Goal: Task Accomplishment & Management: Use online tool/utility

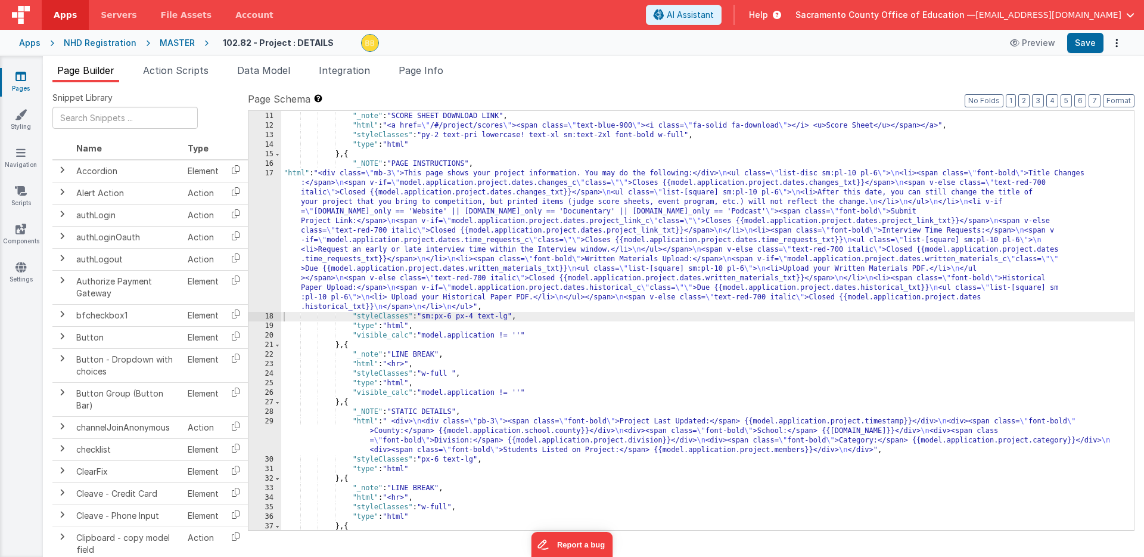
scroll to position [95, 0]
click at [22, 76] on icon at bounding box center [20, 76] width 11 height 12
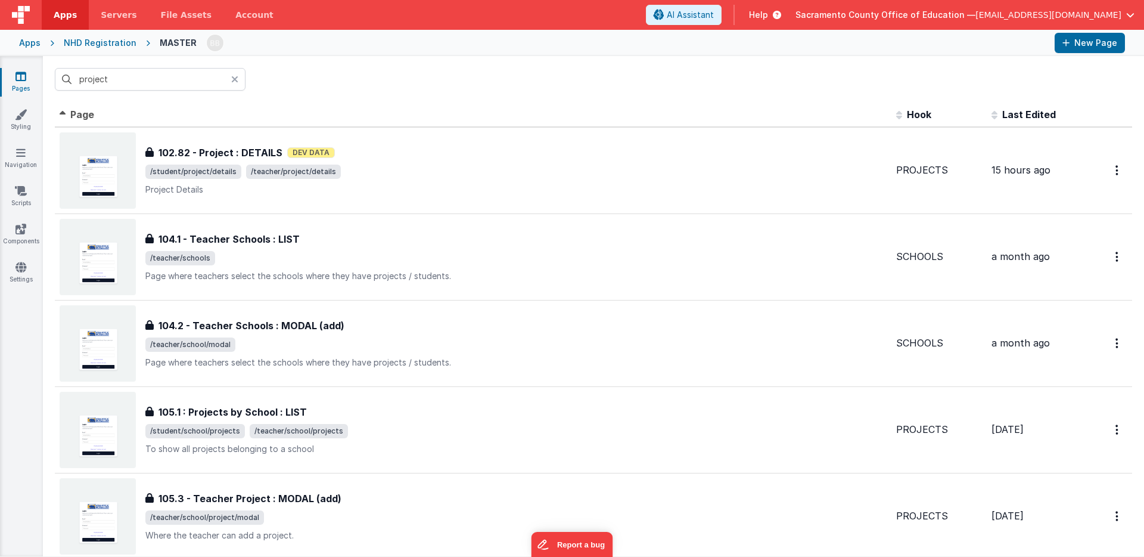
click at [234, 77] on icon at bounding box center [234, 80] width 7 height 10
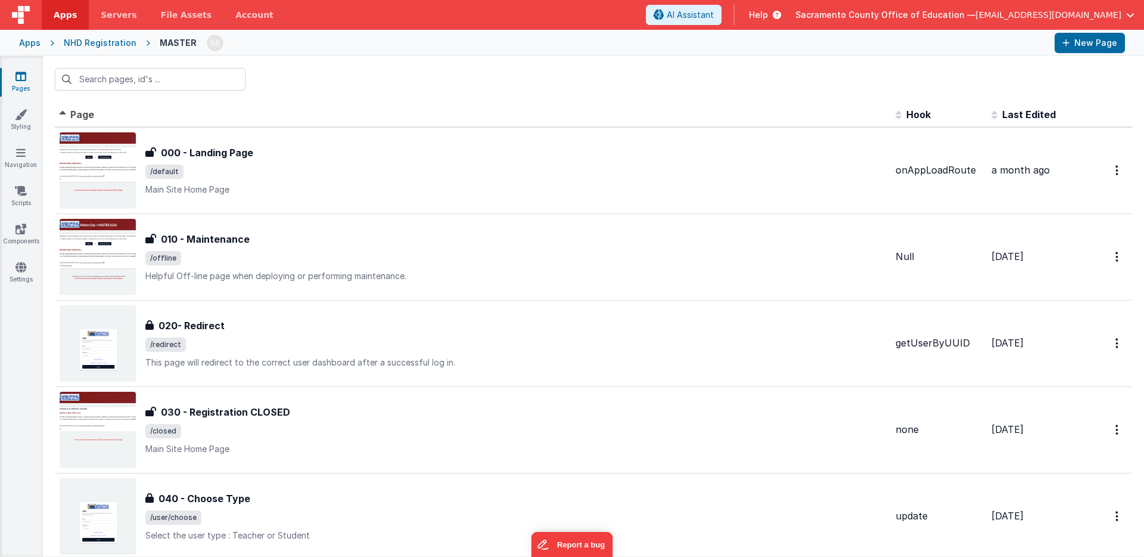
click at [74, 111] on span "Page" at bounding box center [82, 114] width 24 height 12
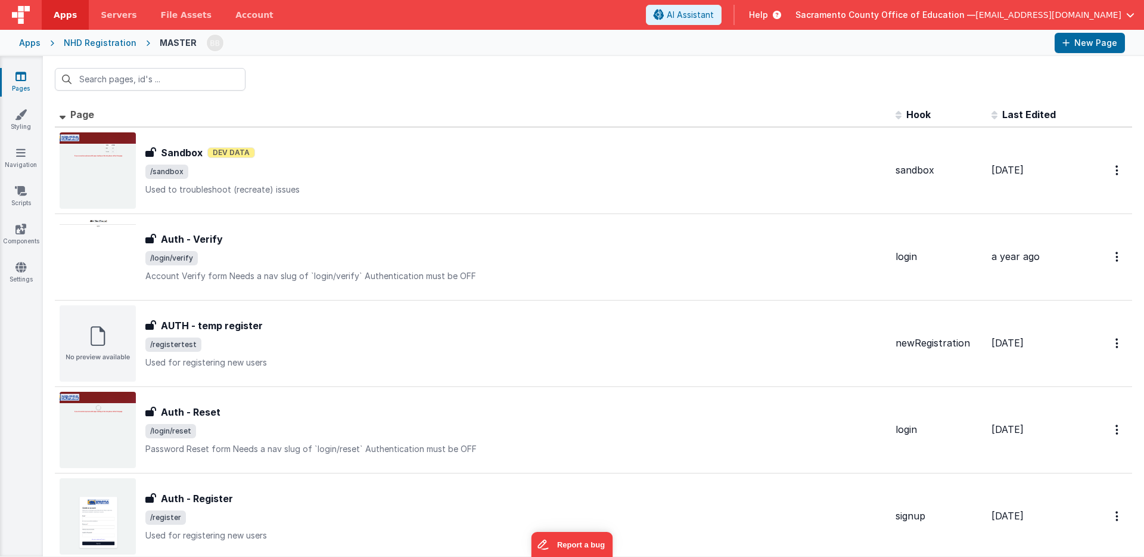
click at [88, 113] on span "Page" at bounding box center [82, 114] width 24 height 12
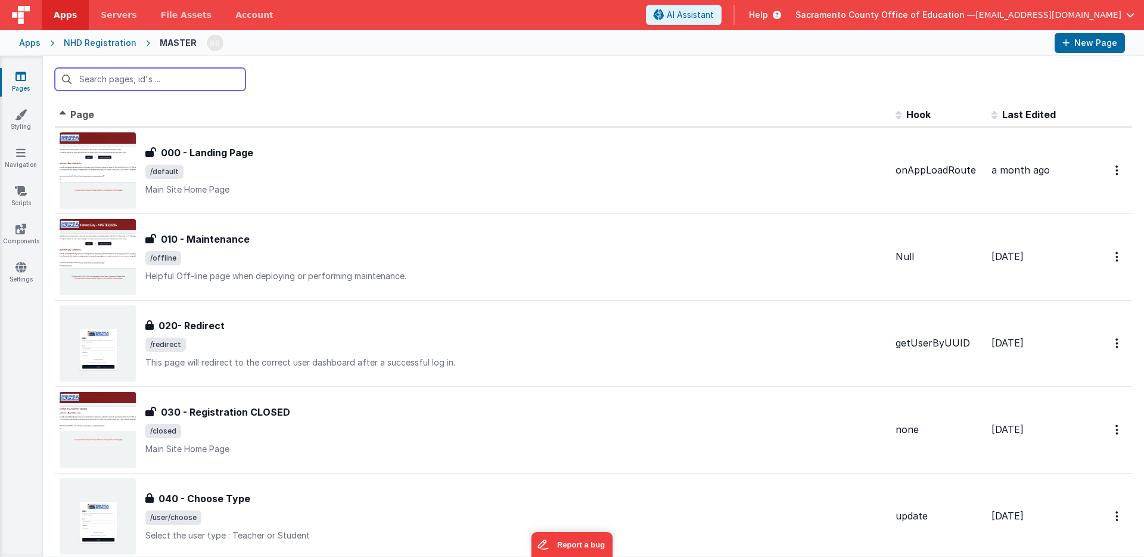
click at [128, 79] on input "text" at bounding box center [150, 79] width 191 height 23
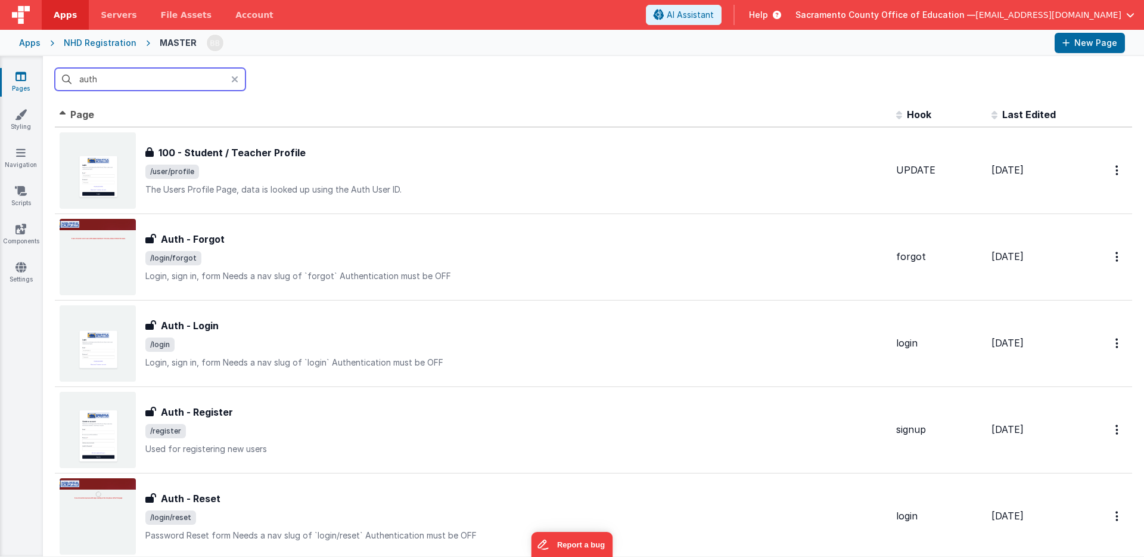
type input "auth"
click at [235, 77] on icon at bounding box center [234, 80] width 7 height 10
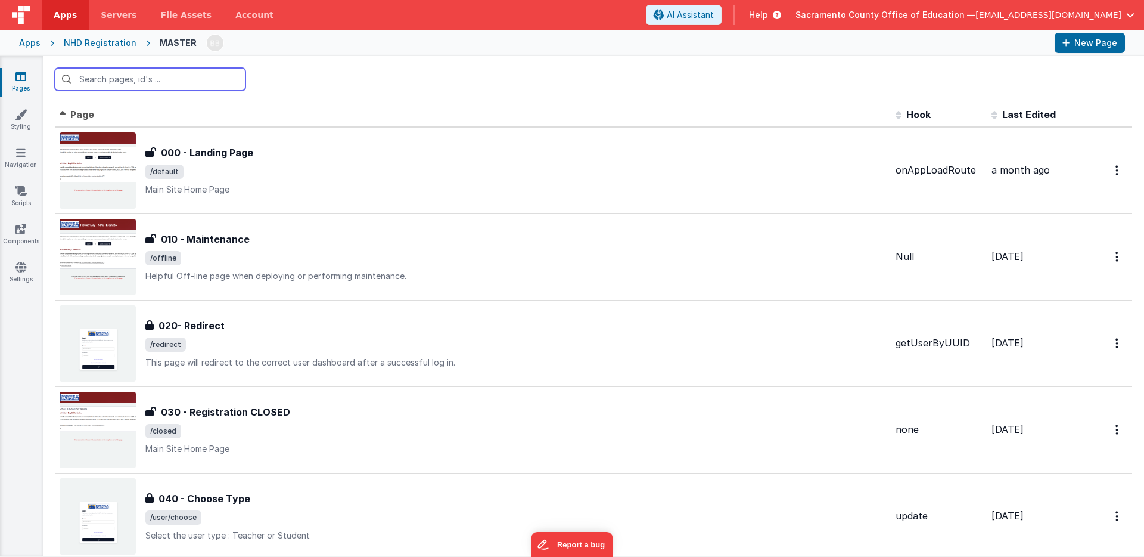
click at [176, 78] on input "text" at bounding box center [150, 79] width 191 height 23
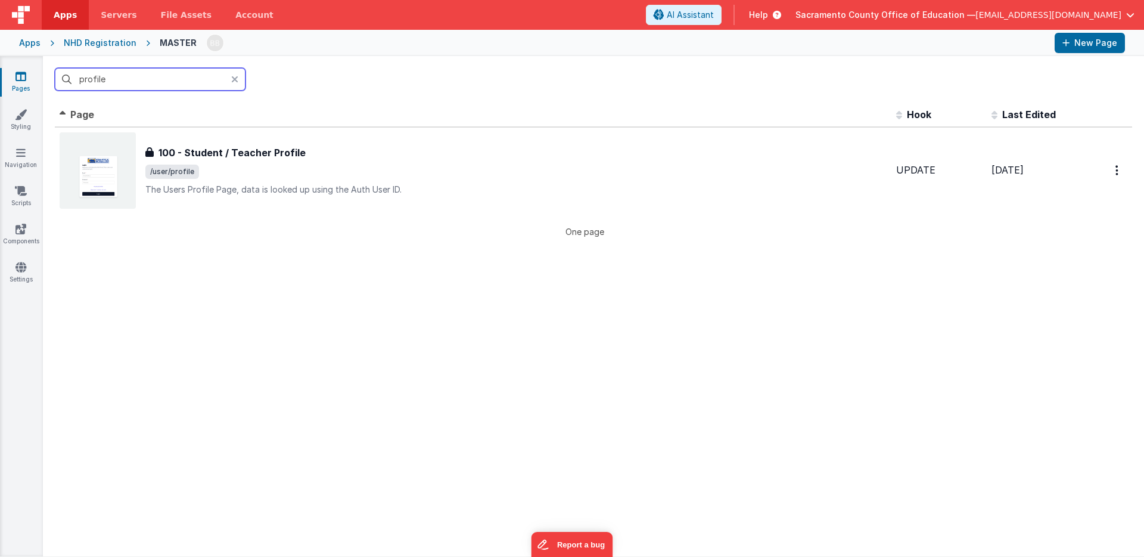
type input "profile"
click at [233, 77] on icon at bounding box center [234, 80] width 7 height 10
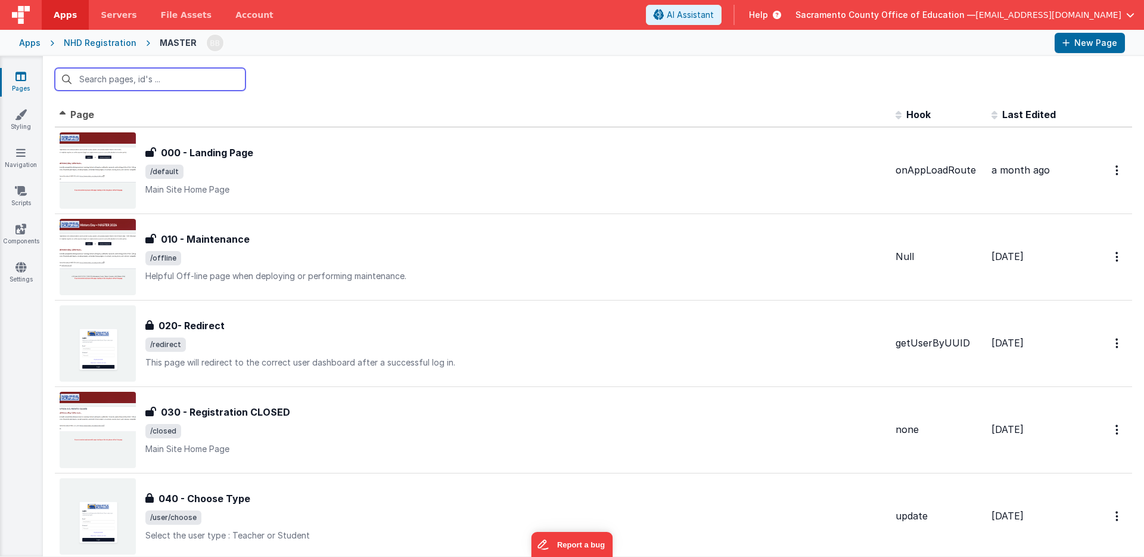
click at [163, 75] on input "text" at bounding box center [150, 79] width 191 height 23
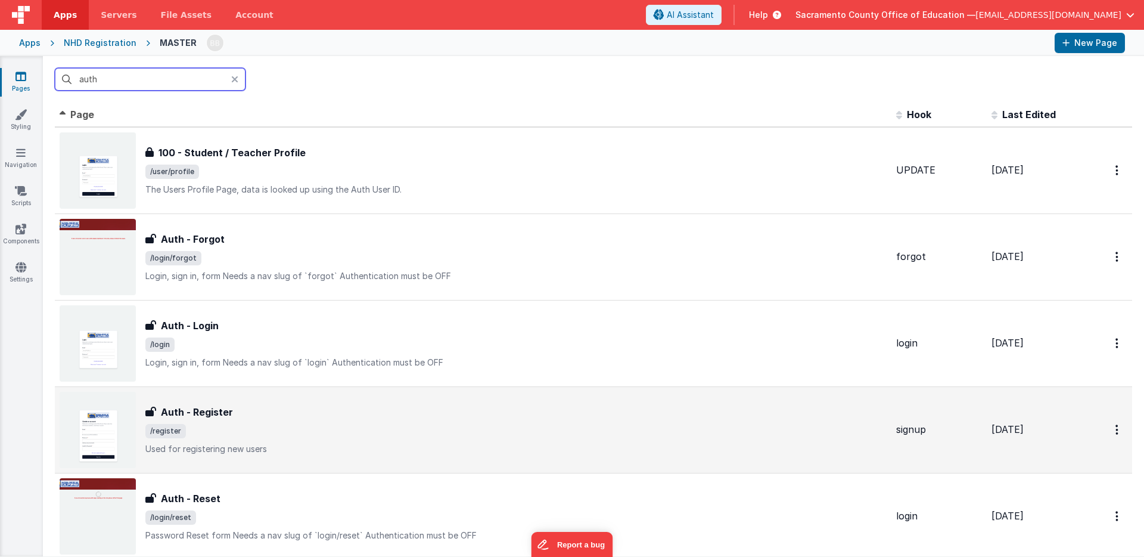
type input "auth"
click at [212, 412] on h3 "Auth - Register" at bounding box center [197, 412] width 72 height 14
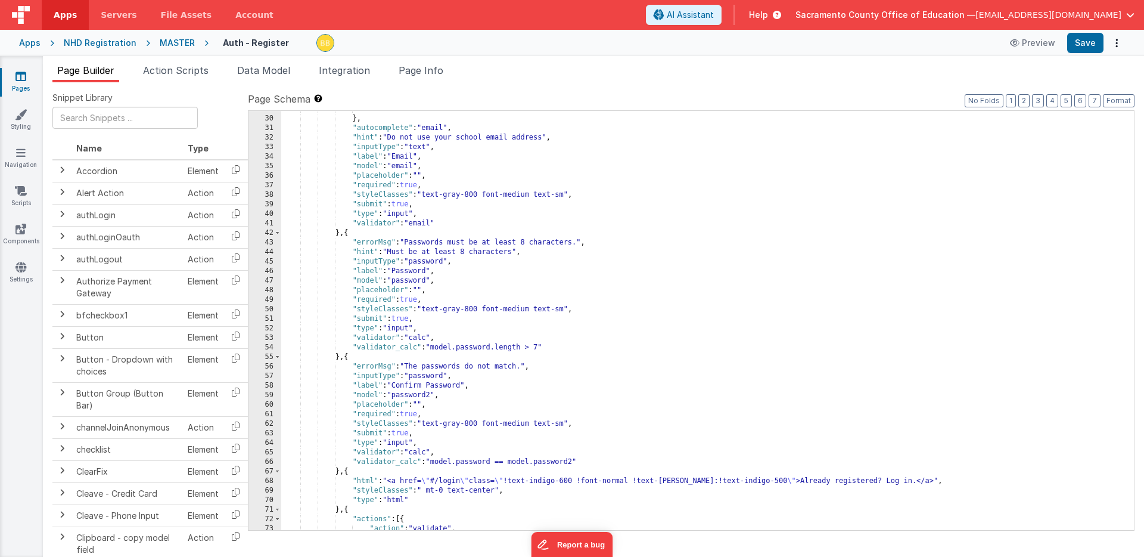
scroll to position [283, 0]
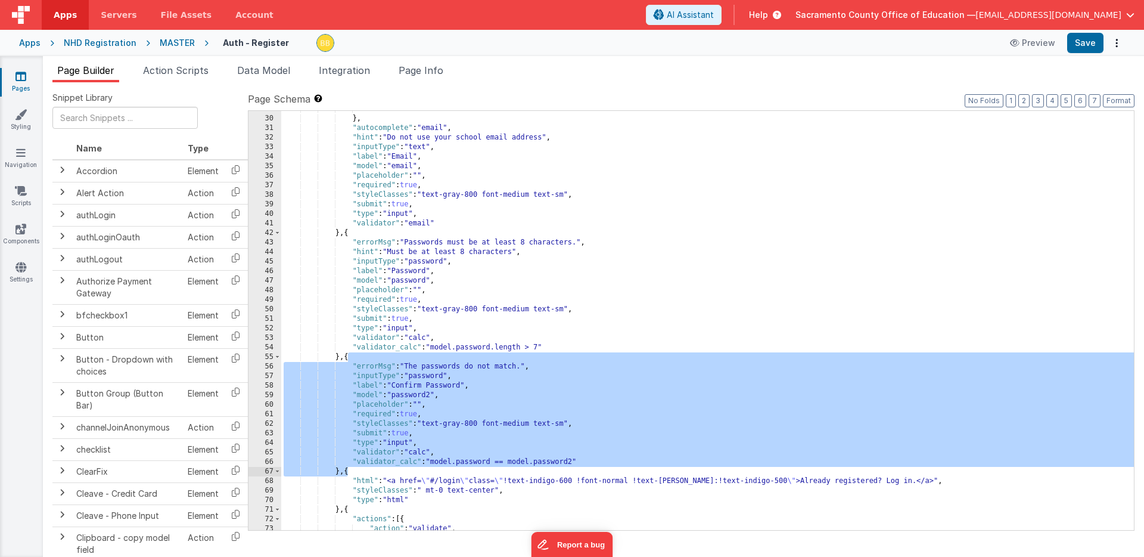
drag, startPoint x: 347, startPoint y: 358, endPoint x: 347, endPoint y: 470, distance: 112.1
click at [347, 470] on div ""autofocus" : "" } , "autocomplete" : "email" , "hint" : "Do not use your schoo…" at bounding box center [707, 323] width 853 height 438
click at [23, 77] on icon at bounding box center [20, 76] width 11 height 12
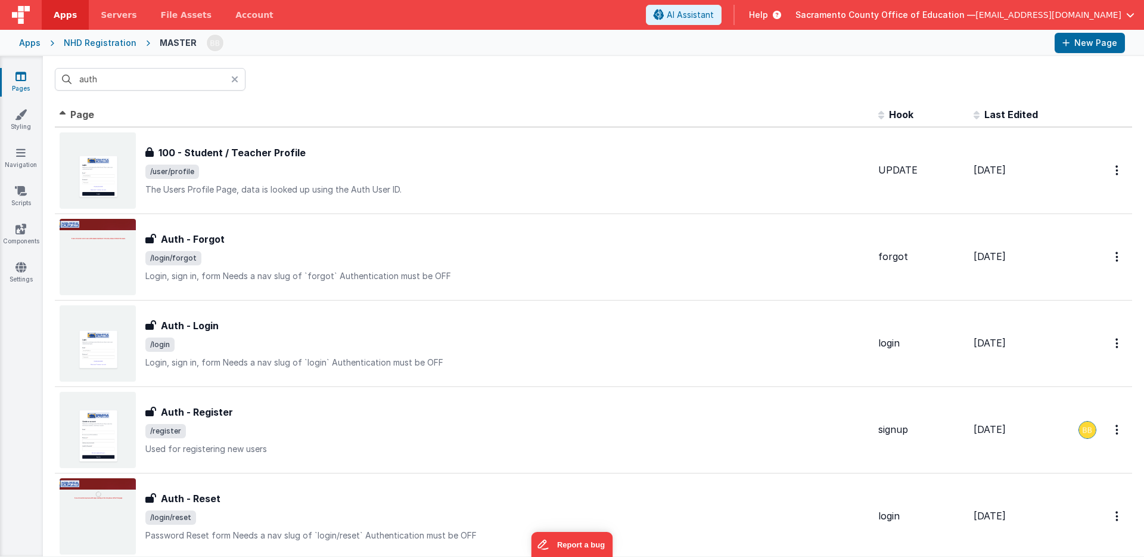
click at [235, 79] on icon at bounding box center [234, 80] width 7 height 10
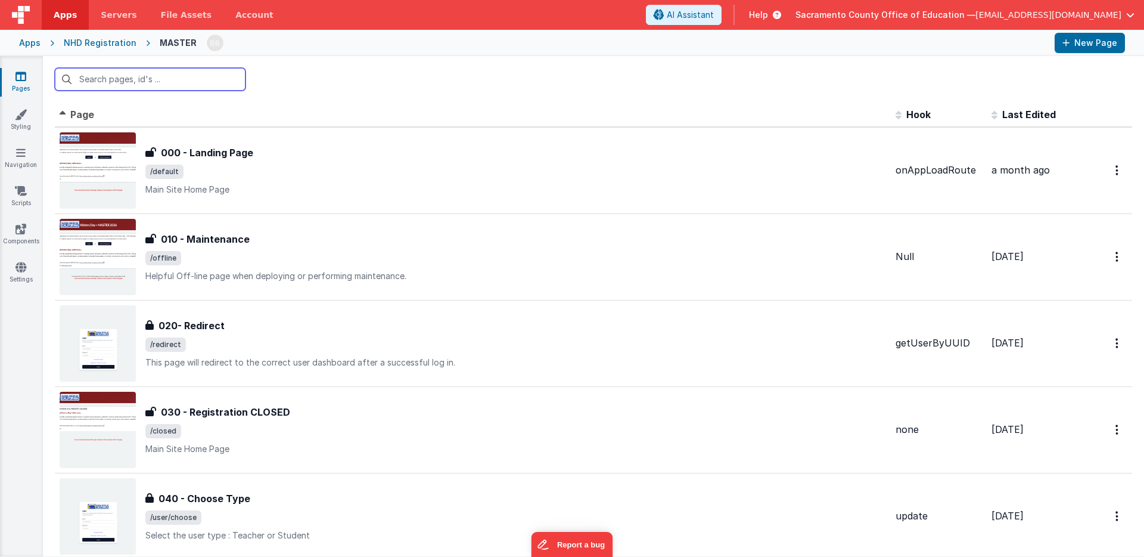
click at [218, 79] on input "text" at bounding box center [150, 79] width 191 height 23
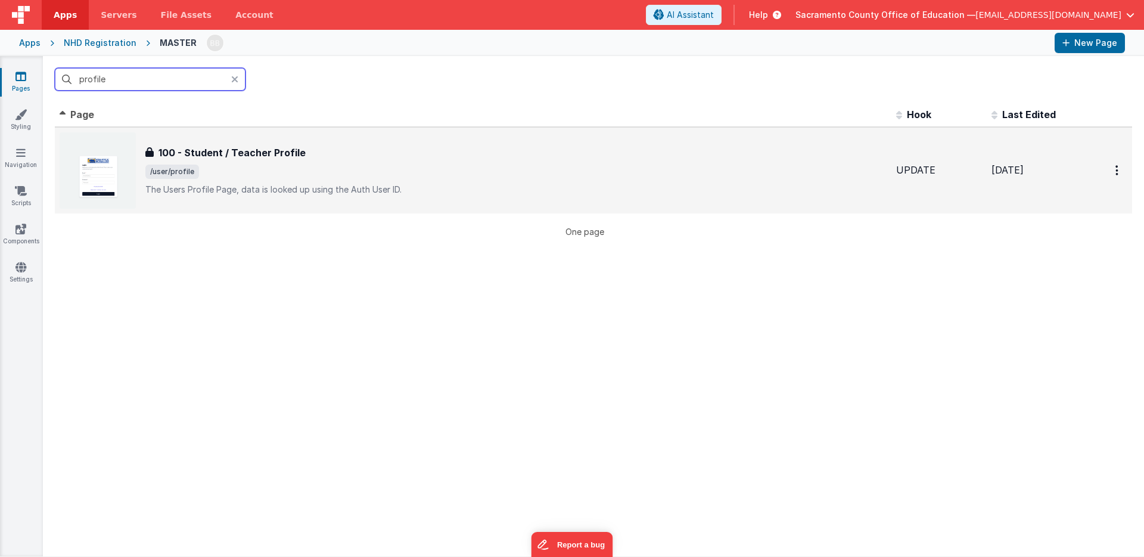
type input "profile"
click at [255, 150] on h3 "100 - Student / Teacher Profile" at bounding box center [232, 152] width 147 height 14
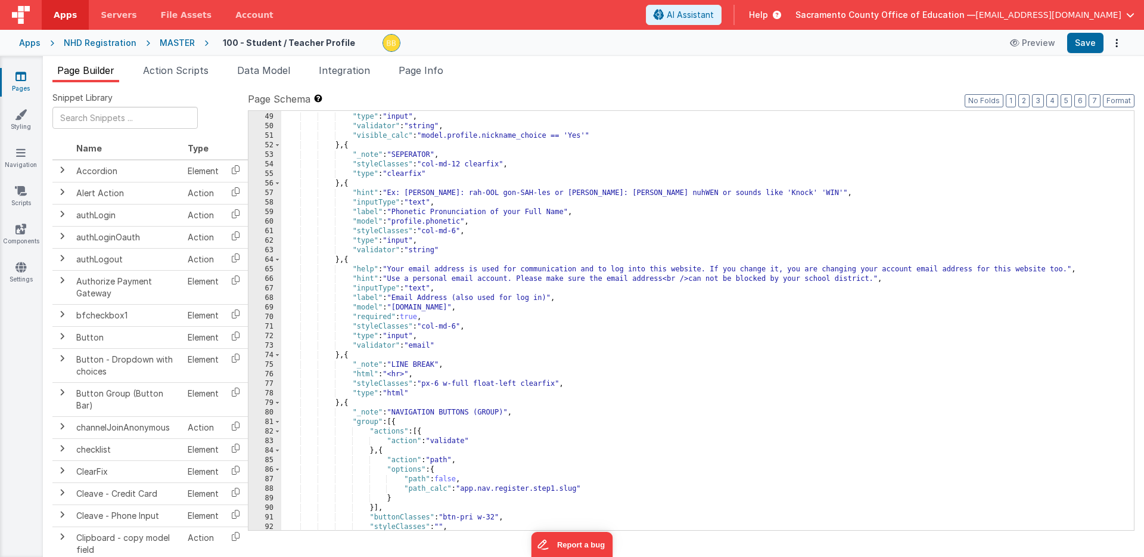
scroll to position [485, 0]
click at [347, 356] on div ""styleClasses" : "col-md-6" , "type" : "input" , "validator" : "string" , "visi…" at bounding box center [707, 322] width 853 height 438
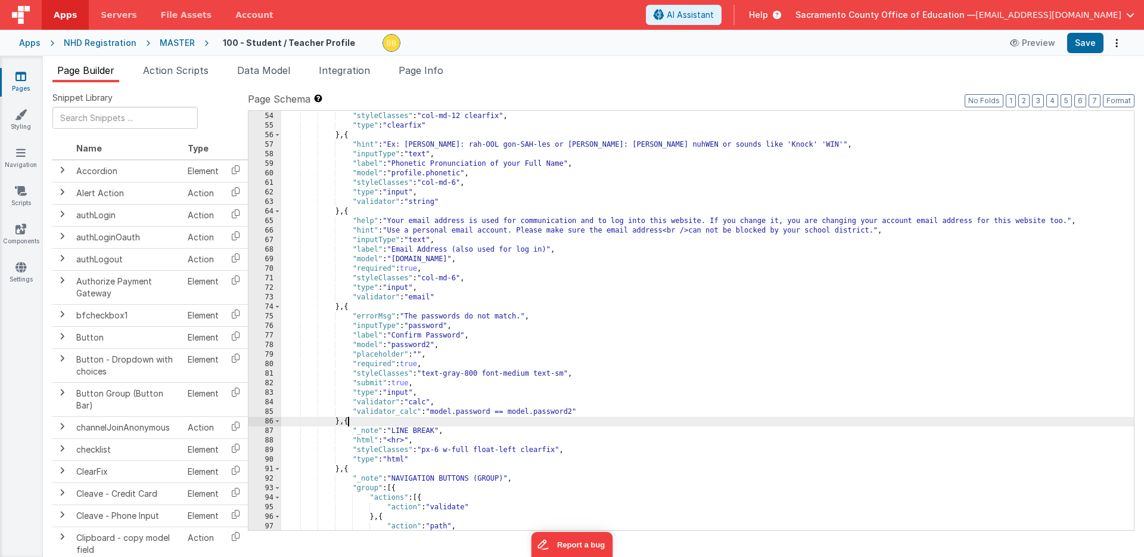
scroll to position [589, 0]
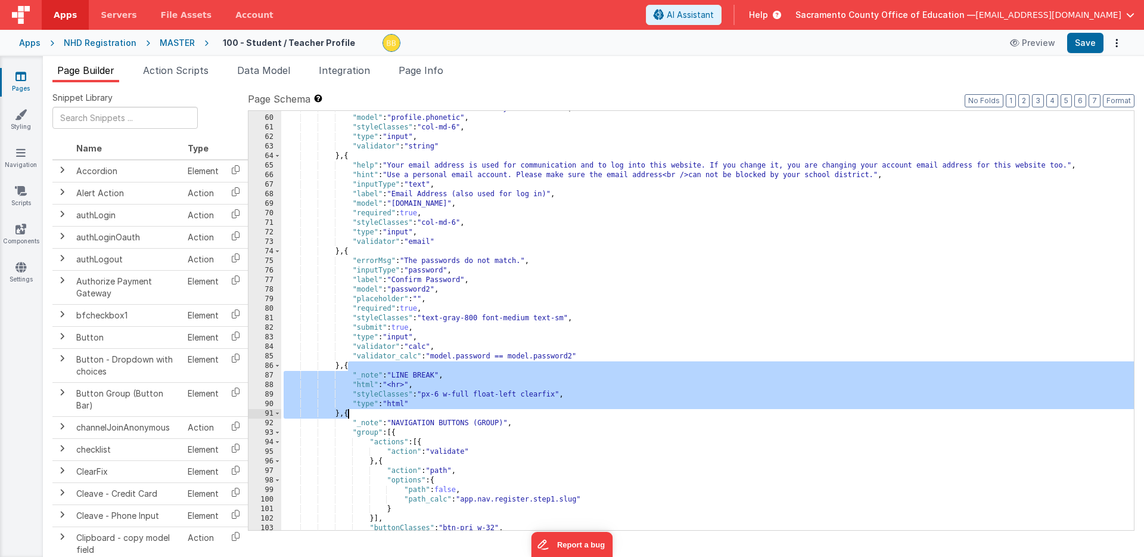
drag, startPoint x: 348, startPoint y: 365, endPoint x: 349, endPoint y: 411, distance: 45.9
click at [349, 411] on div ""label" : "Phonetic Pronunciation of your Full Name" , "model" : "profile.phone…" at bounding box center [707, 323] width 853 height 438
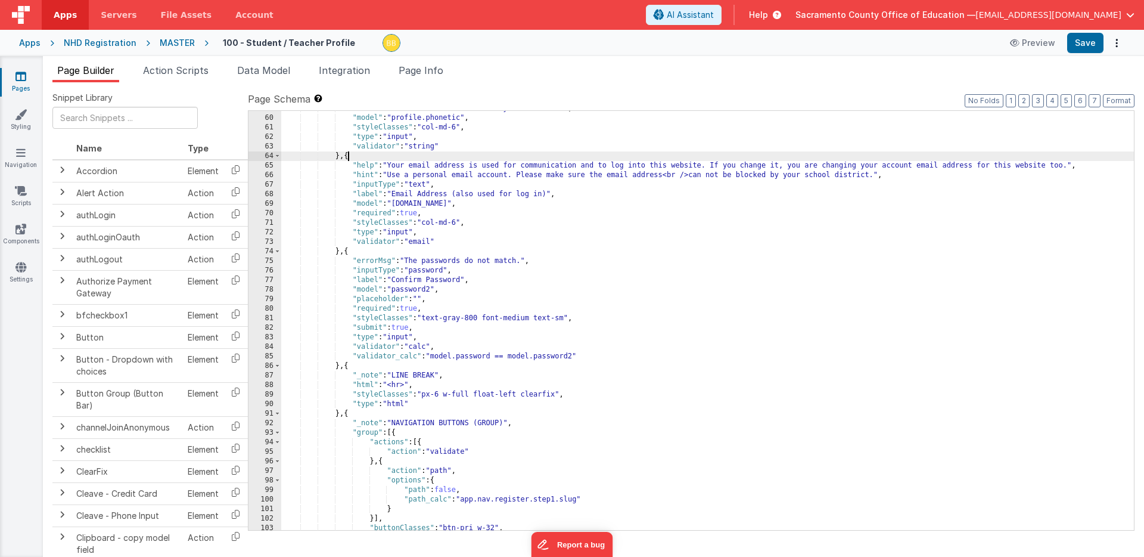
click at [347, 158] on div ""label" : "Phonetic Pronunciation of your Full Name" , "model" : "profile.phone…" at bounding box center [707, 323] width 853 height 438
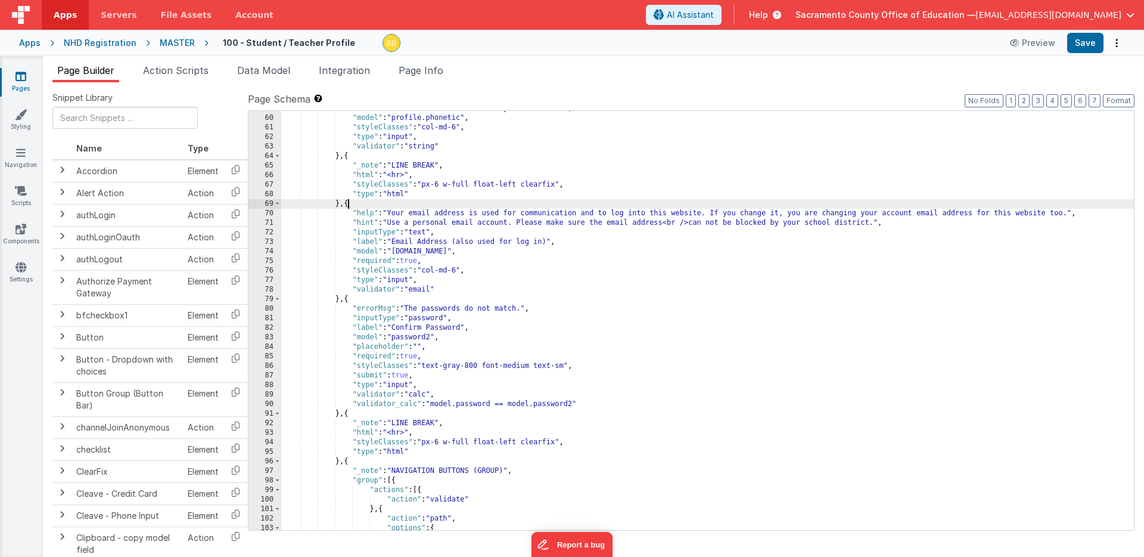
click at [445, 308] on div ""label" : "Phonetic Pronunciation of your Full Name" , "model" : "profile.phone…" at bounding box center [707, 323] width 853 height 438
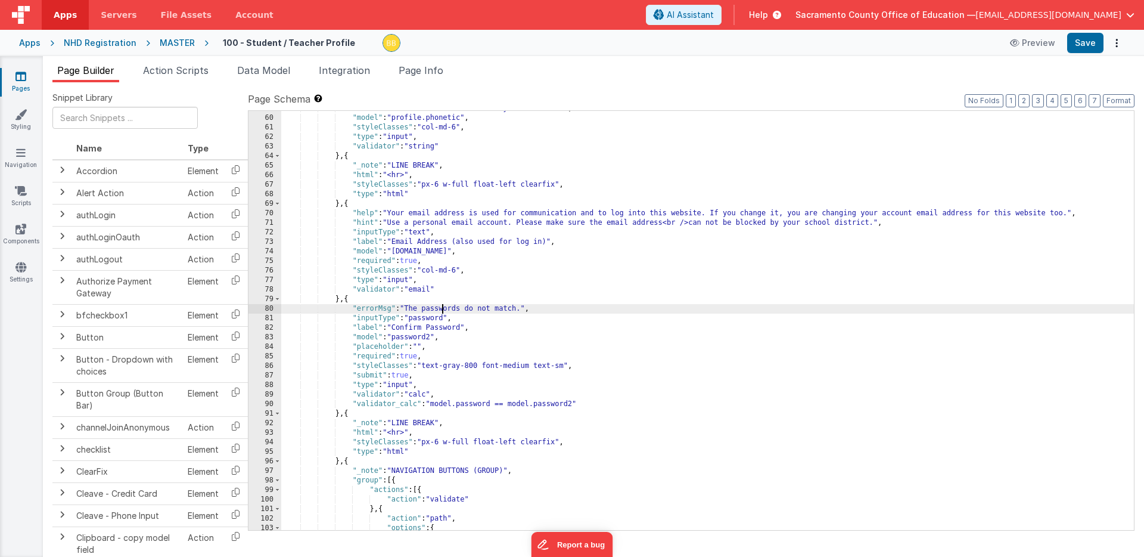
click at [445, 308] on div ""label" : "Phonetic Pronunciation of your Full Name" , "model" : "profile.phone…" at bounding box center [707, 323] width 853 height 438
click at [428, 318] on div ""label" : "Phonetic Pronunciation of your Full Name" , "model" : "profile.phone…" at bounding box center [707, 323] width 853 height 438
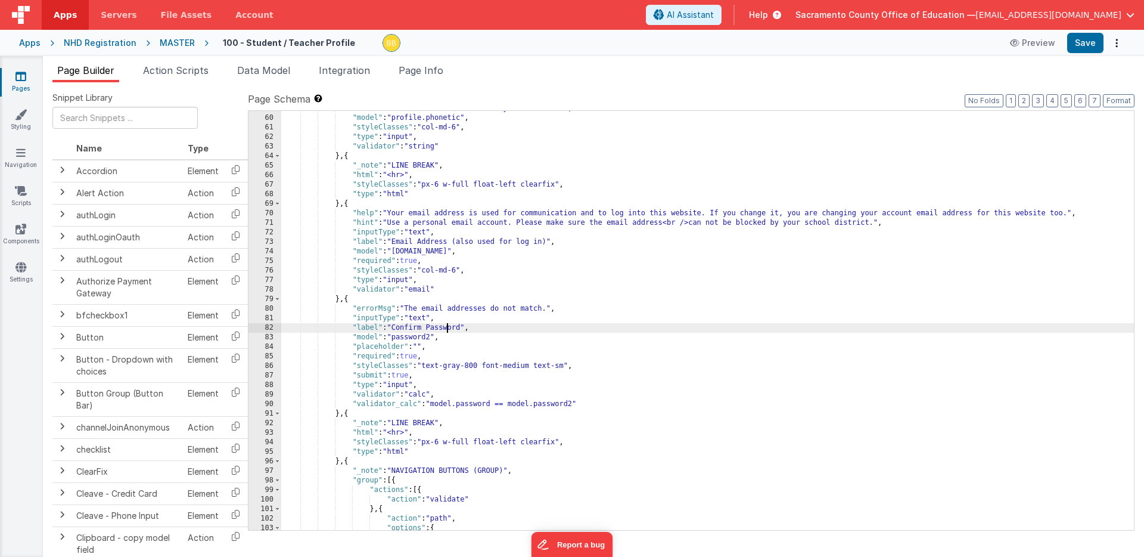
click at [446, 327] on div ""label" : "Phonetic Pronunciation of your Full Name" , "model" : "profile.phone…" at bounding box center [707, 323] width 853 height 438
click at [418, 336] on div ""label" : "Phonetic Pronunciation of your Full Name" , "model" : "profile.phone…" at bounding box center [707, 323] width 853 height 438
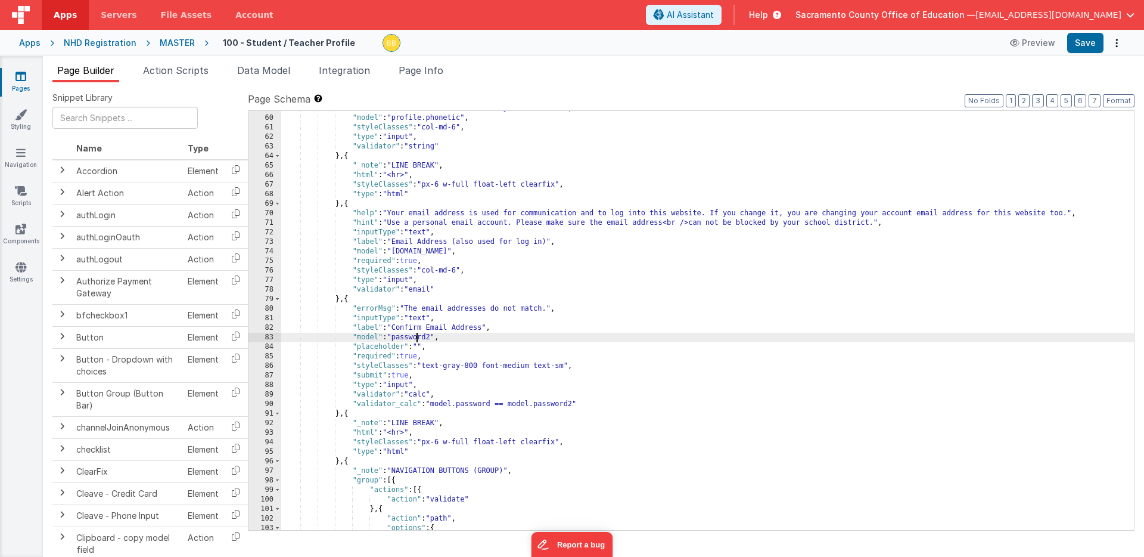
click at [418, 336] on div ""label" : "Phonetic Pronunciation of your Full Name" , "model" : "profile.phone…" at bounding box center [707, 323] width 853 height 438
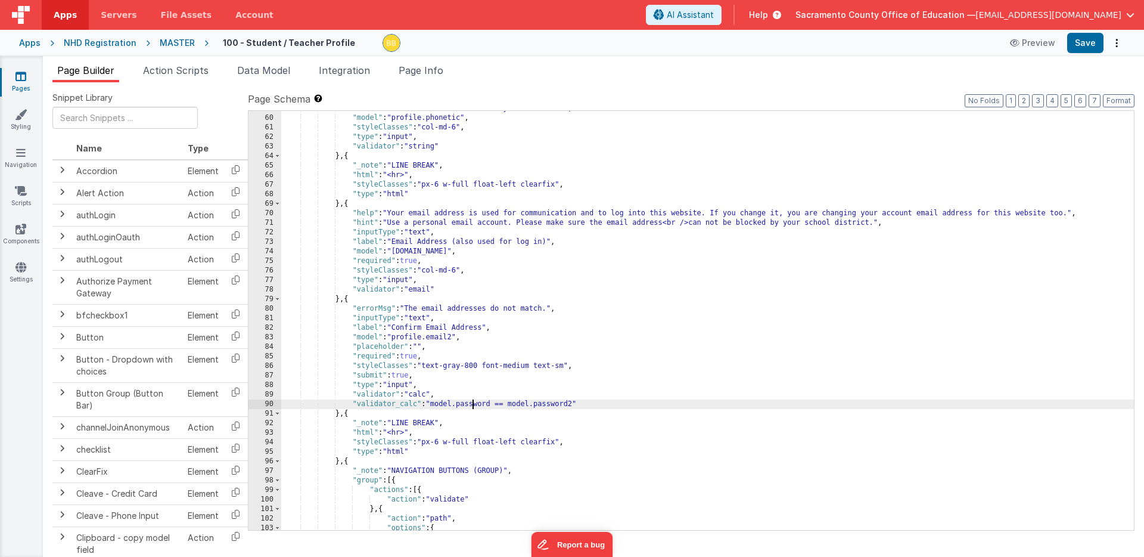
click at [474, 405] on div ""label" : "Phonetic Pronunciation of your Full Name" , "model" : "profile.phone…" at bounding box center [707, 323] width 853 height 438
click at [575, 405] on div ""label" : "Phonetic Pronunciation of your Full Name" , "model" : "profile.phone…" at bounding box center [707, 323] width 853 height 438
click at [1088, 37] on button "Save" at bounding box center [1085, 43] width 36 height 20
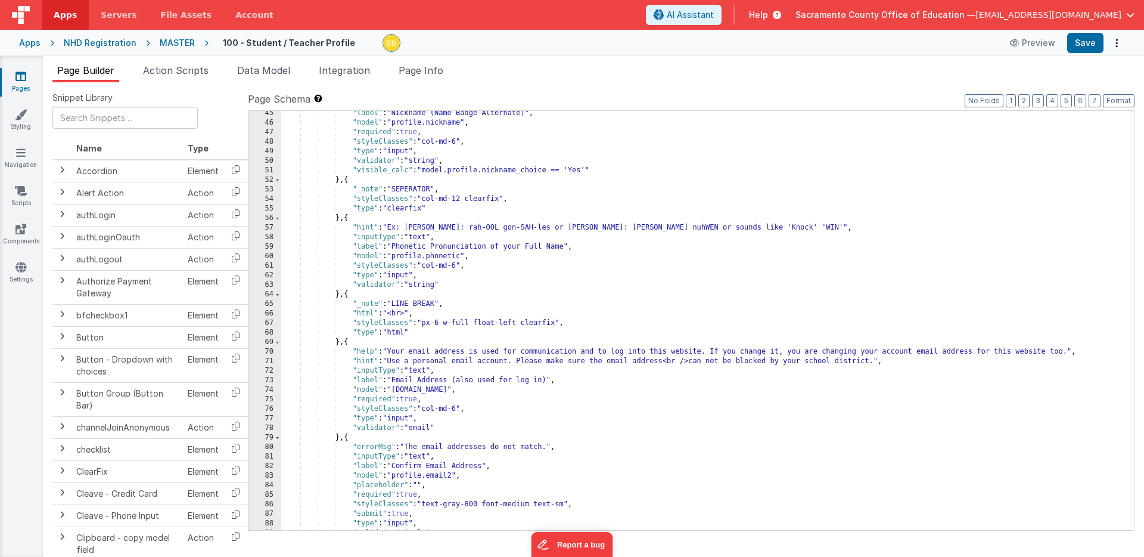
scroll to position [439, 0]
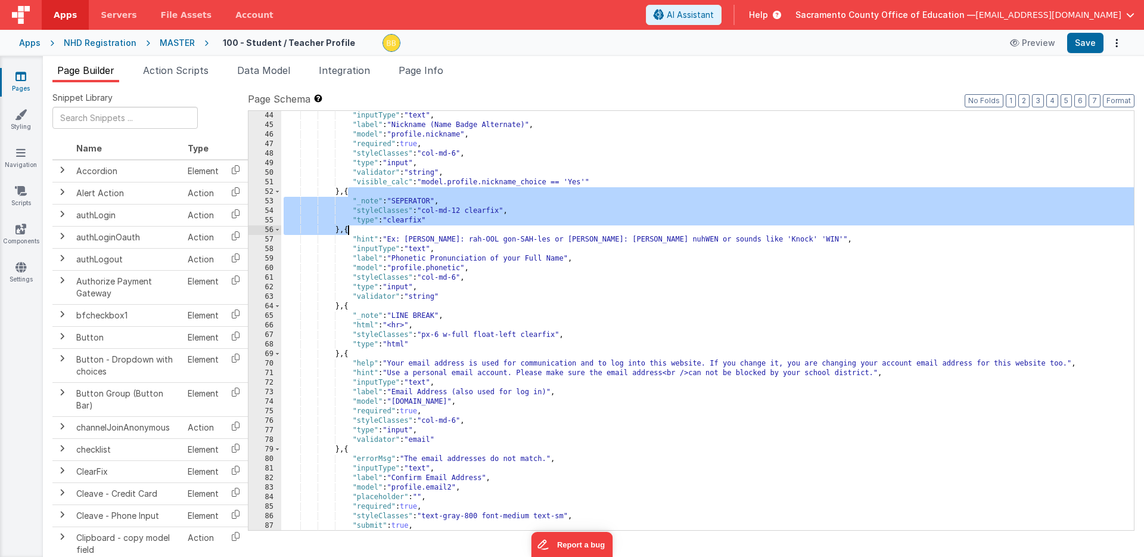
drag, startPoint x: 347, startPoint y: 191, endPoint x: 349, endPoint y: 229, distance: 37.6
click at [349, 229] on div ""inputType" : "text" , "label" : "Nickname (Name Badge Alternate)" , "model" : …" at bounding box center [707, 330] width 853 height 438
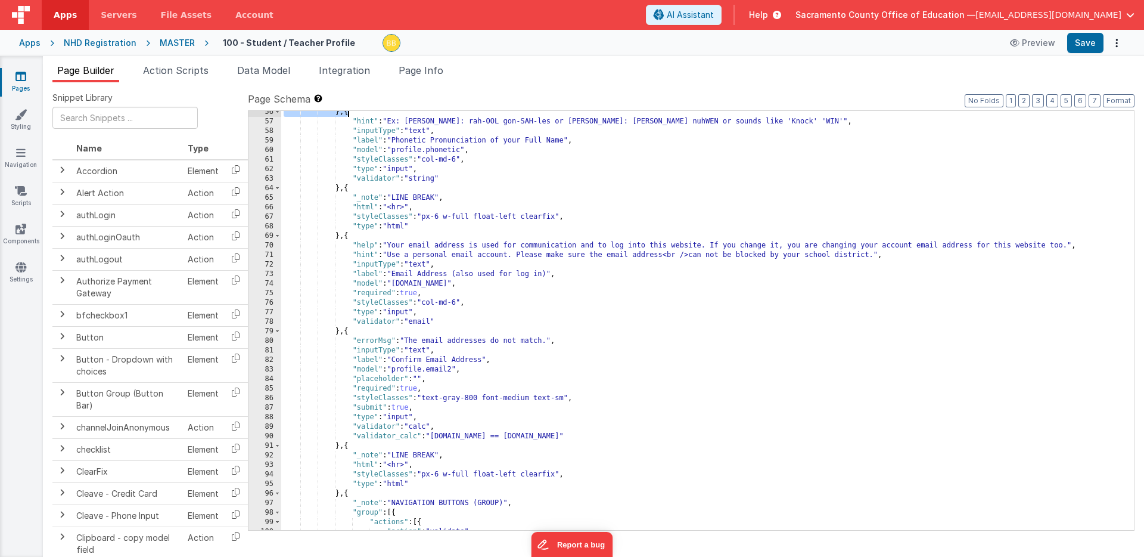
scroll to position [580, 0]
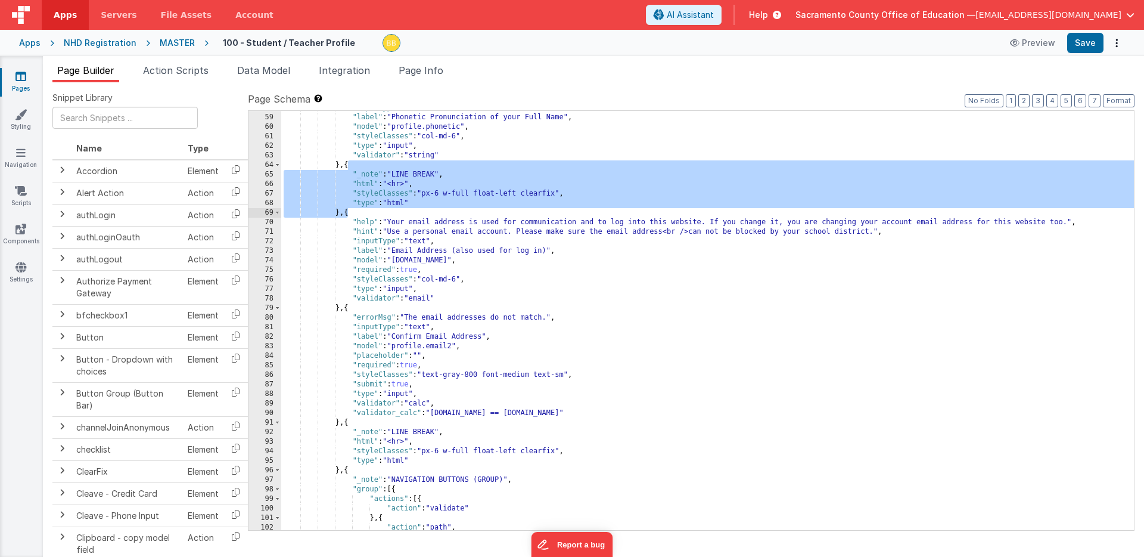
drag, startPoint x: 348, startPoint y: 167, endPoint x: 347, endPoint y: 211, distance: 44.1
click at [347, 211] on div ""inputType" : "text" , "label" : "Phonetic Pronunciation of your Full Name" , "…" at bounding box center [707, 322] width 853 height 438
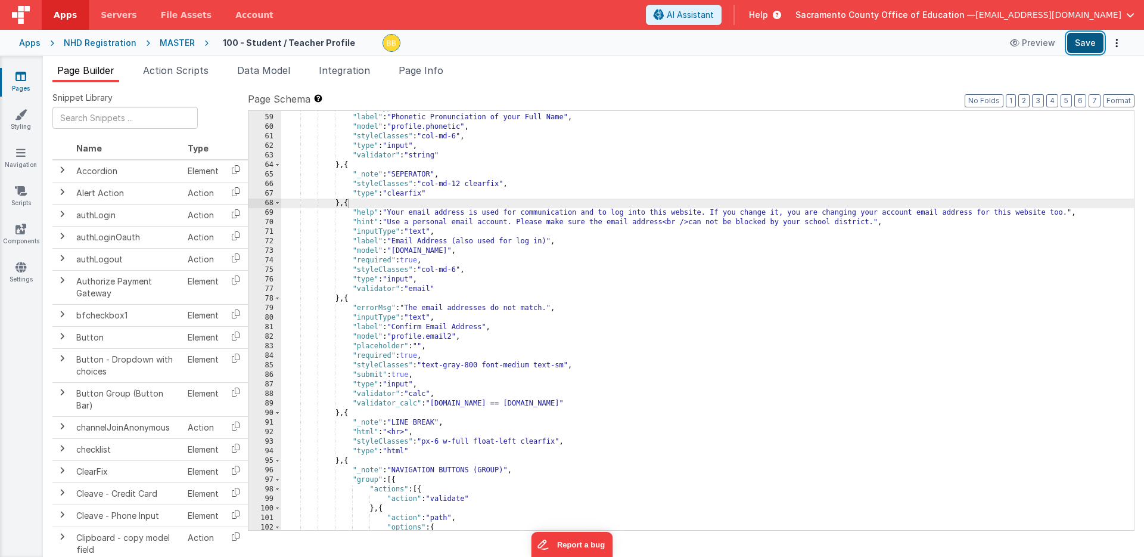
click at [1085, 43] on button "Save" at bounding box center [1085, 43] width 36 height 20
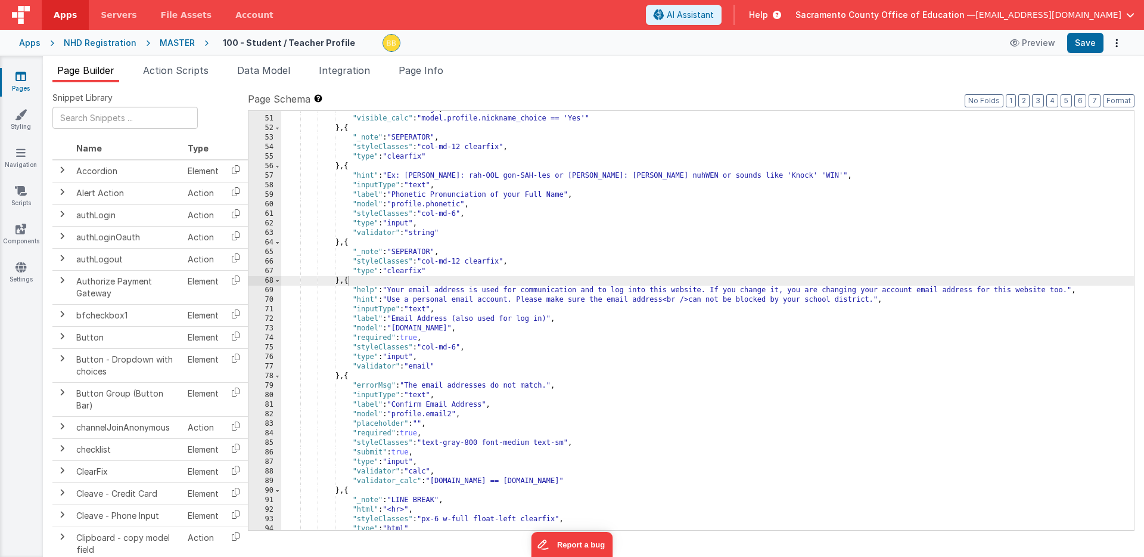
scroll to position [502, 0]
click at [433, 349] on div ""validator" : "string" , "visible_calc" : "model.profile.nickname_choice == 'Ye…" at bounding box center [707, 323] width 853 height 438
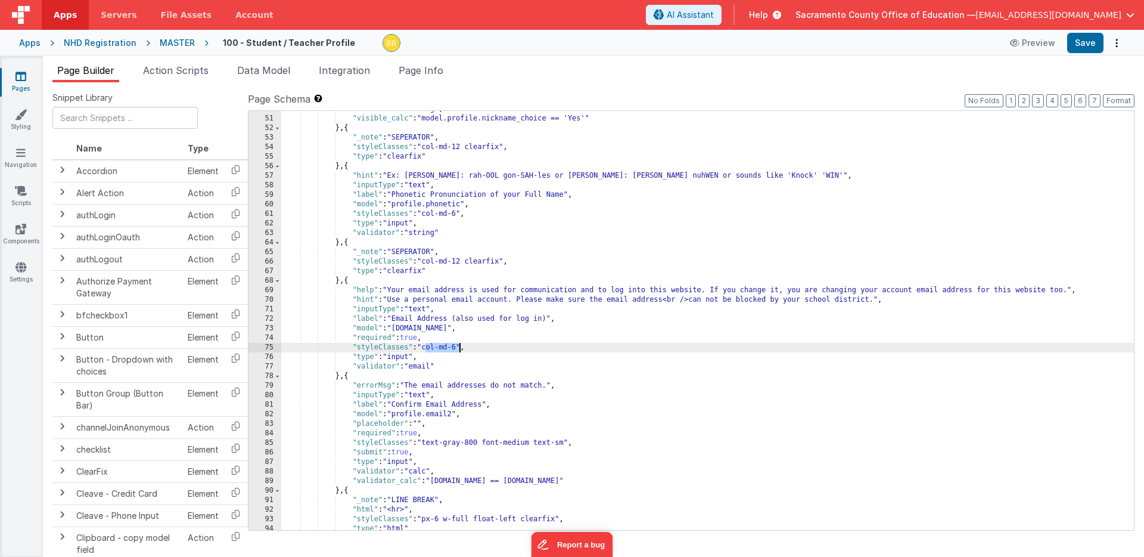
drag, startPoint x: 433, startPoint y: 349, endPoint x: 459, endPoint y: 347, distance: 26.3
click at [459, 347] on div ""validator" : "string" , "visible_calc" : "model.profile.nickname_choice == 'Ye…" at bounding box center [707, 323] width 853 height 438
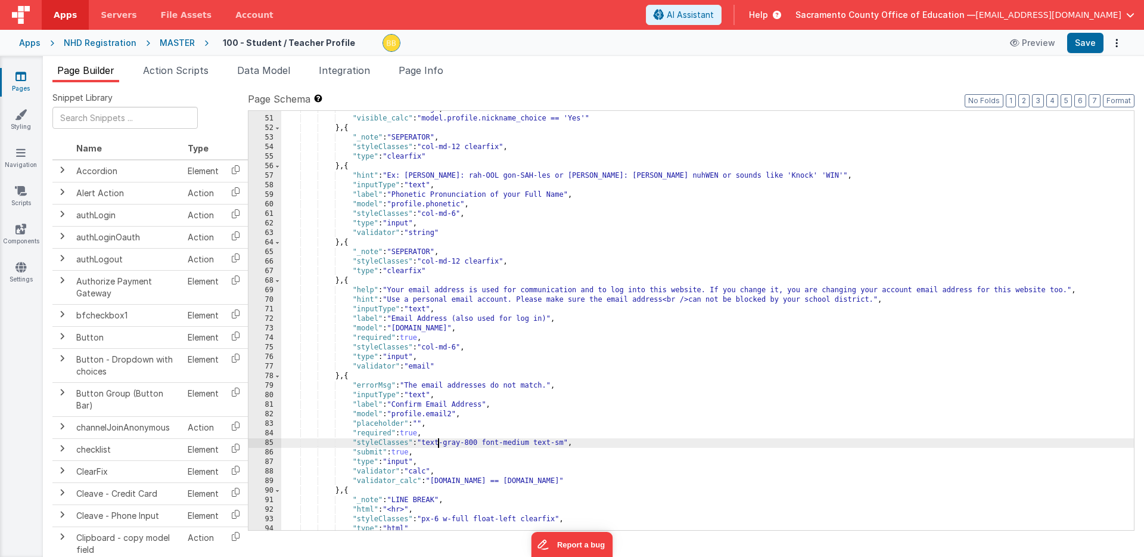
click at [436, 445] on div ""validator" : "string" , "visible_calc" : "model.profile.nickname_choice == 'Ye…" at bounding box center [707, 323] width 853 height 438
drag, startPoint x: 436, startPoint y: 445, endPoint x: 562, endPoint y: 441, distance: 125.8
click at [562, 441] on div ""validator" : "string" , "visible_calc" : "model.profile.nickname_choice == 'Ye…" at bounding box center [707, 323] width 853 height 438
click at [1081, 42] on button "Save" at bounding box center [1085, 43] width 36 height 20
click at [20, 75] on icon at bounding box center [20, 76] width 11 height 12
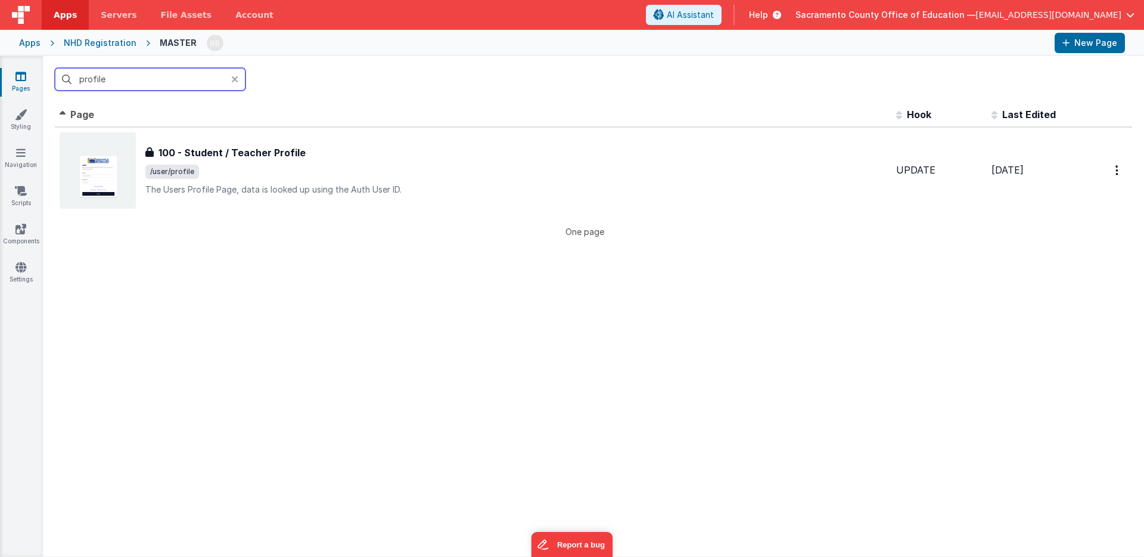
click at [127, 80] on input "profile" at bounding box center [150, 79] width 191 height 23
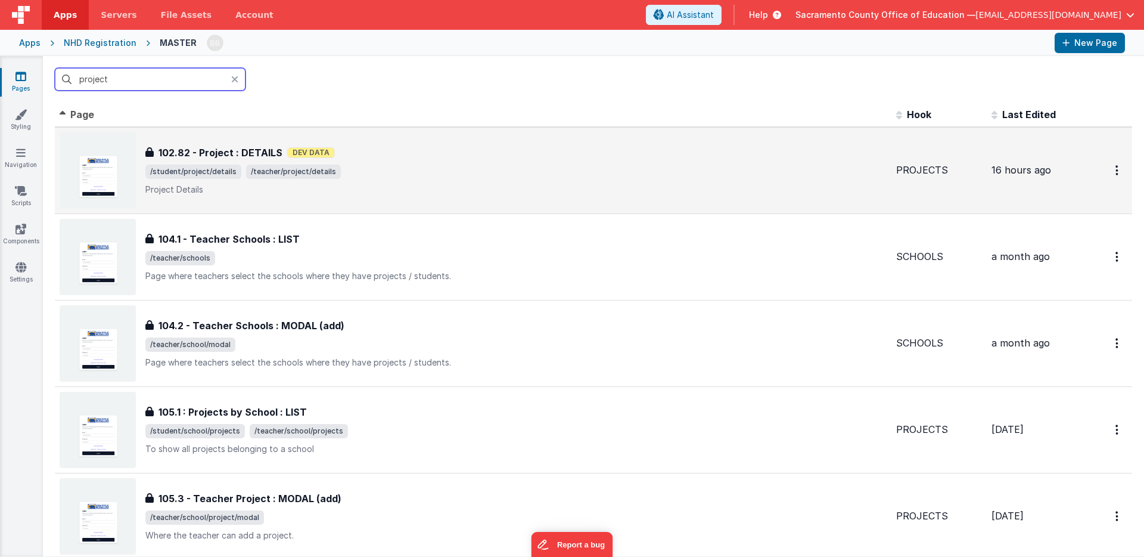
type input "project"
click at [217, 156] on h3 "102.82 - Project : DETAILS" at bounding box center [221, 152] width 124 height 14
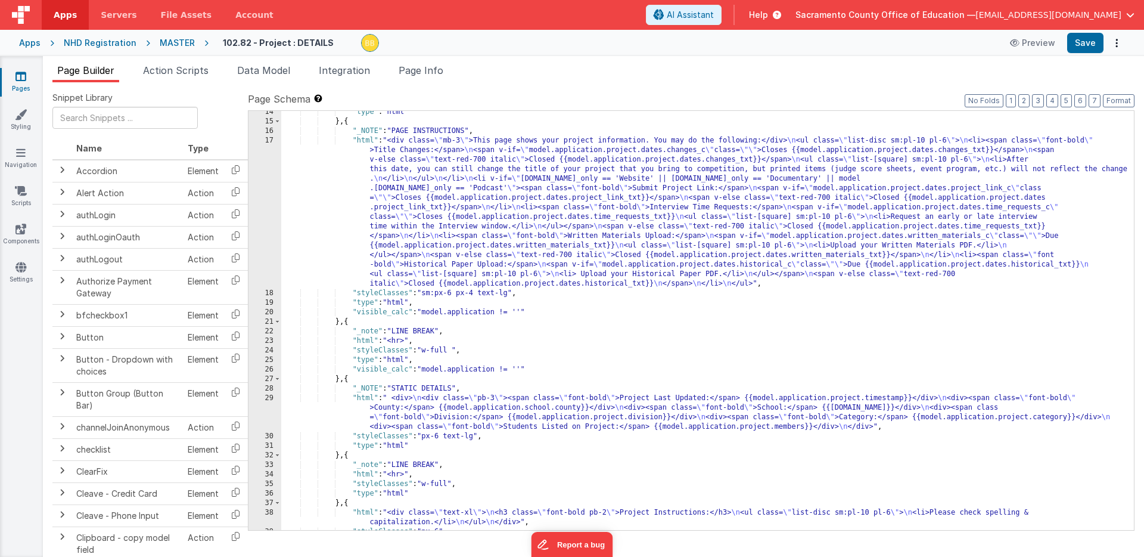
scroll to position [116, 0]
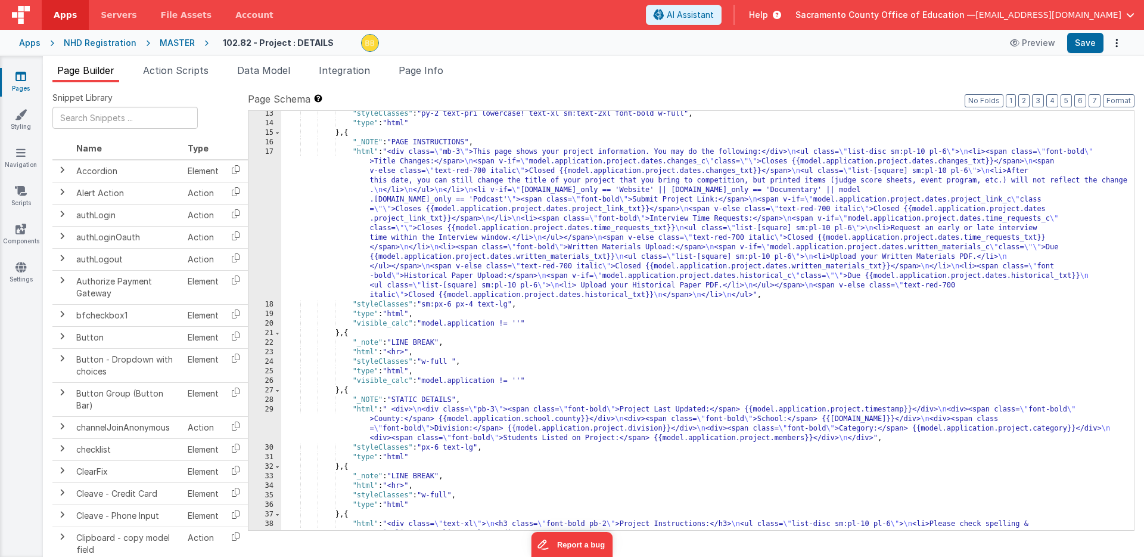
click at [365, 154] on div ""styleClasses" : "py-2 text-pri lowercase! text-xl sm:text-2xl font-bold w-full…" at bounding box center [707, 333] width 853 height 448
click at [266, 184] on div "17" at bounding box center [265, 223] width 33 height 153
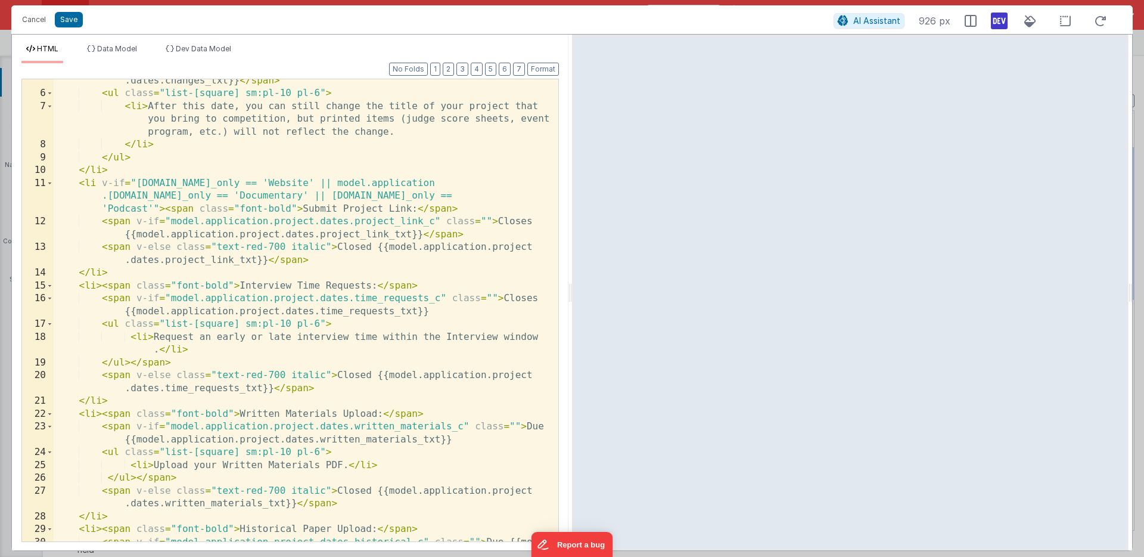
scroll to position [83, 0]
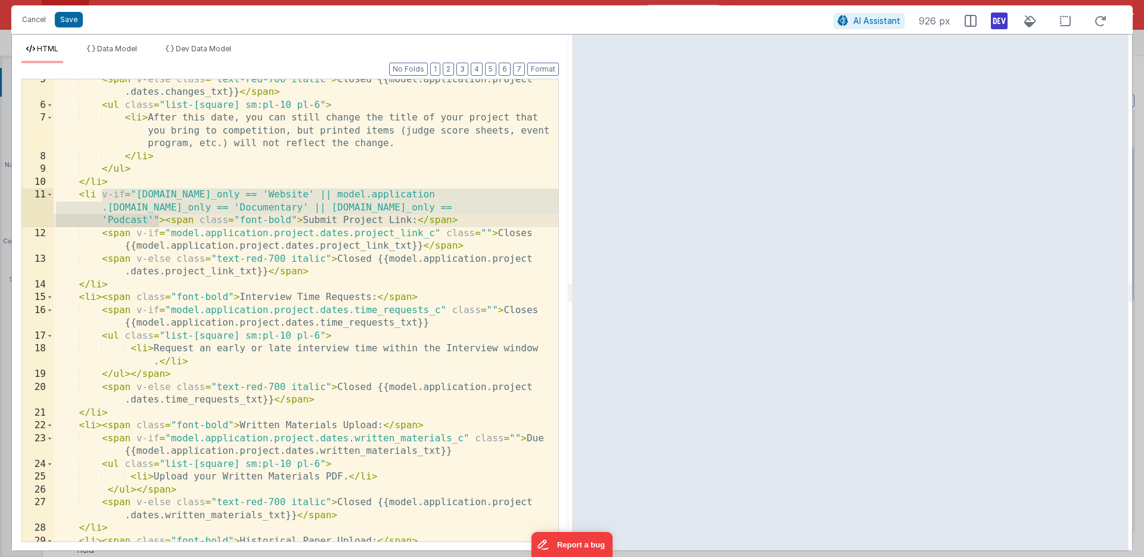
drag, startPoint x: 102, startPoint y: 194, endPoint x: 158, endPoint y: 220, distance: 61.6
click at [158, 220] on div "< span v-else class = "text-red-700 italic" > Closed {{model.application.projec…" at bounding box center [306, 329] width 505 height 513
click at [39, 19] on button "Cancel" at bounding box center [34, 19] width 36 height 17
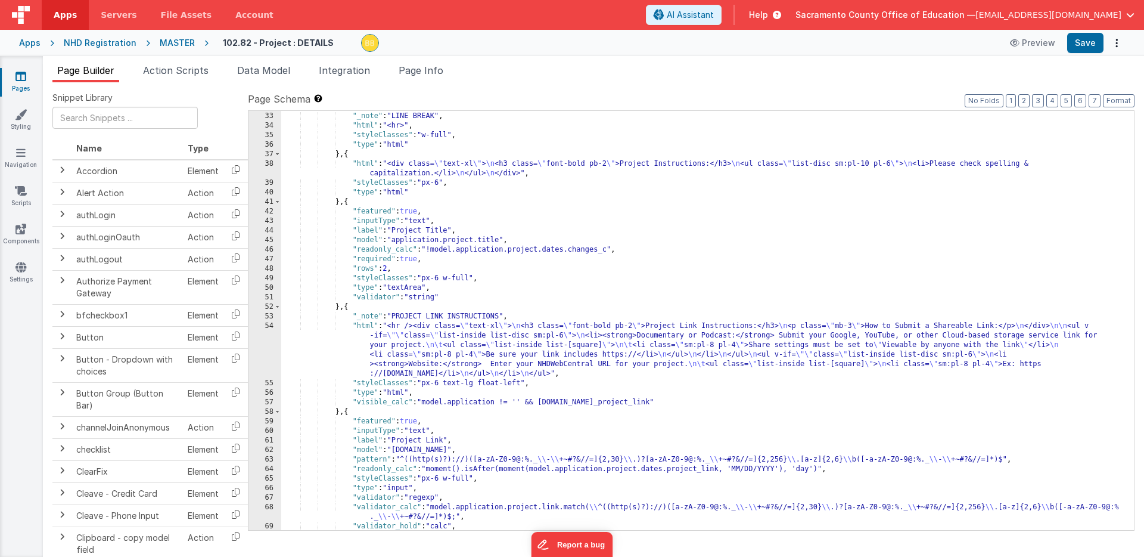
scroll to position [488, 0]
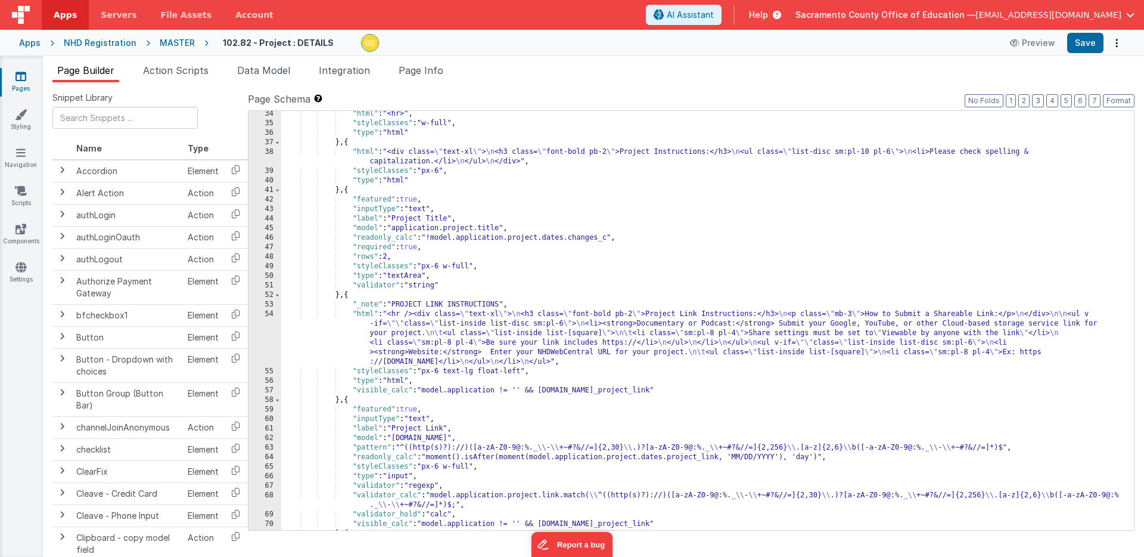
click at [363, 315] on div ""html" : "<hr>" , "styleClasses" : "w-full" , "type" : "html" } , { "html" : "<…" at bounding box center [707, 328] width 853 height 438
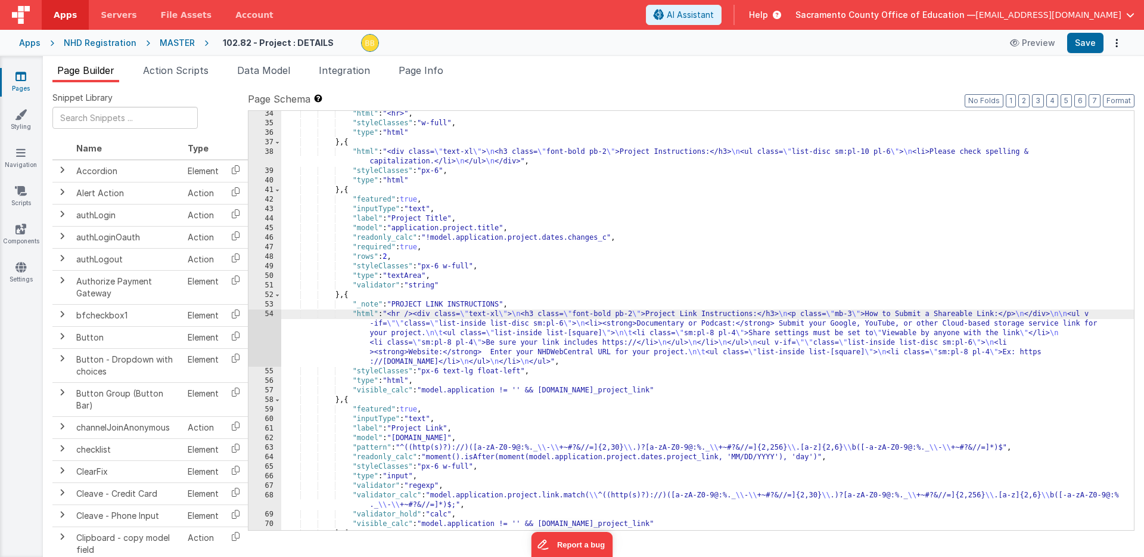
click at [272, 328] on div "54" at bounding box center [265, 337] width 33 height 57
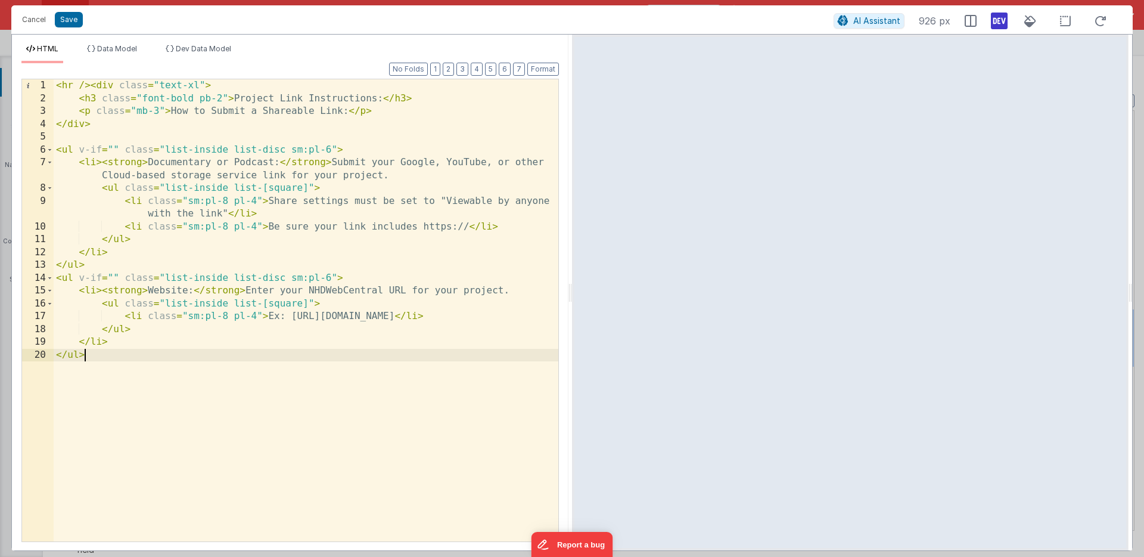
click at [177, 406] on div "< hr /> < div class = "text-xl" > < h3 class = "font-bold pb-2" > Project Link …" at bounding box center [306, 323] width 505 height 488
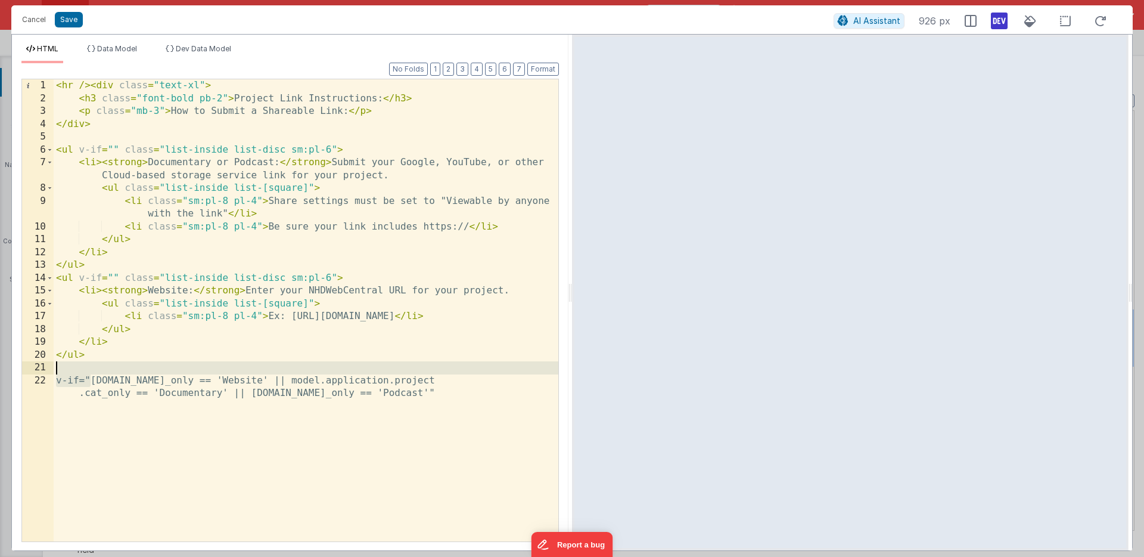
drag, startPoint x: 91, startPoint y: 381, endPoint x: 356, endPoint y: 374, distance: 265.3
click at [356, 374] on div "< hr /> < div class = "text-xl" > < h3 class = "font-bold pb-2" > Project Link …" at bounding box center [306, 329] width 505 height 501
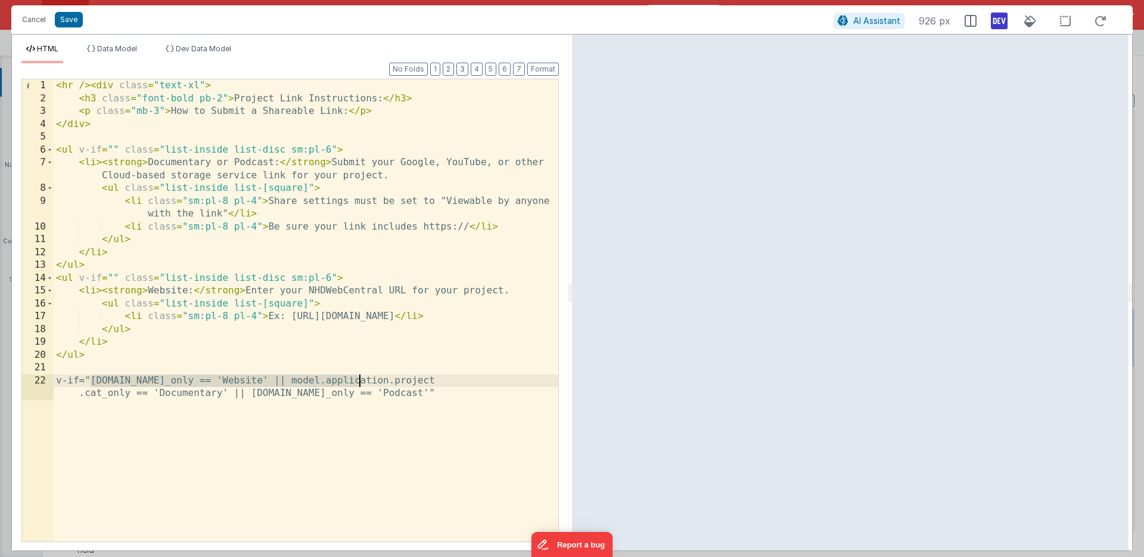
click at [358, 380] on div "< hr /> < div class = "text-xl" > < h3 class = "font-bold pb-2" > Project Link …" at bounding box center [306, 329] width 505 height 501
click at [112, 277] on div "< hr /> < div class = "text-xl" > < h3 class = "font-bold pb-2" > Project Link …" at bounding box center [306, 329] width 505 height 501
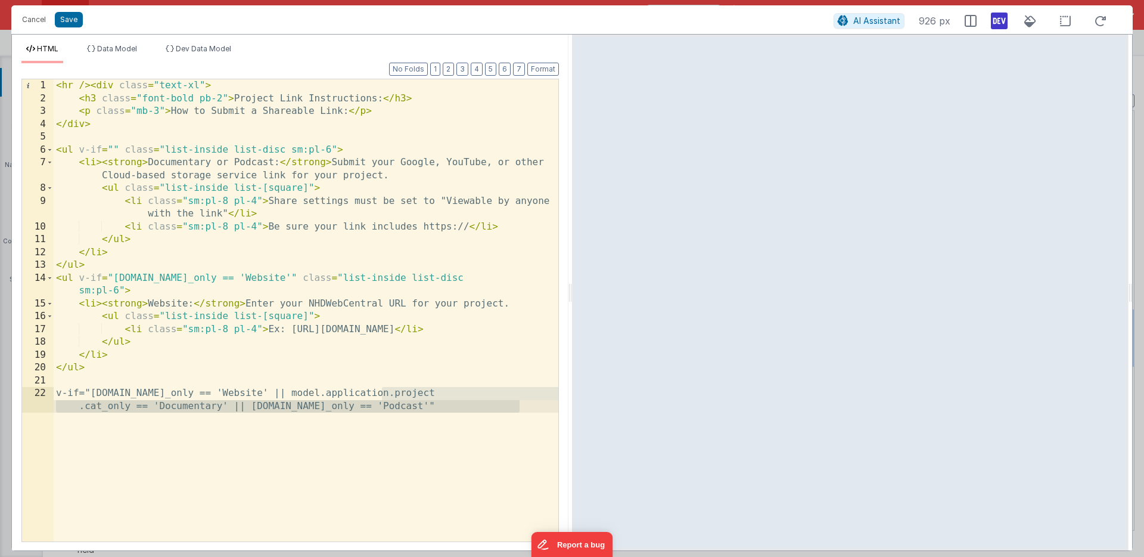
drag, startPoint x: 381, startPoint y: 393, endPoint x: 521, endPoint y: 405, distance: 140.0
click at [521, 405] on div "< hr /> < div class = "text-xl" > < h3 class = "font-bold pb-2" > Project Link …" at bounding box center [306, 329] width 505 height 501
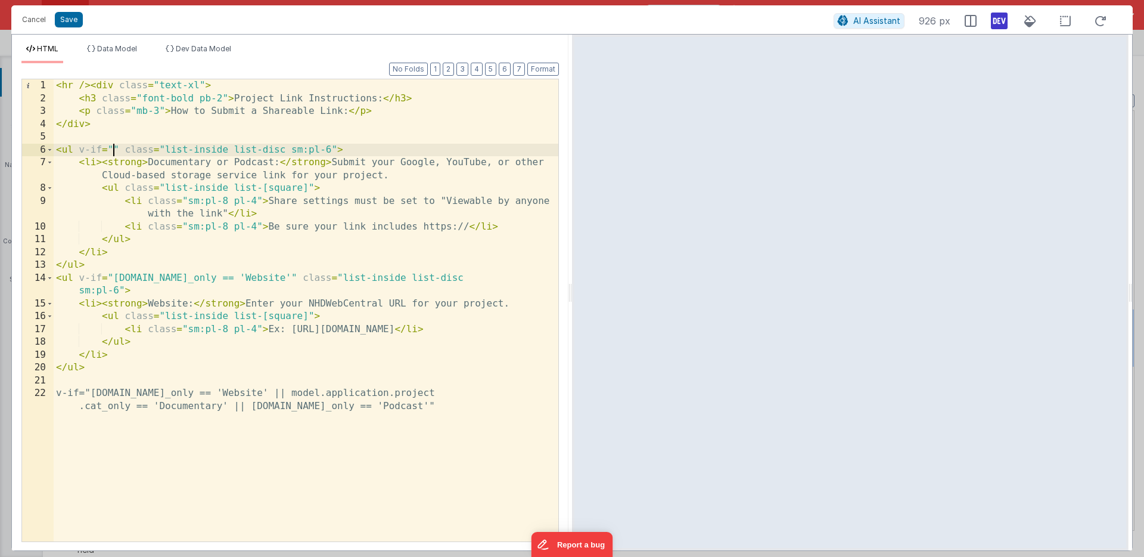
click at [113, 149] on div "< hr /> < div class = "text-xl" > < h3 class = "font-bold pb-2" > Project Link …" at bounding box center [306, 329] width 505 height 501
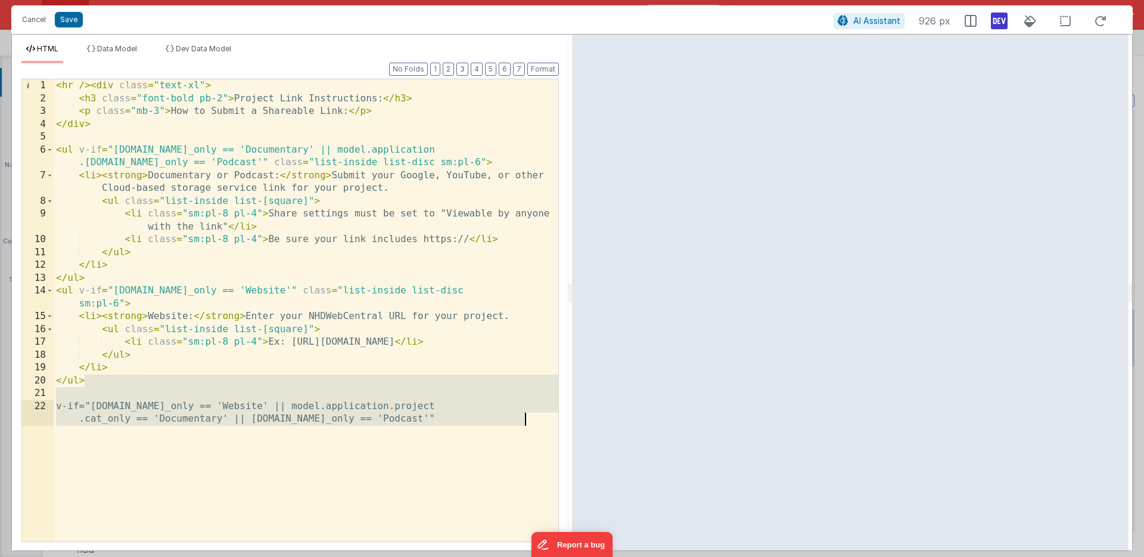
drag, startPoint x: 87, startPoint y: 384, endPoint x: 122, endPoint y: 486, distance: 107.6
click at [122, 486] on div "< hr /> < div class = "text-xl" > < h3 class = "font-bold pb-2" > Project Link …" at bounding box center [306, 329] width 505 height 501
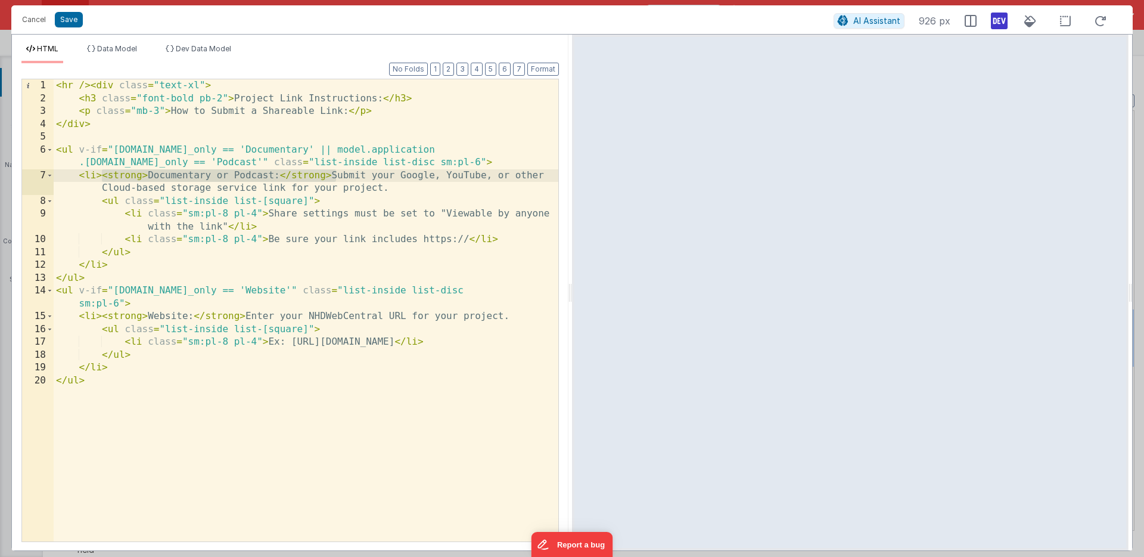
drag, startPoint x: 102, startPoint y: 176, endPoint x: 335, endPoint y: 177, distance: 233.1
click at [335, 177] on div "< hr /> < div class = "text-xl" > < h3 class = "font-bold pb-2" > Project Link …" at bounding box center [306, 323] width 505 height 488
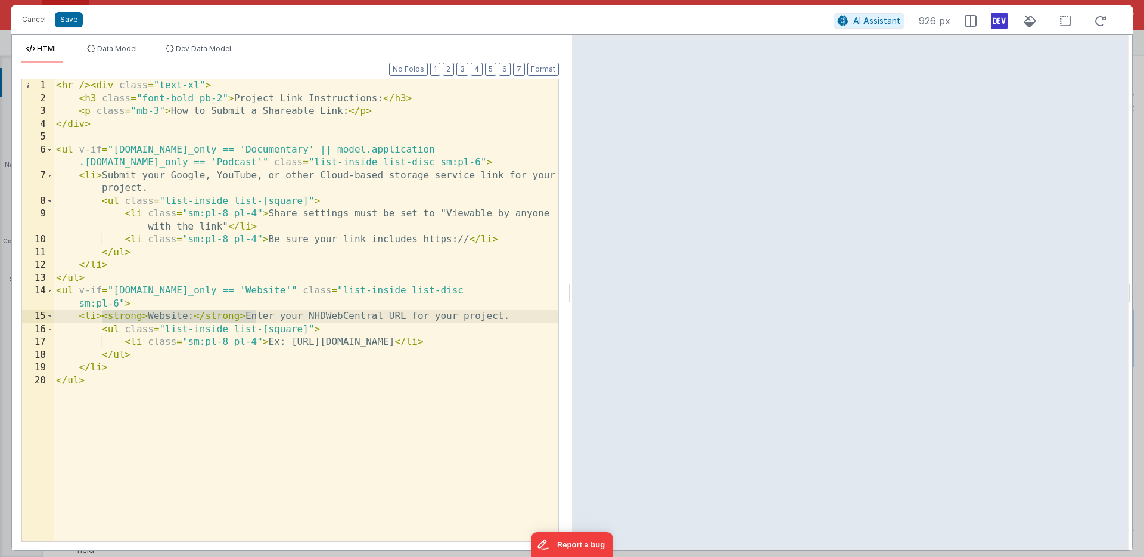
drag, startPoint x: 101, startPoint y: 316, endPoint x: 255, endPoint y: 312, distance: 154.4
click at [255, 312] on div "< hr /> < div class = "text-xl" > < h3 class = "font-bold pb-2" > Project Link …" at bounding box center [306, 323] width 505 height 488
click at [68, 17] on button "Save" at bounding box center [69, 19] width 28 height 15
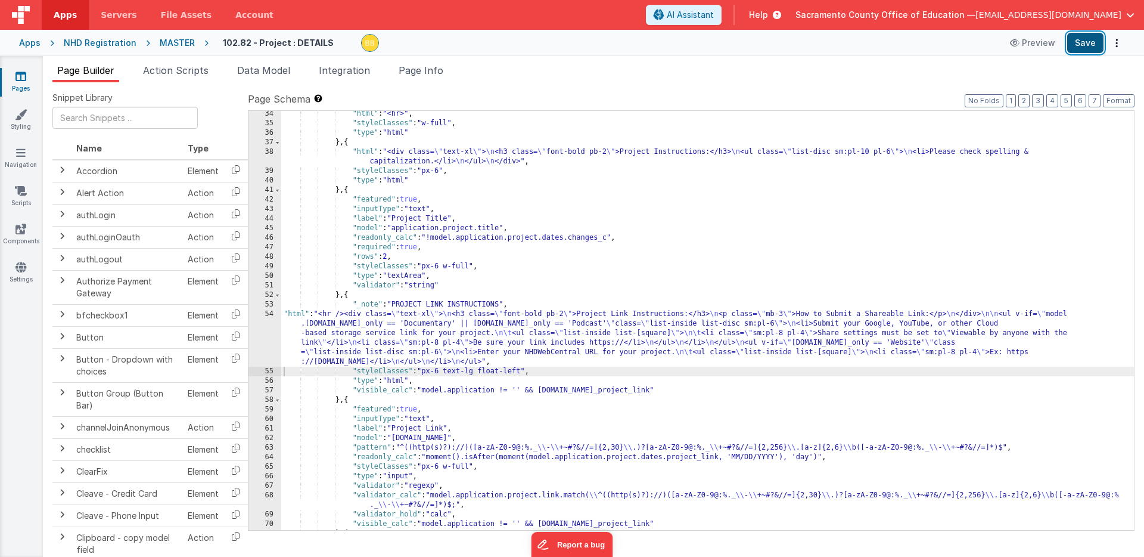
click at [1085, 40] on button "Save" at bounding box center [1085, 43] width 36 height 20
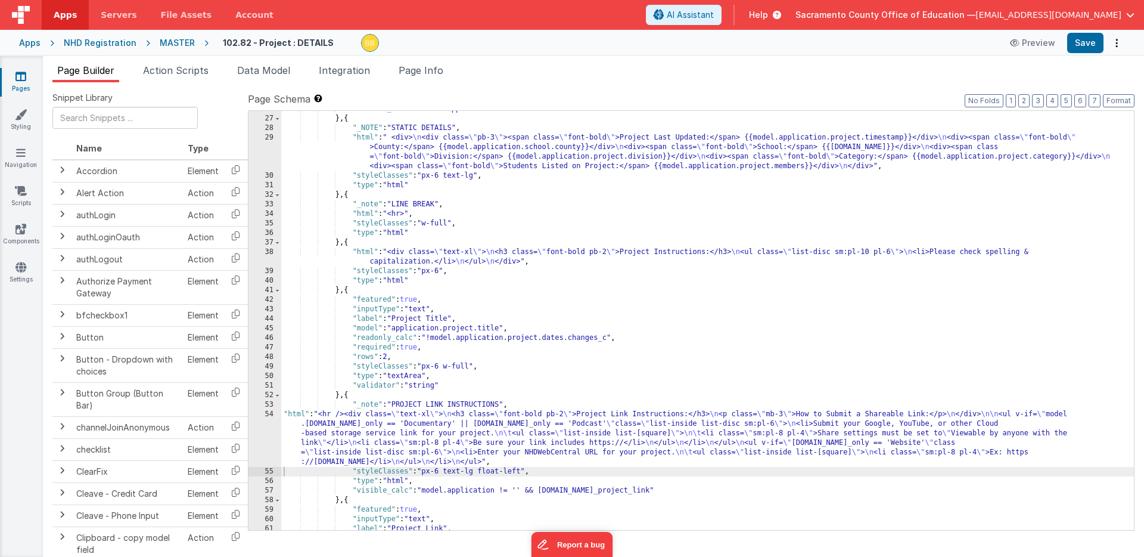
scroll to position [376, 0]
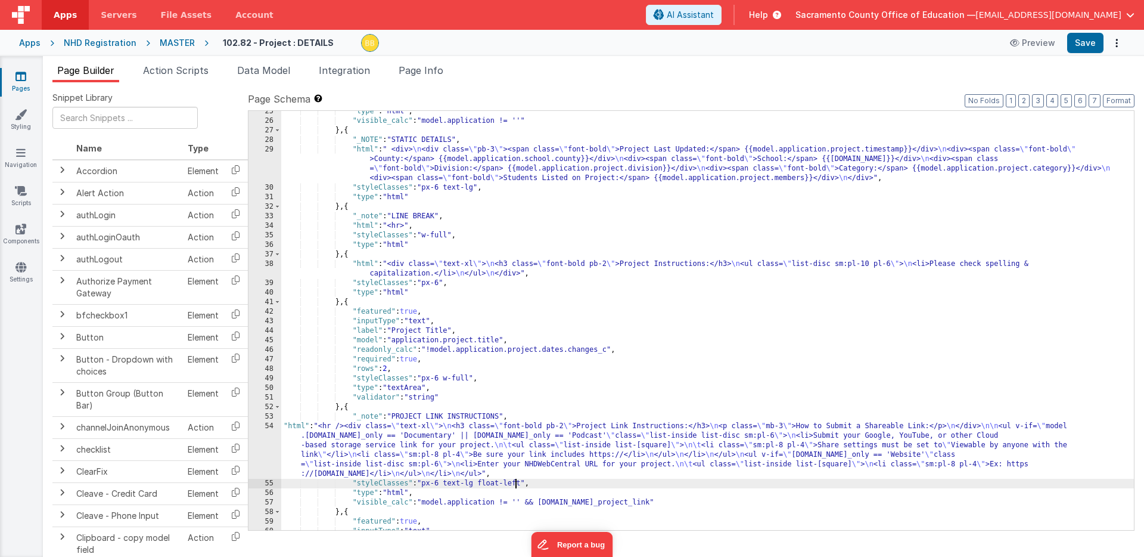
click at [517, 484] on div ""type" : "html" , "visible_calc" : "model.application != ''" } , { "_NOTE" : "S…" at bounding box center [707, 326] width 853 height 438
drag, startPoint x: 476, startPoint y: 485, endPoint x: 524, endPoint y: 484, distance: 47.7
click at [524, 484] on div ""type" : "html" , "visible_calc" : "model.application != ''" } , { "_NOTE" : "S…" at bounding box center [707, 326] width 853 height 438
click at [1086, 45] on button "Save" at bounding box center [1085, 43] width 36 height 20
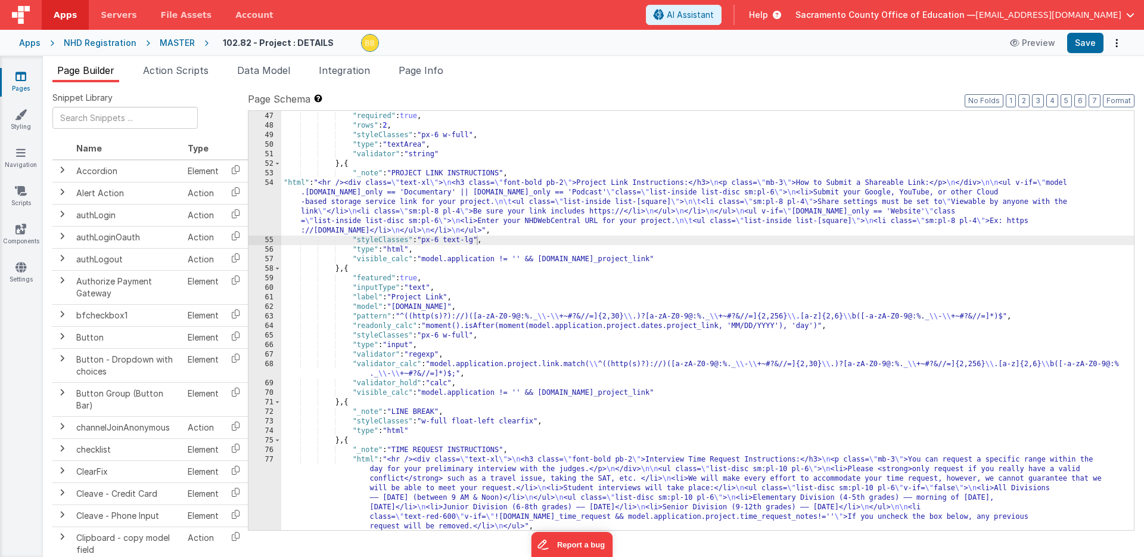
scroll to position [619, 0]
click at [291, 183] on div ""readonly_calc" : "!model.application.project.dates.changes_c" , "required" : t…" at bounding box center [707, 354] width 853 height 505
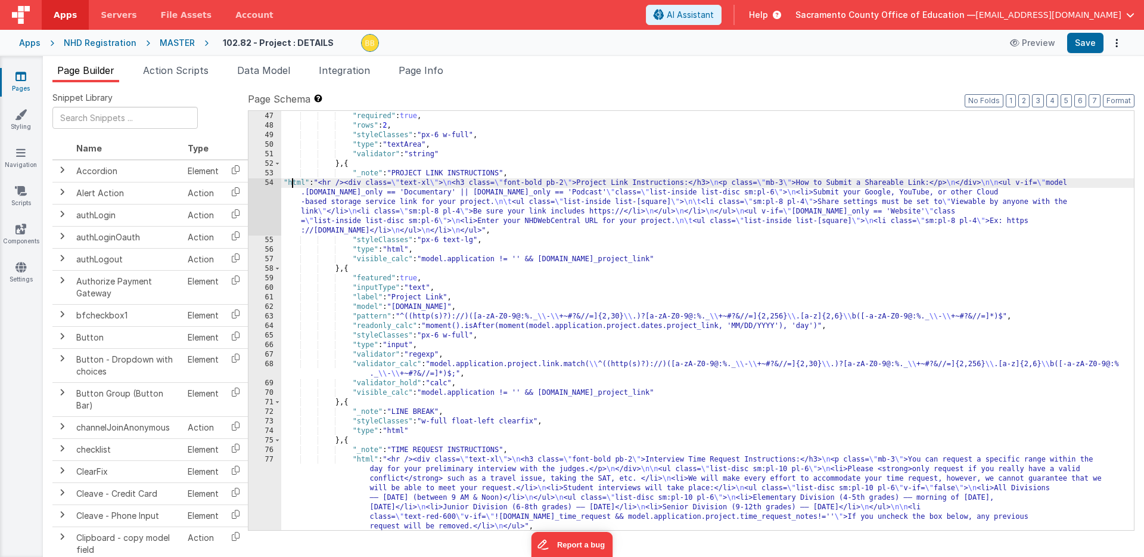
click at [264, 202] on div "54" at bounding box center [265, 206] width 33 height 57
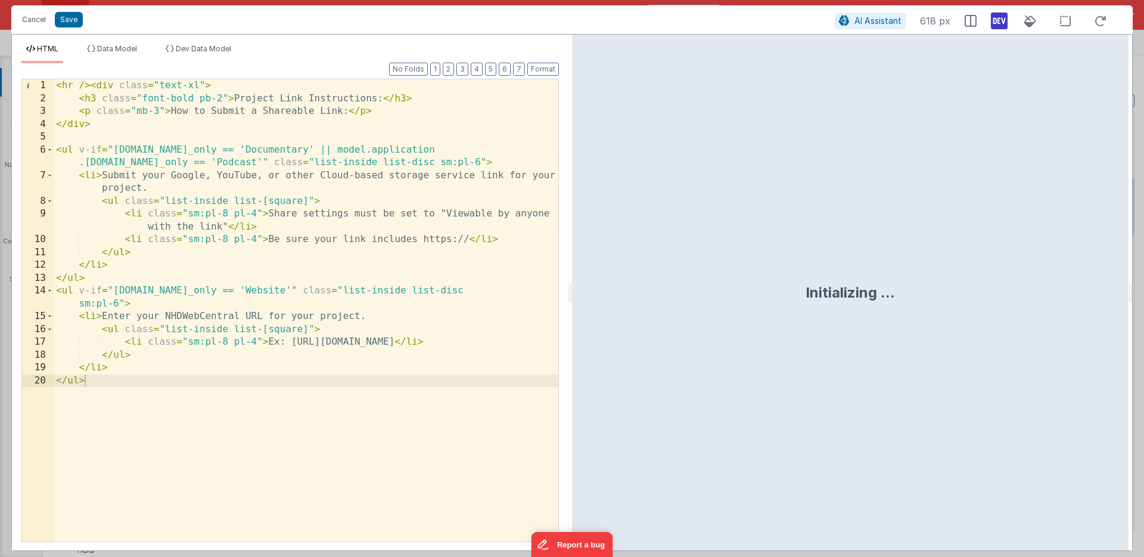
click at [167, 331] on div "< hr /> < div class = "text-xl" > < h3 class = "font-bold pb-2" > Project Link …" at bounding box center [306, 323] width 505 height 488
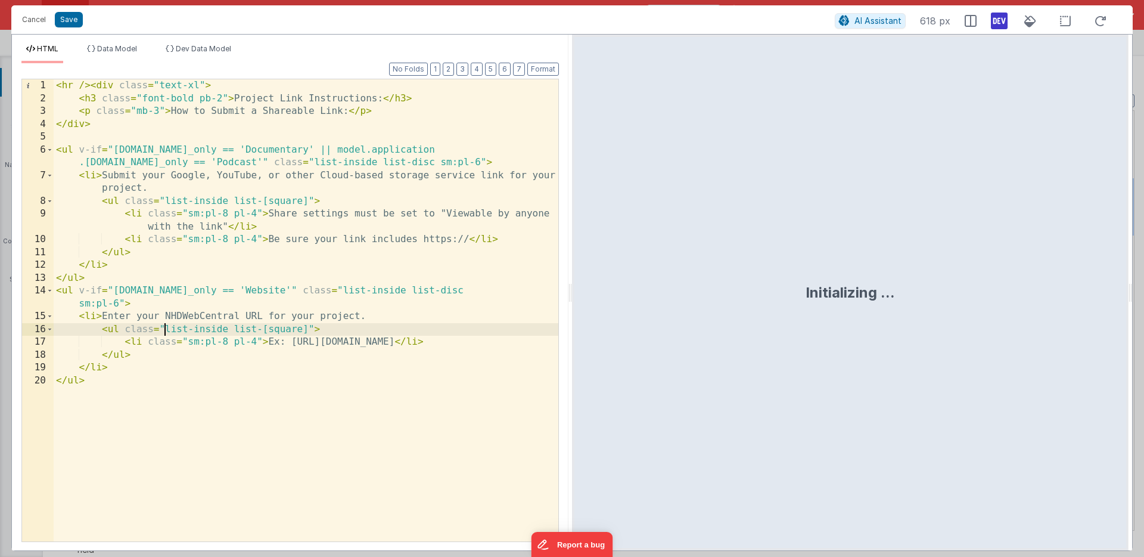
click at [167, 331] on div "< hr /> < div class = "text-xl" > < h3 class = "font-bold pb-2" > Project Link …" at bounding box center [306, 323] width 505 height 488
click at [36, 14] on button "Cancel" at bounding box center [34, 19] width 36 height 17
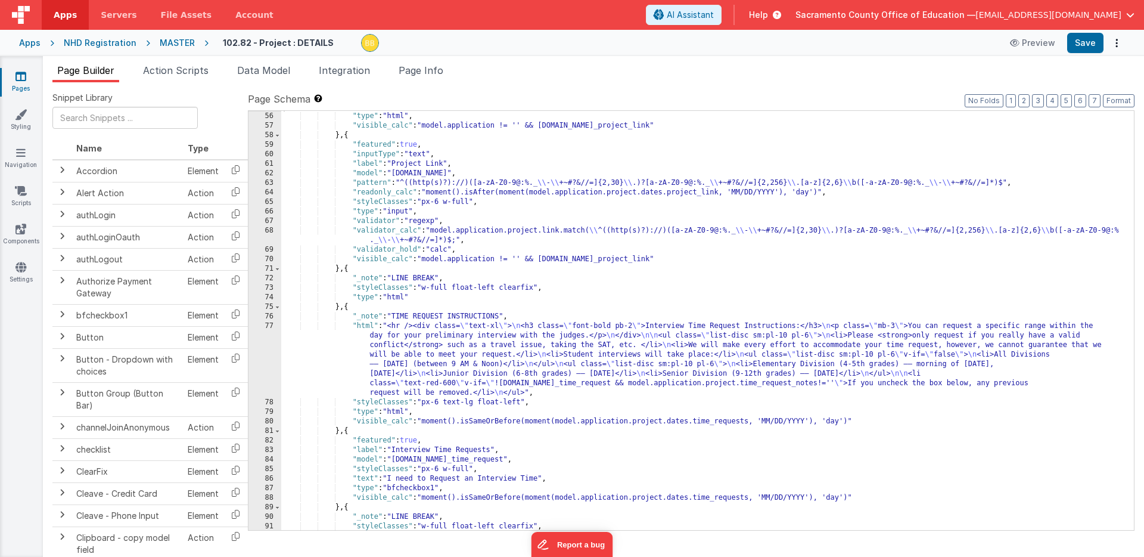
scroll to position [764, 0]
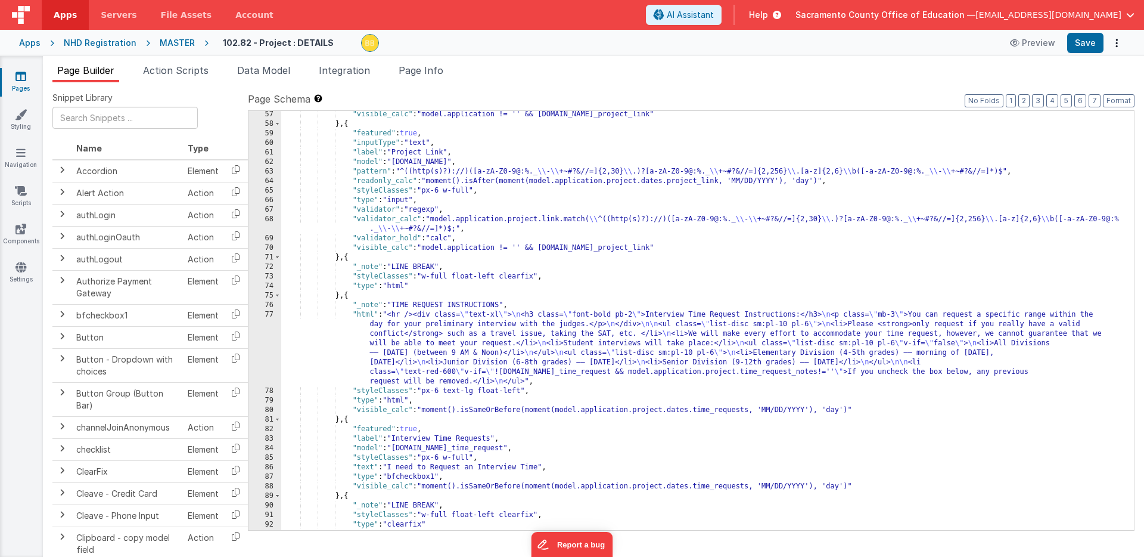
click at [366, 316] on div ""visible_calc" : "model.application != '' && [DOMAIN_NAME]_project_link" } , { …" at bounding box center [707, 329] width 853 height 438
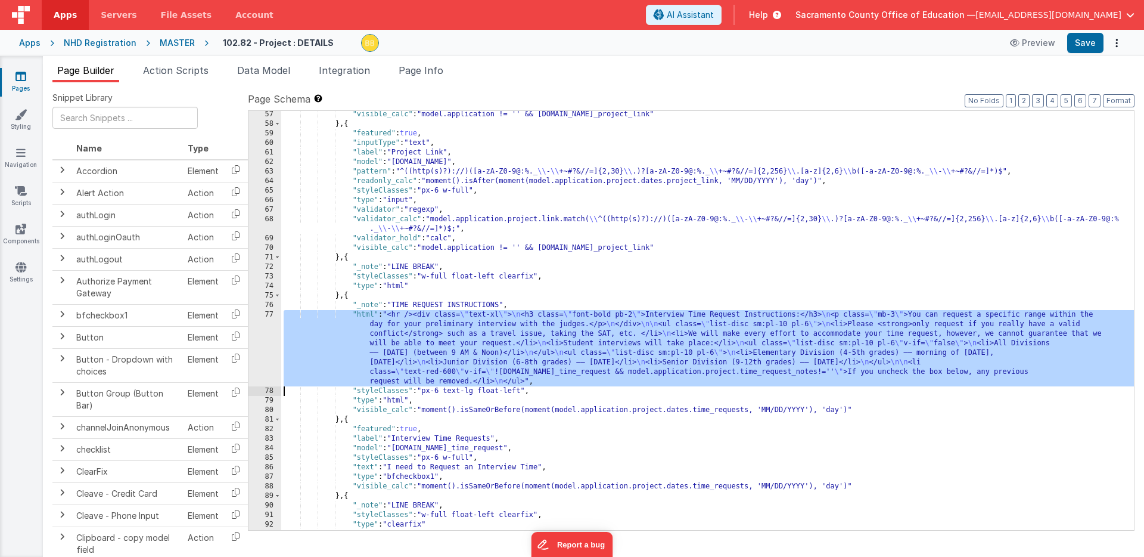
click at [271, 332] on div "77" at bounding box center [265, 348] width 33 height 76
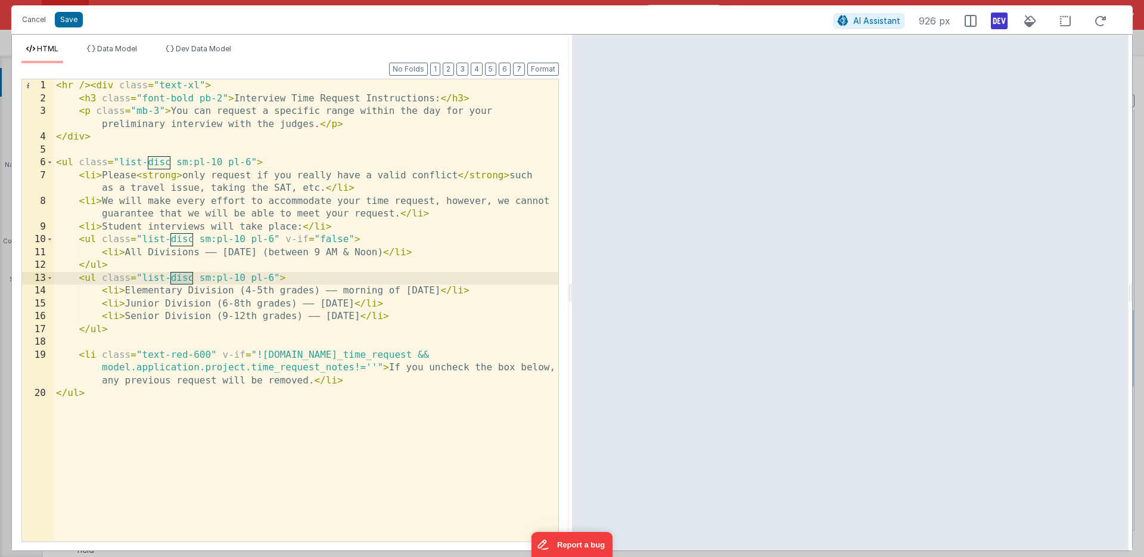
drag, startPoint x: 171, startPoint y: 278, endPoint x: 192, endPoint y: 278, distance: 20.9
click at [192, 278] on div "< hr /> < div class = "text-xl" > < h3 class = "font-bold pb-2" > Interview Tim…" at bounding box center [306, 323] width 505 height 488
drag, startPoint x: 215, startPoint y: 278, endPoint x: 295, endPoint y: 276, distance: 80.5
click at [295, 276] on div "< hr /> < div class = "text-xl" > < h3 class = "font-bold pb-2" > Interview Tim…" at bounding box center [306, 323] width 505 height 488
click at [70, 20] on button "Save" at bounding box center [69, 19] width 28 height 15
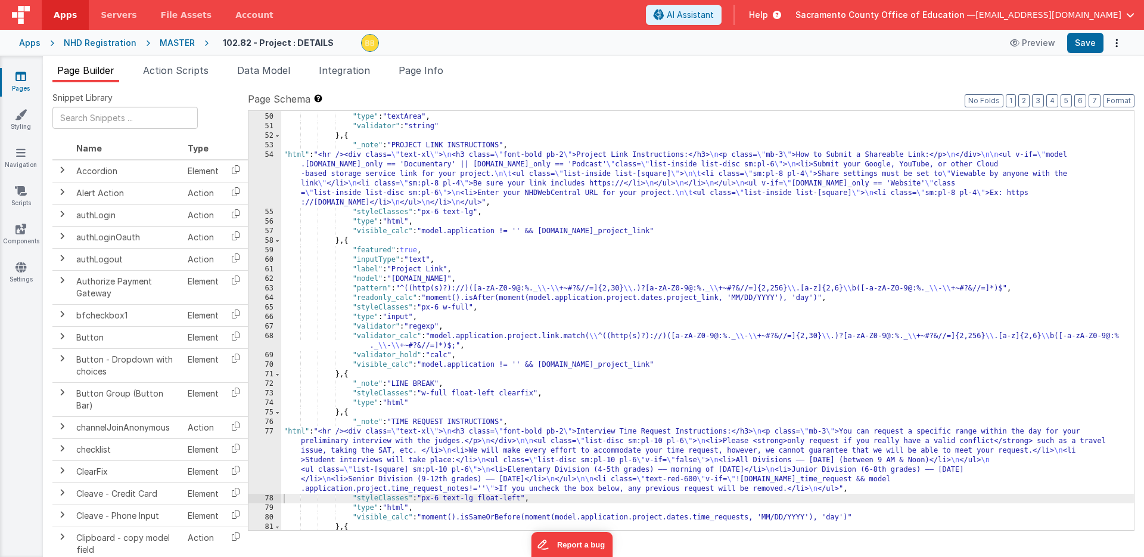
scroll to position [635, 0]
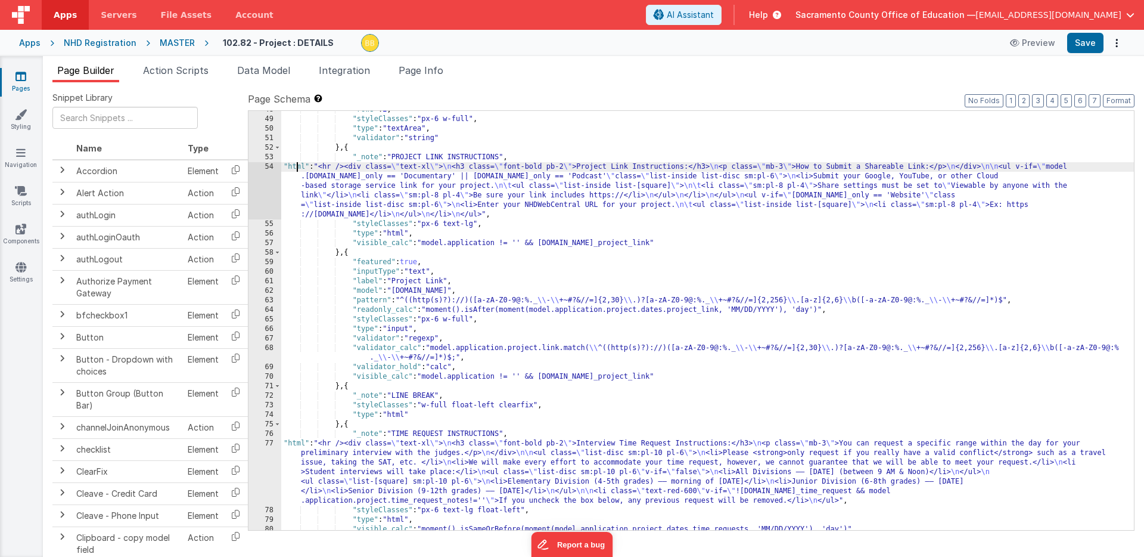
click at [297, 168] on div ""rows" : 2 , "styleClasses" : "px-6 w-full" , "type" : "textArea" , "validator"…" at bounding box center [707, 324] width 853 height 438
click at [266, 190] on div "54" at bounding box center [265, 190] width 33 height 57
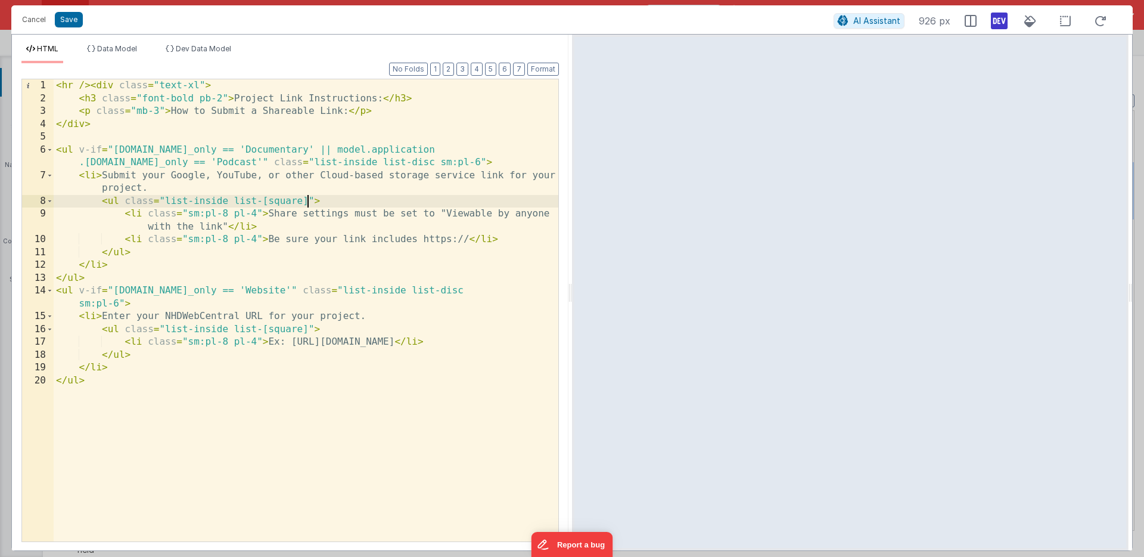
click at [307, 201] on div "< hr /> < div class = "text-xl" > < h3 class = "font-bold pb-2" > Project Link …" at bounding box center [306, 323] width 505 height 488
drag, startPoint x: 151, startPoint y: 214, endPoint x: 260, endPoint y: 212, distance: 109.1
click at [260, 212] on div "< hr /> < div class = "text-xl" > < h3 class = "font-bold pb-2" > Project Link …" at bounding box center [306, 323] width 505 height 488
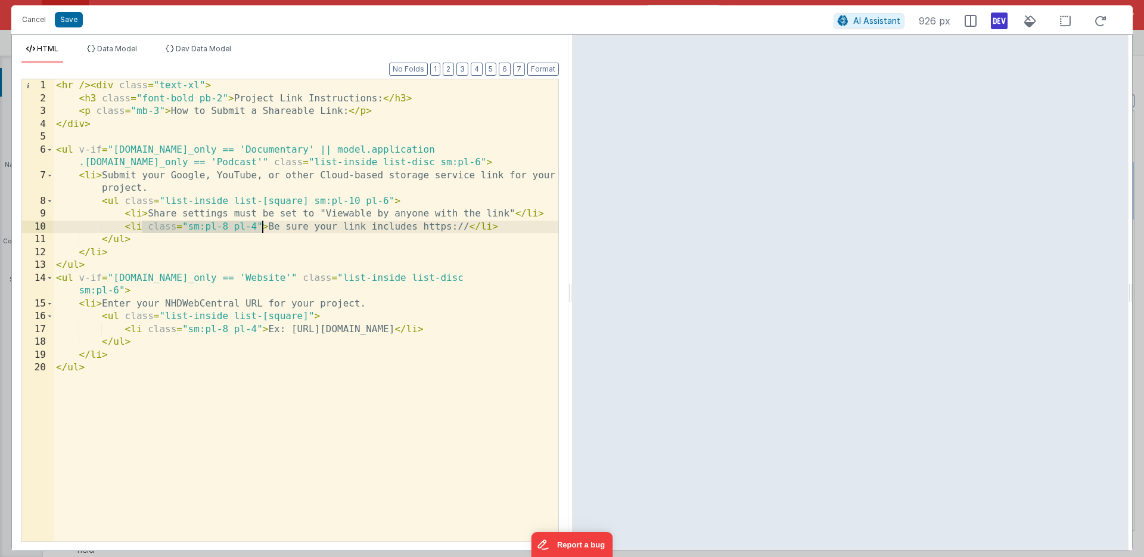
drag, startPoint x: 141, startPoint y: 228, endPoint x: 260, endPoint y: 226, distance: 119.2
click at [260, 226] on div "< hr /> < div class = "text-xl" > < h3 class = "font-bold pb-2" > Project Link …" at bounding box center [306, 323] width 505 height 488
click at [308, 316] on div "< hr /> < div class = "text-xl" > < h3 class = "font-bold pb-2" > Project Link …" at bounding box center [306, 323] width 505 height 488
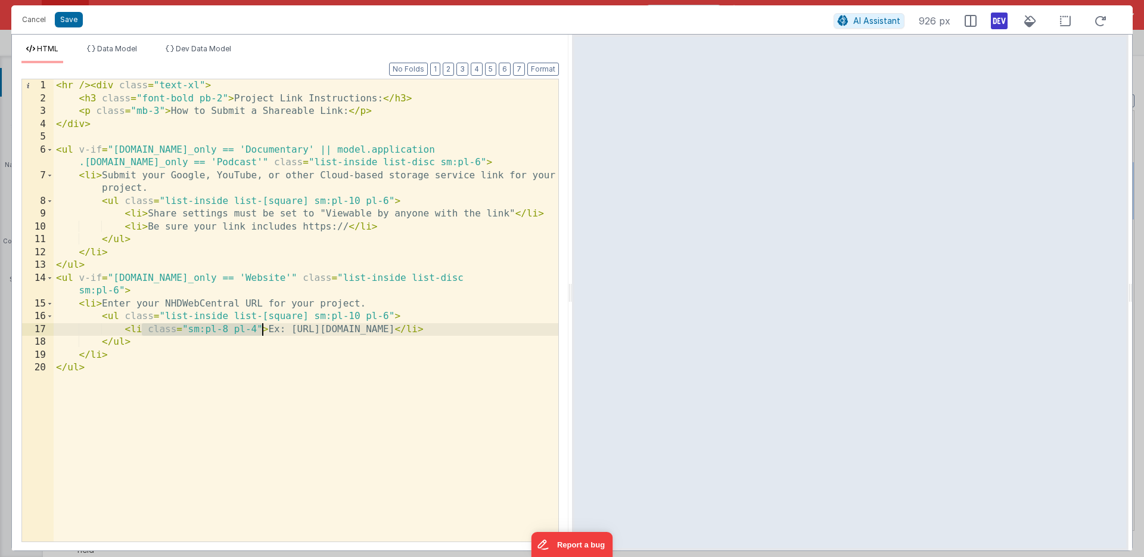
drag, startPoint x: 141, startPoint y: 330, endPoint x: 260, endPoint y: 330, distance: 119.8
click at [260, 330] on div "< hr /> < div class = "text-xl" > < h3 class = "font-bold pb-2" > Project Link …" at bounding box center [306, 323] width 505 height 488
click at [77, 19] on button "Save" at bounding box center [69, 19] width 28 height 15
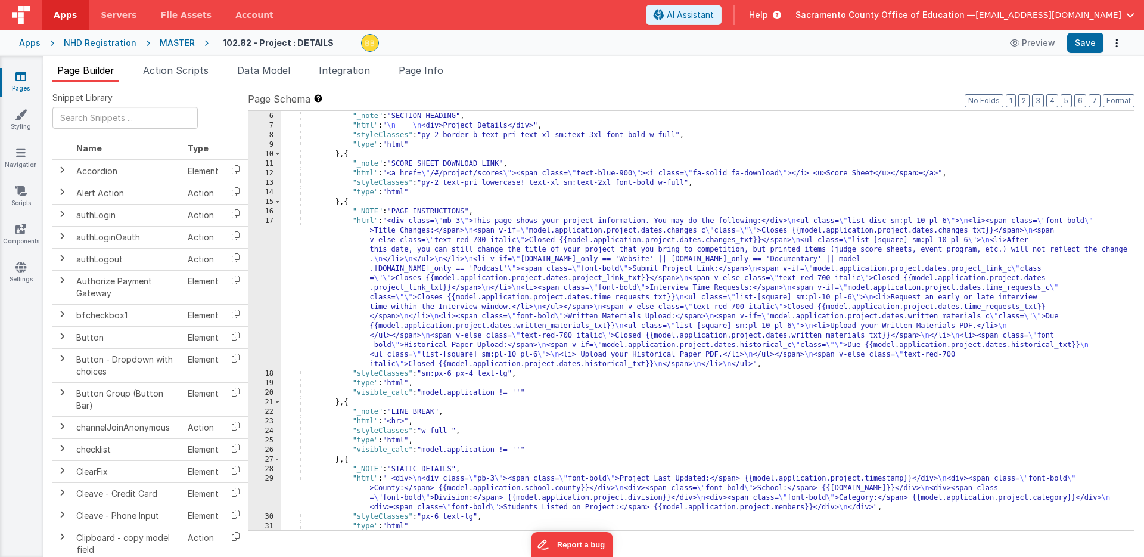
scroll to position [38, 0]
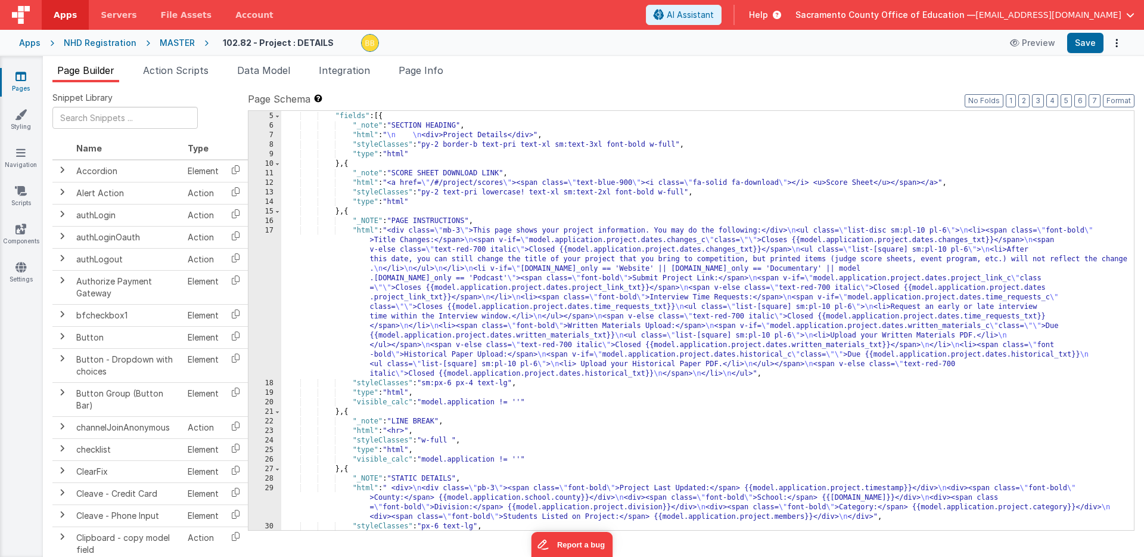
click at [363, 232] on div ""_note" : "PROJECT DETAILS" , "fields" : [{ "_note" : "SECTION HEADING" , "html…" at bounding box center [707, 321] width 853 height 438
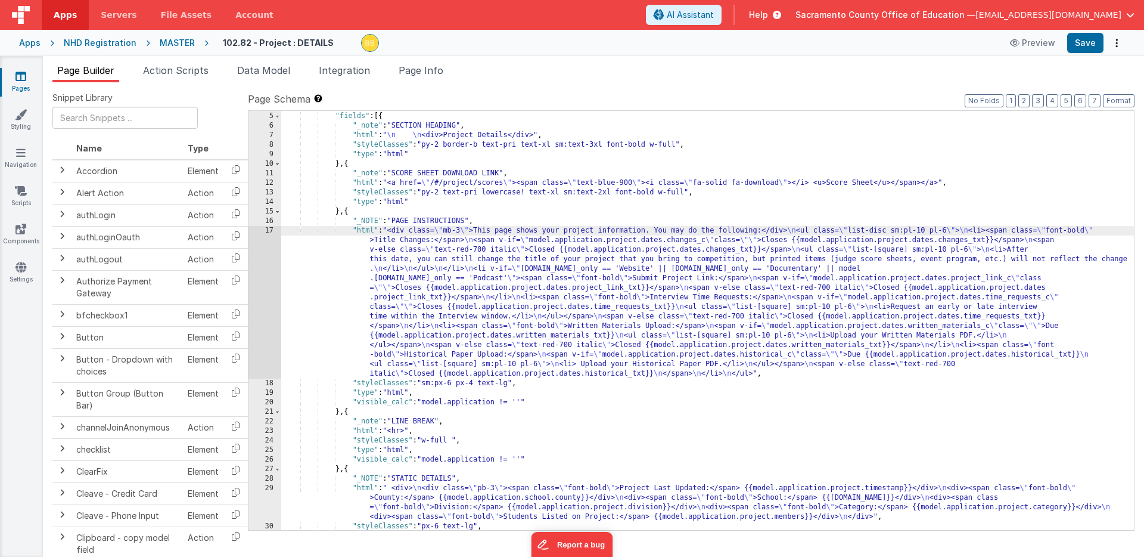
click at [269, 253] on div "17" at bounding box center [265, 302] width 33 height 153
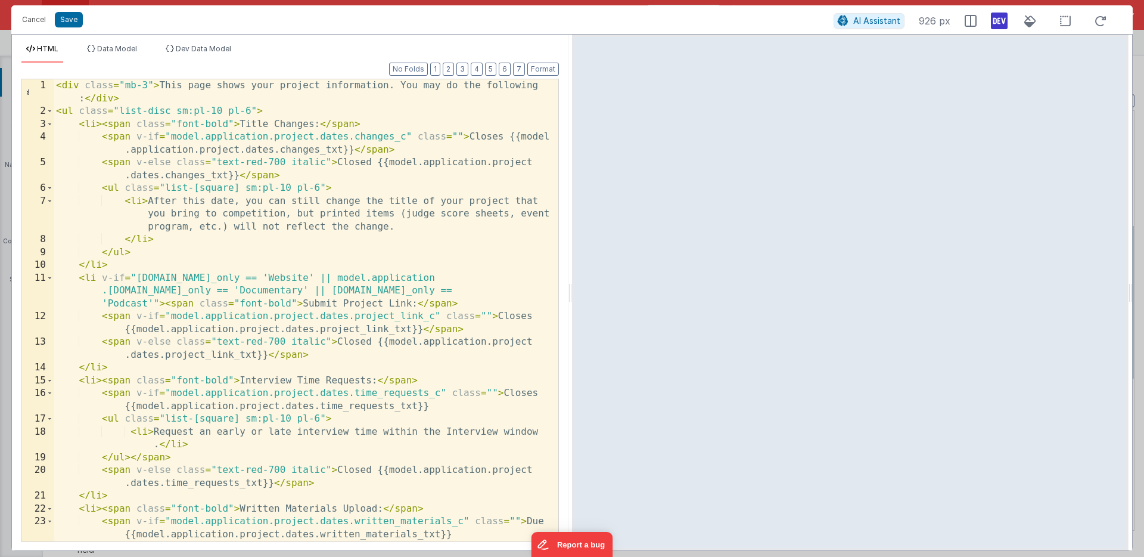
scroll to position [0, 0]
drag, startPoint x: 244, startPoint y: 190, endPoint x: 317, endPoint y: 187, distance: 72.8
click at [317, 187] on div "< div class = "mb-3" > This page shows your project information. You may do the…" at bounding box center [306, 329] width 505 height 501
click at [250, 190] on div "< div class = "mb-3" > This page shows your project information. You may do the…" at bounding box center [306, 329] width 505 height 501
drag, startPoint x: 280, startPoint y: 188, endPoint x: 290, endPoint y: 188, distance: 9.5
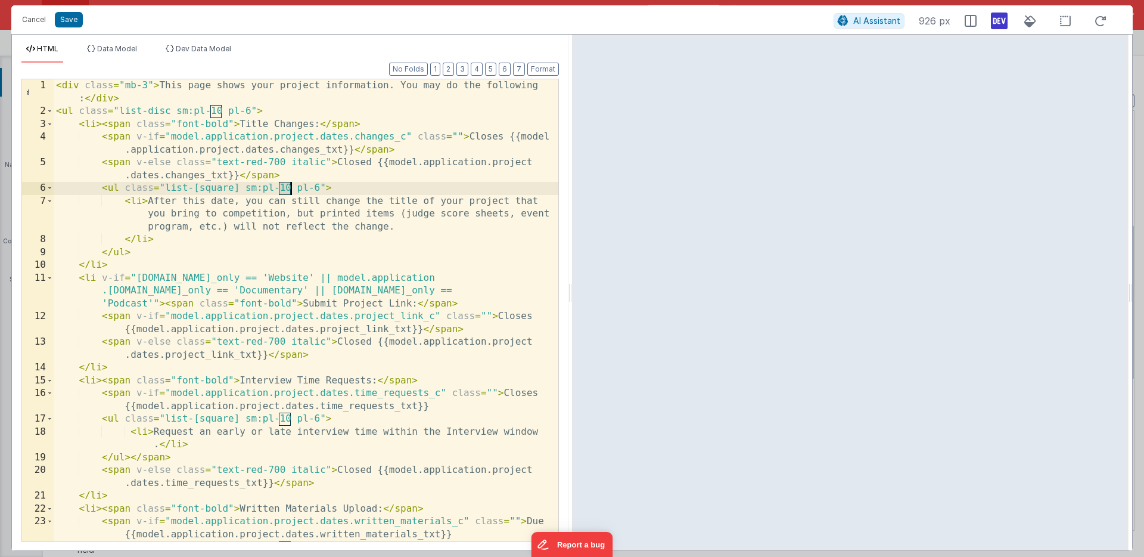
click at [290, 188] on div "< div class = "mb-3" > This page shows your project information. You may do the…" at bounding box center [306, 329] width 505 height 501
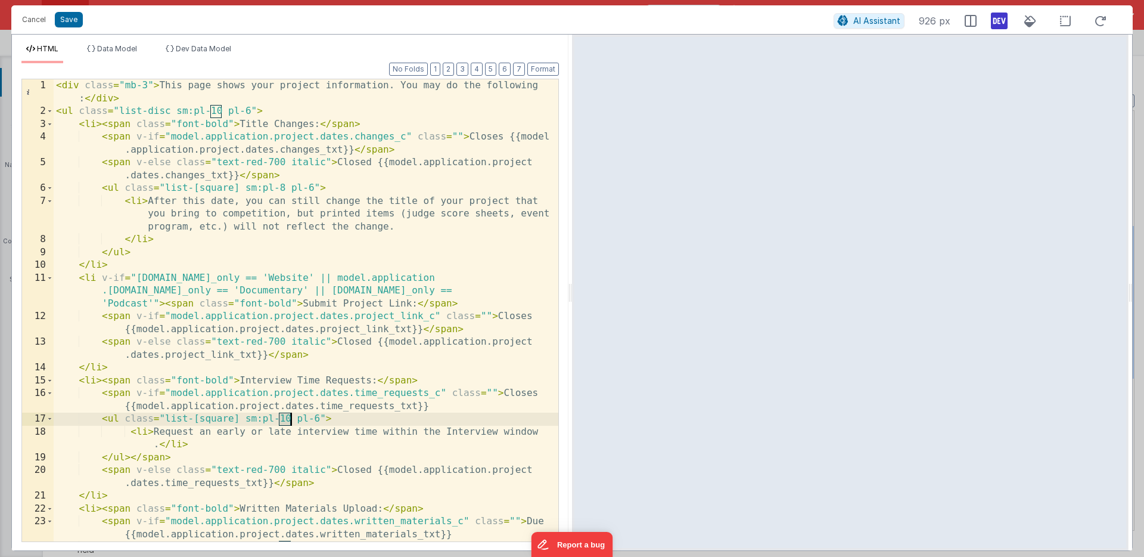
drag, startPoint x: 280, startPoint y: 419, endPoint x: 290, endPoint y: 418, distance: 9.6
click at [290, 418] on div "< div class = "mb-3" > This page shows your project information. You may do the…" at bounding box center [306, 329] width 505 height 501
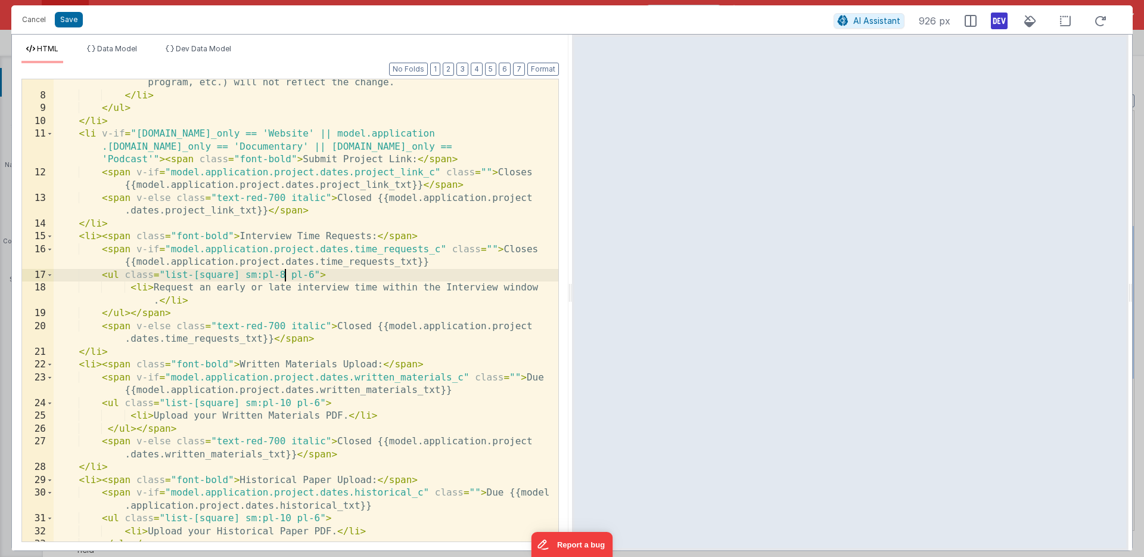
scroll to position [167, 0]
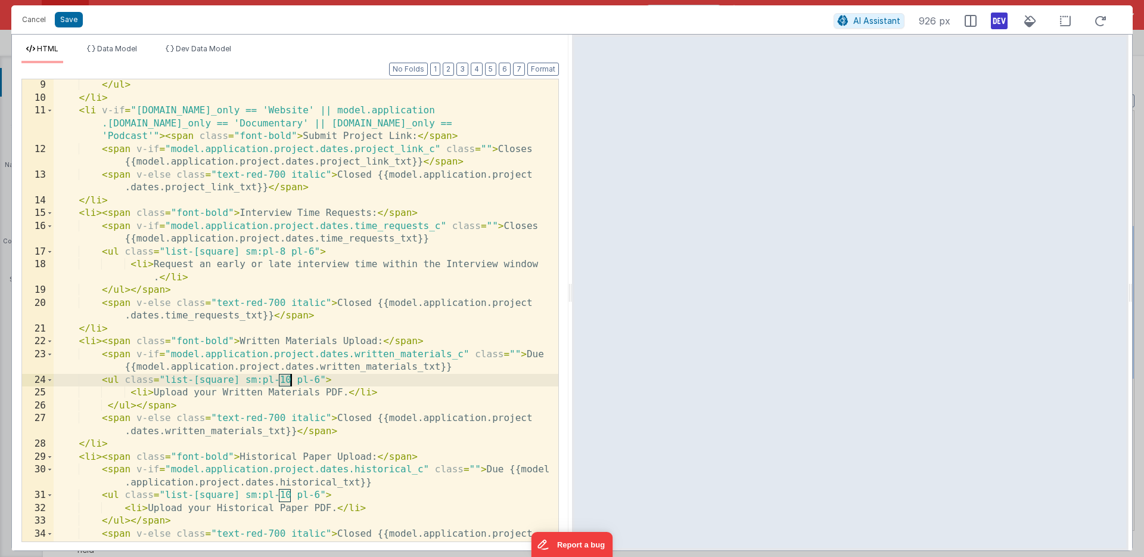
drag, startPoint x: 279, startPoint y: 380, endPoint x: 290, endPoint y: 380, distance: 11.3
click at [290, 380] on div "</ ul > </ li > < li v-if = "[DOMAIN_NAME]_only == 'Website' || model.applicati…" at bounding box center [306, 323] width 505 height 488
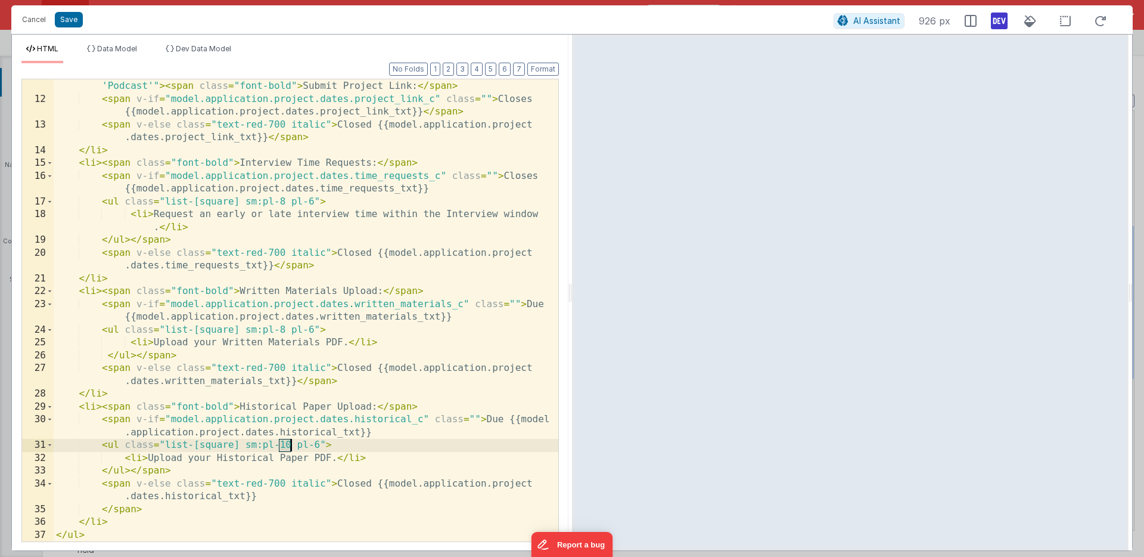
drag, startPoint x: 280, startPoint y: 445, endPoint x: 290, endPoint y: 445, distance: 9.6
click at [290, 445] on div "< li v-if = "[DOMAIN_NAME]_only == 'Website' || model.application .[DOMAIN_NAME…" at bounding box center [306, 310] width 505 height 513
click at [64, 18] on button "Save" at bounding box center [69, 19] width 28 height 15
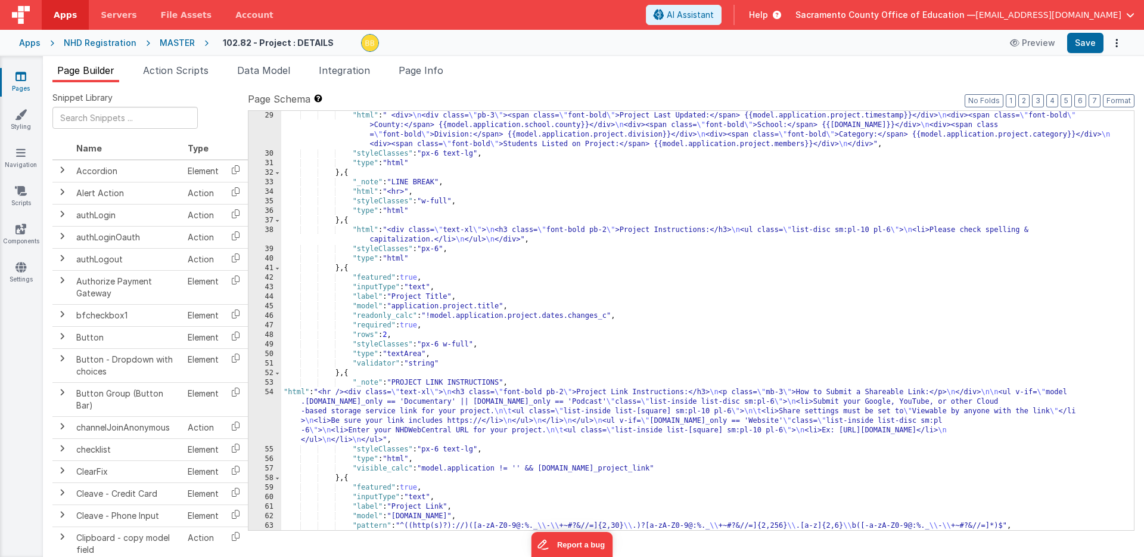
scroll to position [446, 0]
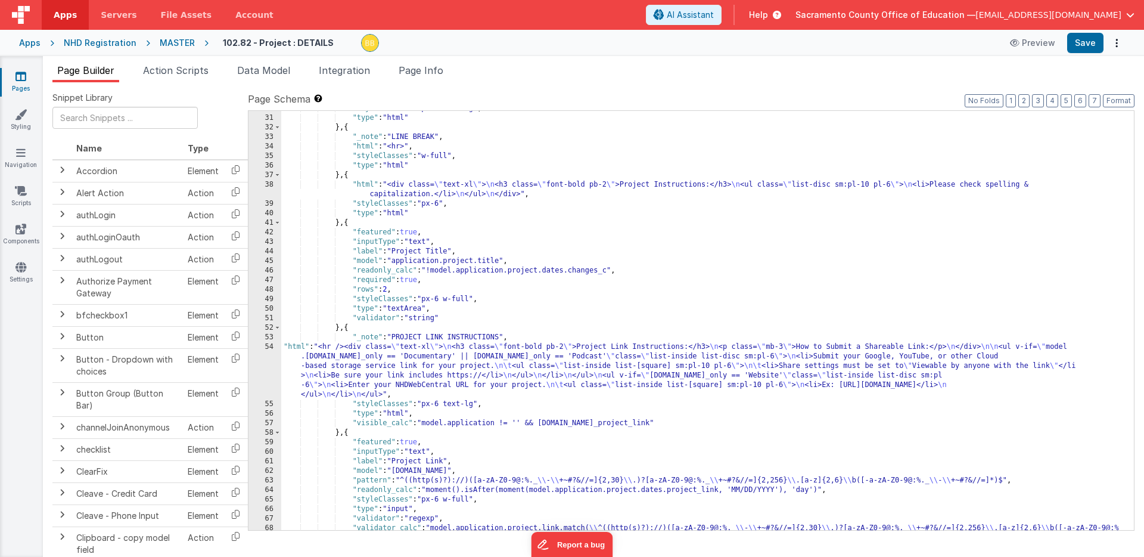
click at [292, 347] on div ""styleClasses" : "px-6 text-lg" , "type" : "html" } , { "_note" : "LINE BREAK" …" at bounding box center [707, 328] width 853 height 448
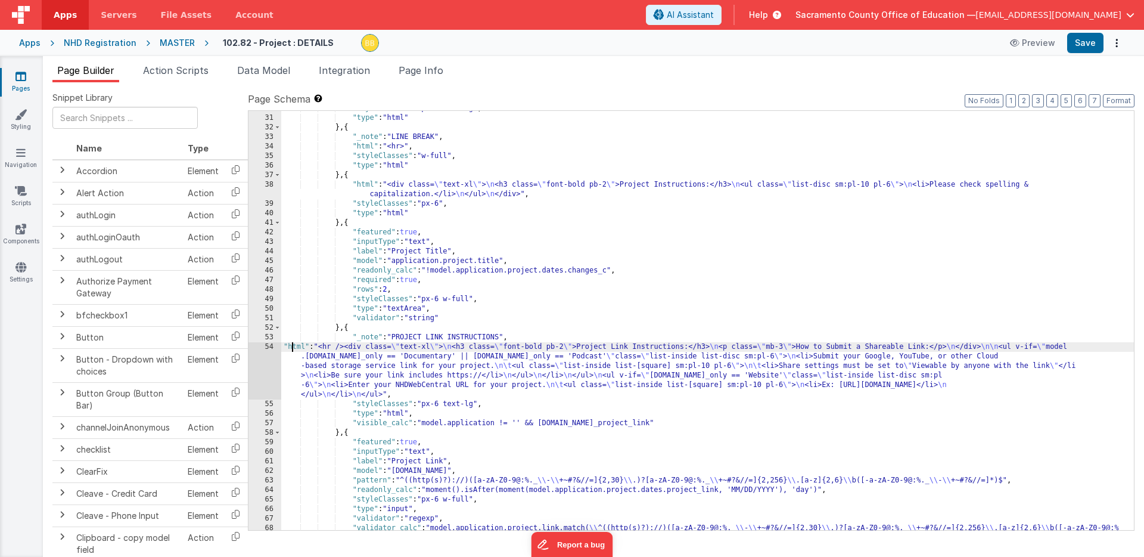
click at [264, 361] on div "54" at bounding box center [265, 370] width 33 height 57
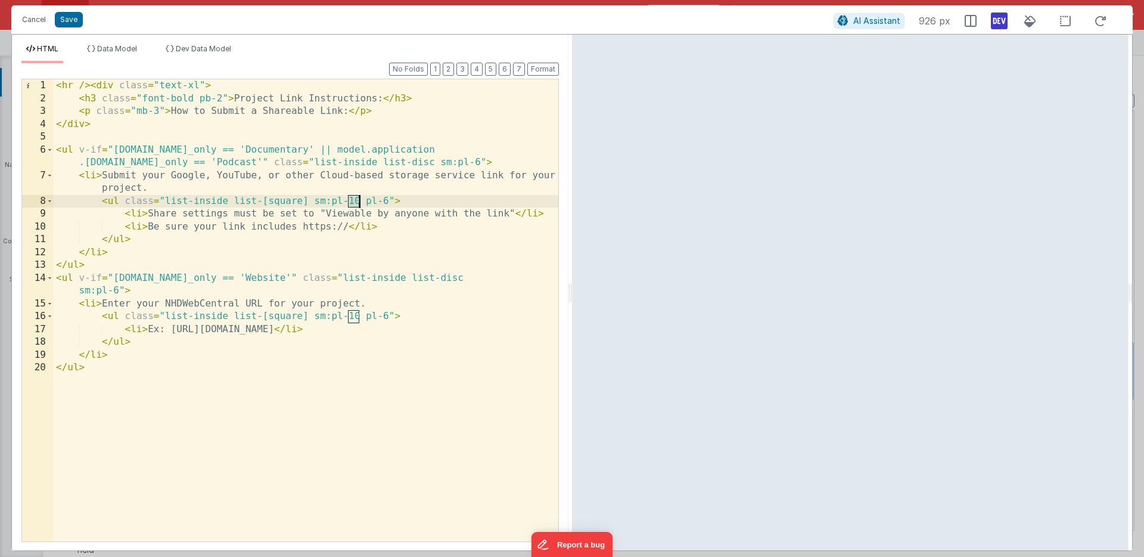
drag, startPoint x: 349, startPoint y: 201, endPoint x: 358, endPoint y: 201, distance: 9.0
click at [358, 201] on div "< hr /> < div class = "text-xl" > < h3 class = "font-bold pb-2" > Project Link …" at bounding box center [306, 323] width 505 height 488
drag, startPoint x: 347, startPoint y: 316, endPoint x: 358, endPoint y: 316, distance: 10.1
click at [358, 316] on div "< hr /> < div class = "text-xl" > < h3 class = "font-bold pb-2" > Project Link …" at bounding box center [306, 323] width 505 height 488
click at [68, 19] on button "Save" at bounding box center [69, 19] width 28 height 15
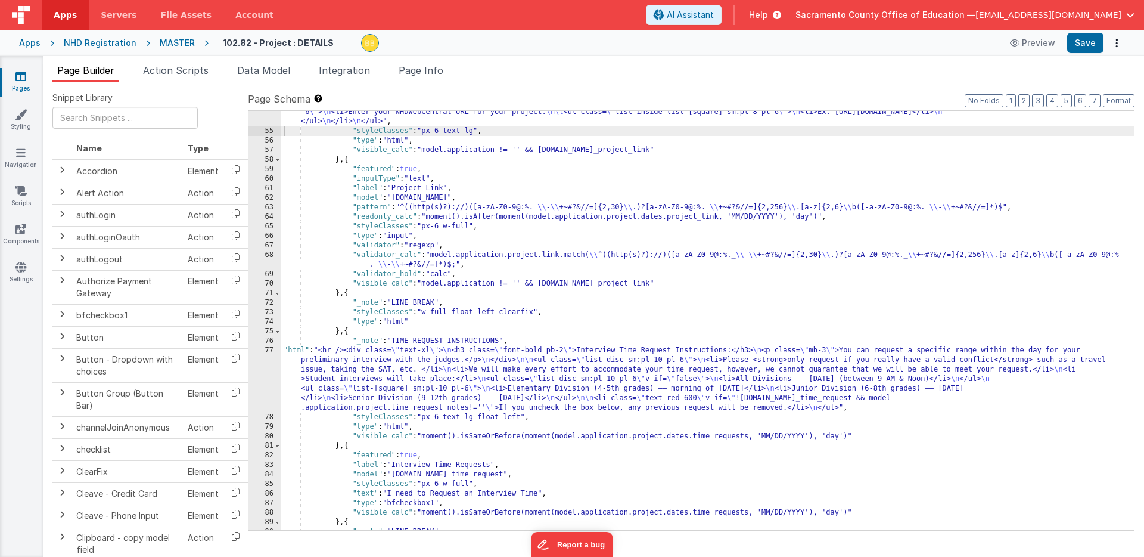
scroll to position [762, 0]
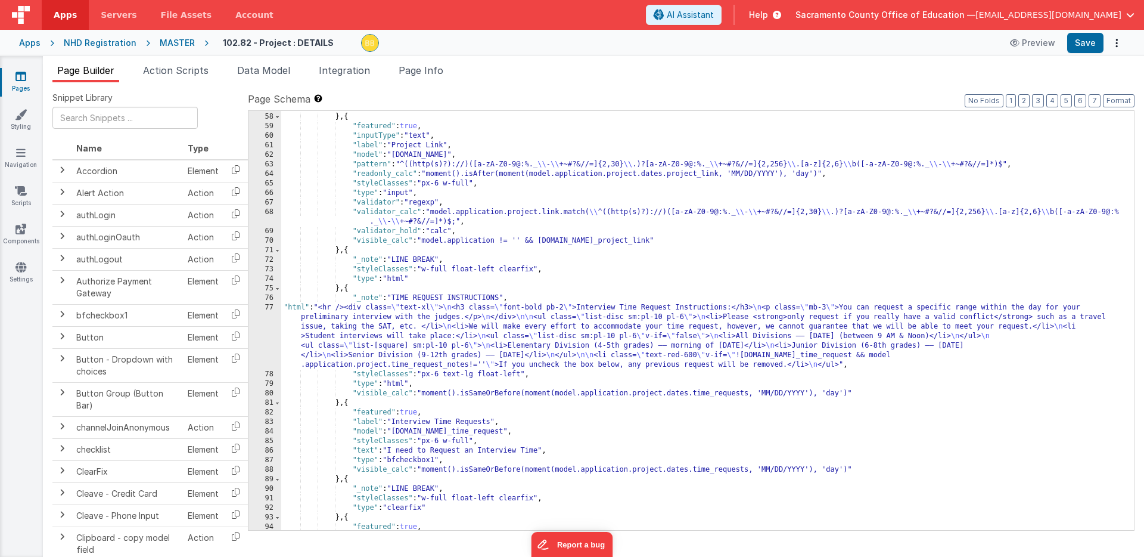
click at [296, 309] on div ""visible_calc" : "model.application != '' && [DOMAIN_NAME]_project_link" } , { …" at bounding box center [707, 322] width 853 height 438
click at [266, 328] on div "77" at bounding box center [265, 336] width 33 height 67
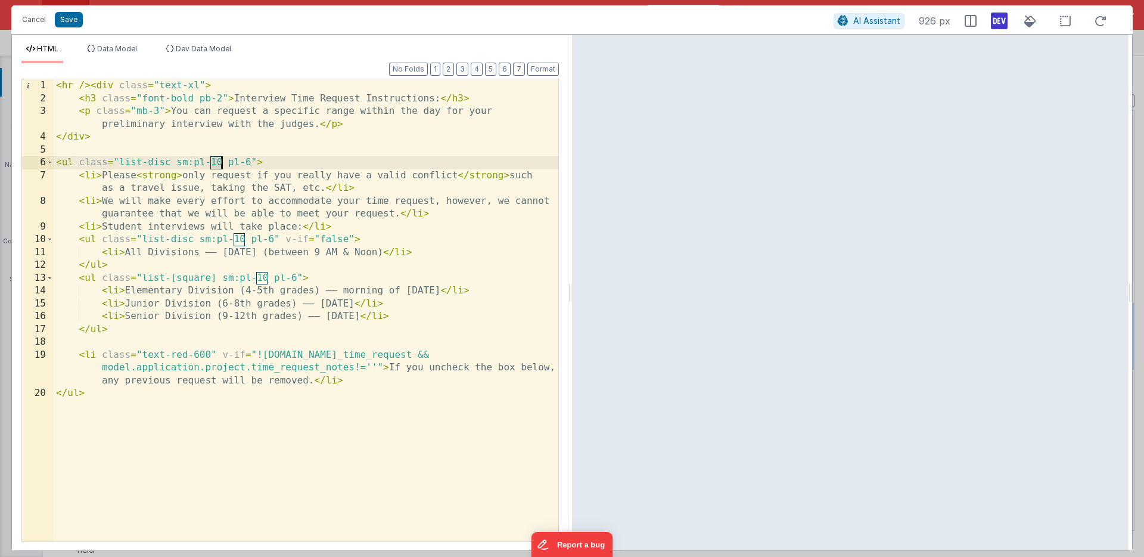
drag, startPoint x: 210, startPoint y: 162, endPoint x: 221, endPoint y: 162, distance: 11.3
click at [221, 162] on div "< hr /> < div class = "text-xl" > < h3 class = "font-bold pb-2" > Interview Tim…" at bounding box center [306, 323] width 505 height 488
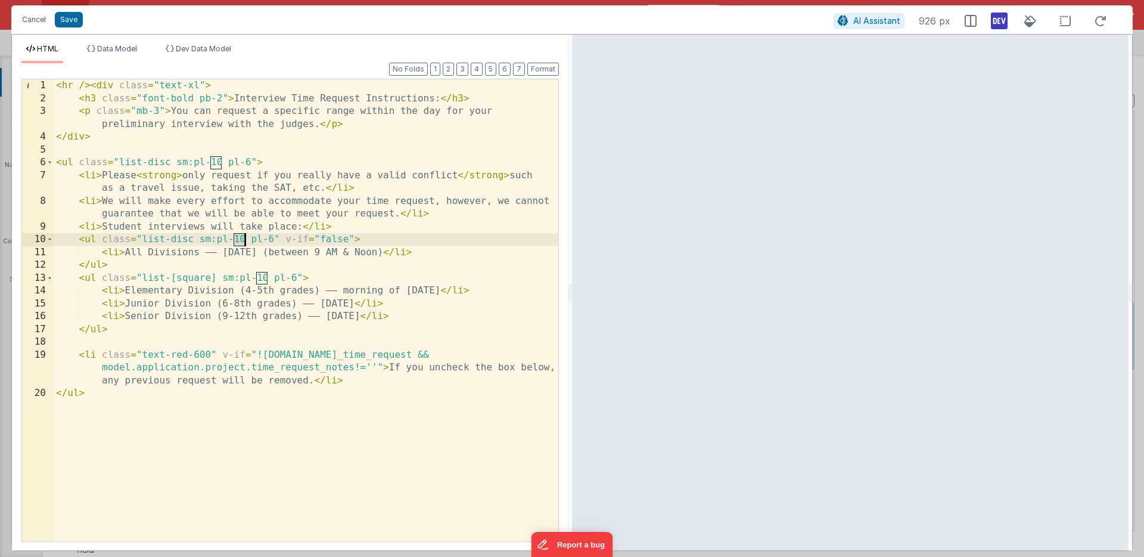
drag, startPoint x: 234, startPoint y: 239, endPoint x: 244, endPoint y: 238, distance: 10.2
click at [244, 238] on div "< hr /> < div class = "text-xl" > < h3 class = "font-bold pb-2" > Interview Tim…" at bounding box center [306, 323] width 505 height 488
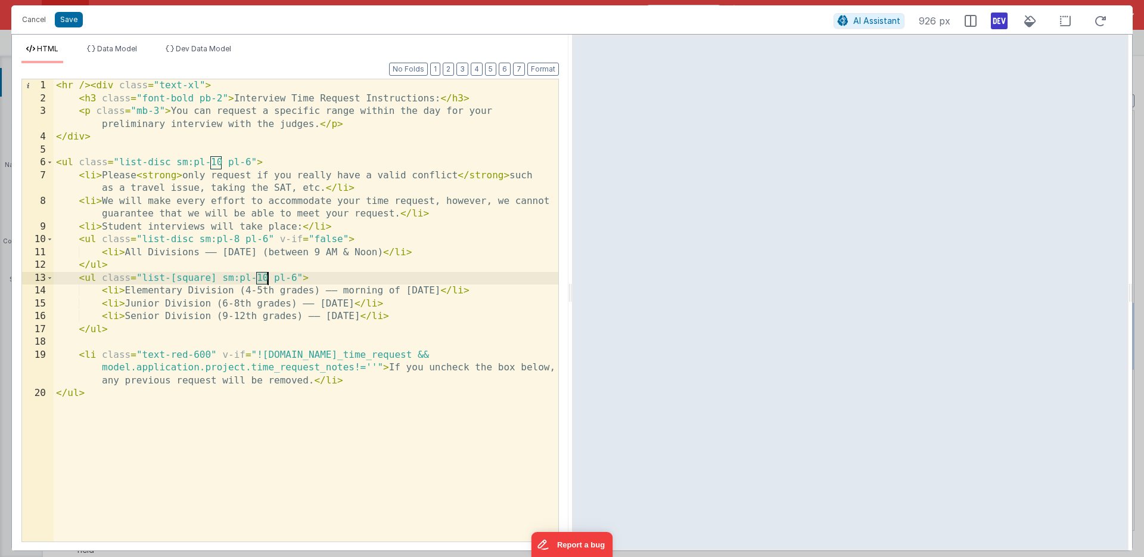
drag, startPoint x: 256, startPoint y: 279, endPoint x: 268, endPoint y: 278, distance: 11.3
click at [268, 278] on div "< hr /> < div class = "text-xl" > < h3 class = "font-bold pb-2" > Interview Tim…" at bounding box center [306, 323] width 505 height 488
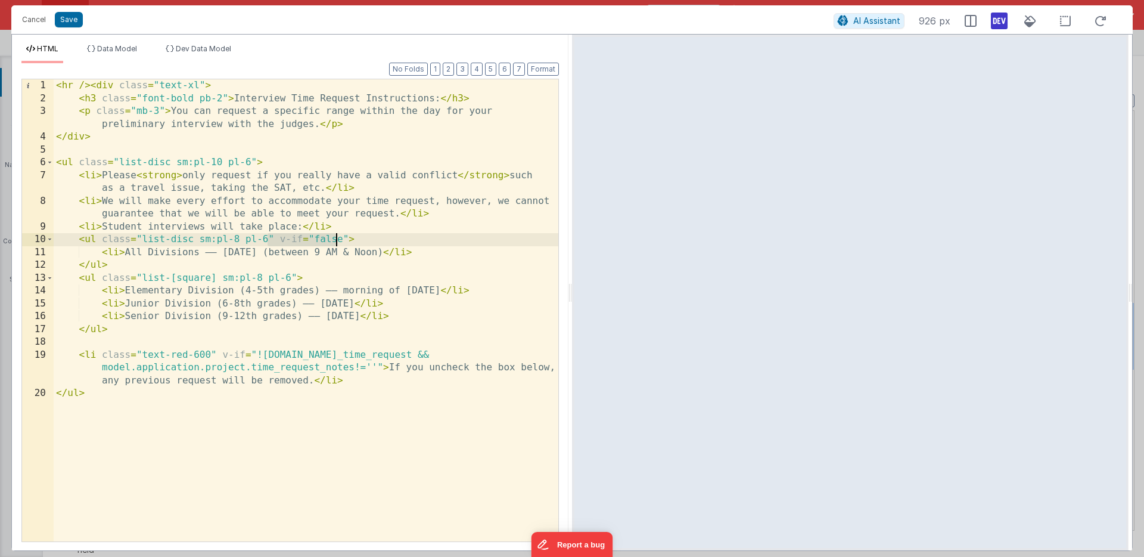
drag, startPoint x: 271, startPoint y: 240, endPoint x: 335, endPoint y: 238, distance: 64.4
click at [335, 238] on div "< hr /> < div class = "text-xl" > < h3 class = "font-bold pb-2" > Interview Tim…" at bounding box center [306, 323] width 505 height 488
click at [302, 241] on div "< hr /> < div class = "text-xl" > < h3 class = "font-bold pb-2" > Interview Tim…" at bounding box center [306, 323] width 505 height 488
drag, startPoint x: 272, startPoint y: 238, endPoint x: 345, endPoint y: 237, distance: 73.3
click at [345, 237] on div "< hr /> < div class = "text-xl" > < h3 class = "font-bold pb-2" > Interview Tim…" at bounding box center [306, 323] width 505 height 488
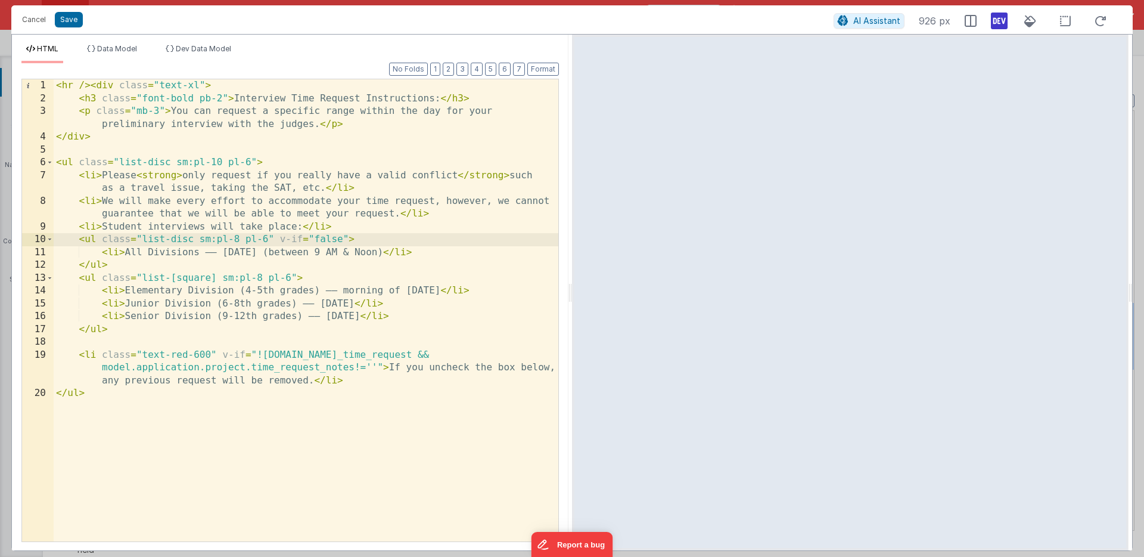
click at [281, 240] on div "< hr /> < div class = "text-xl" > < h3 class = "font-bold pb-2" > Interview Tim…" at bounding box center [306, 323] width 505 height 488
drag, startPoint x: 275, startPoint y: 240, endPoint x: 346, endPoint y: 237, distance: 71.0
click at [346, 237] on div "< hr /> < div class = "text-xl" > < h3 class = "font-bold pb-2" > Interview Tim…" at bounding box center [306, 323] width 505 height 488
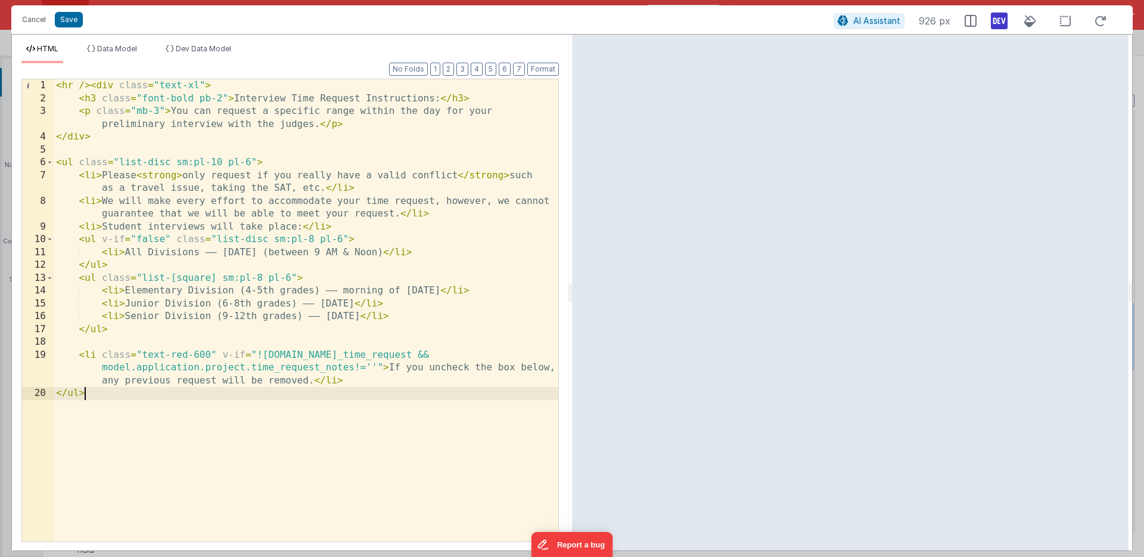
click at [158, 416] on div "< hr /> < div class = "text-xl" > < h3 class = "font-bold pb-2" > Interview Tim…" at bounding box center [306, 323] width 505 height 488
click at [68, 18] on button "Save" at bounding box center [69, 19] width 28 height 15
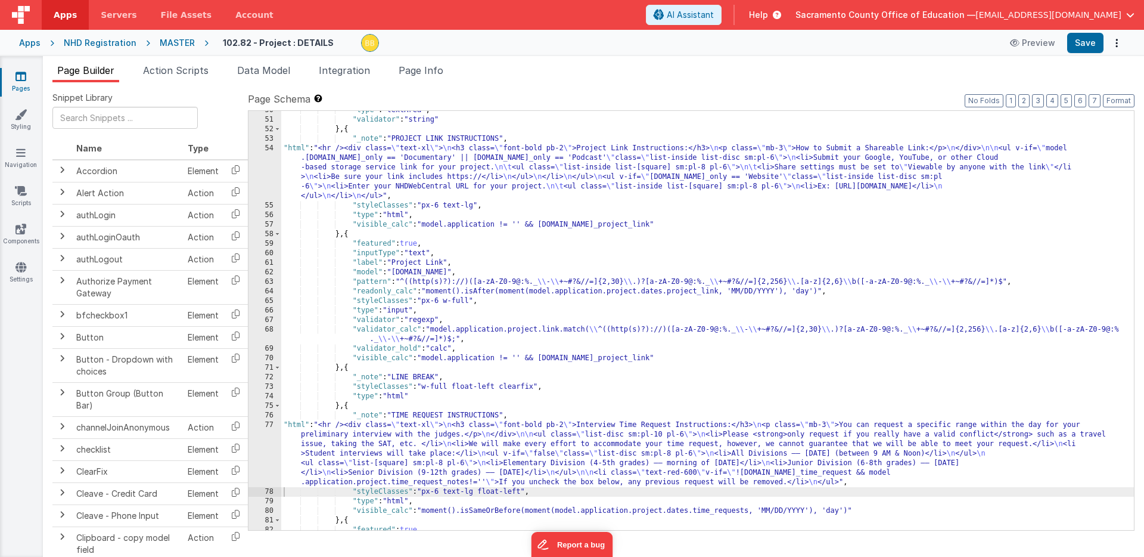
scroll to position [599, 0]
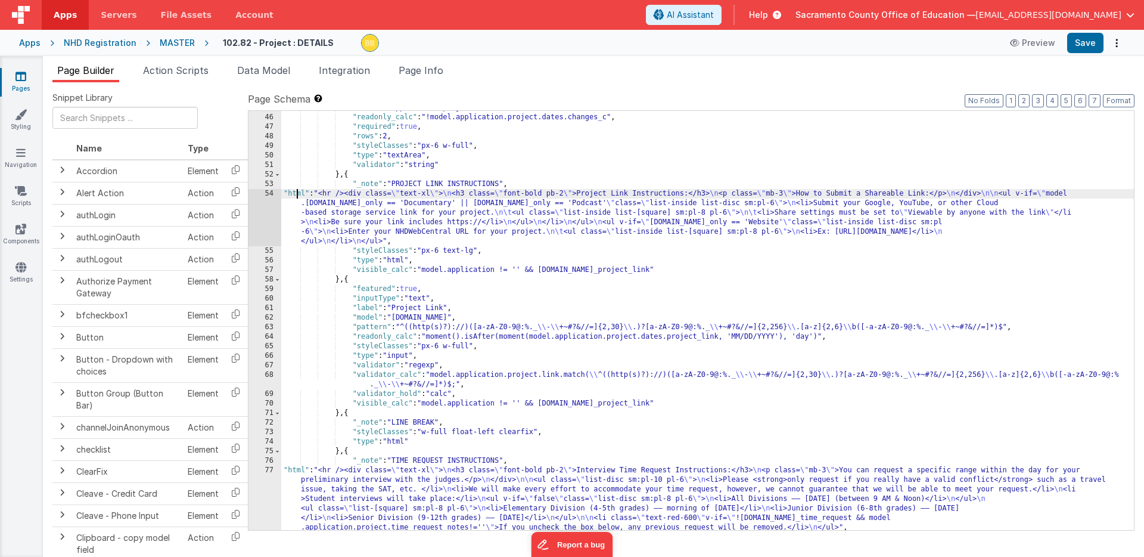
click at [297, 194] on div ""model" : "application.project.title" , "readonly_calc" : "!model.application.p…" at bounding box center [707, 350] width 853 height 495
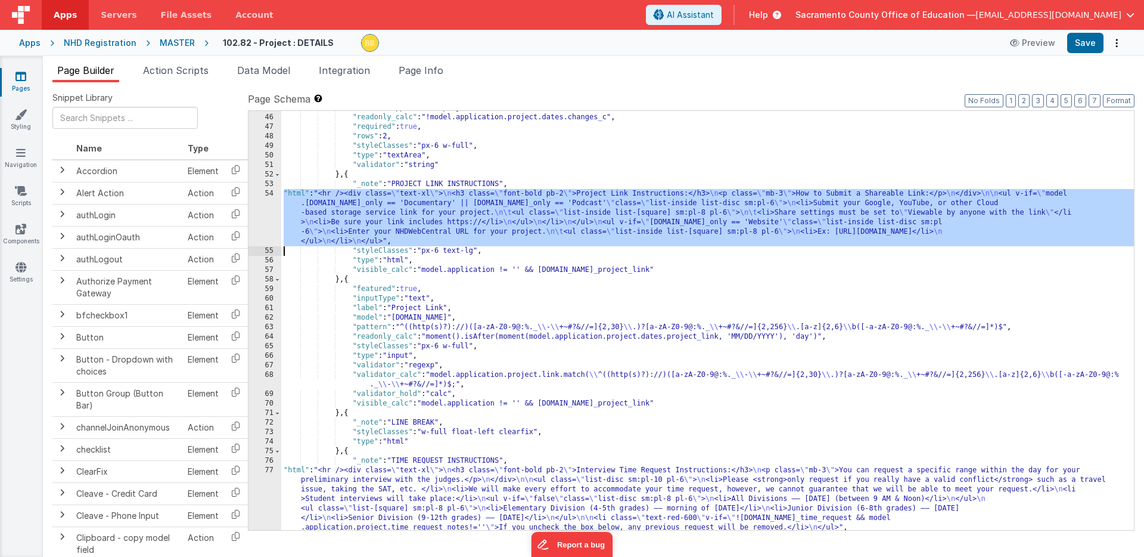
click at [269, 206] on div "54" at bounding box center [265, 217] width 33 height 57
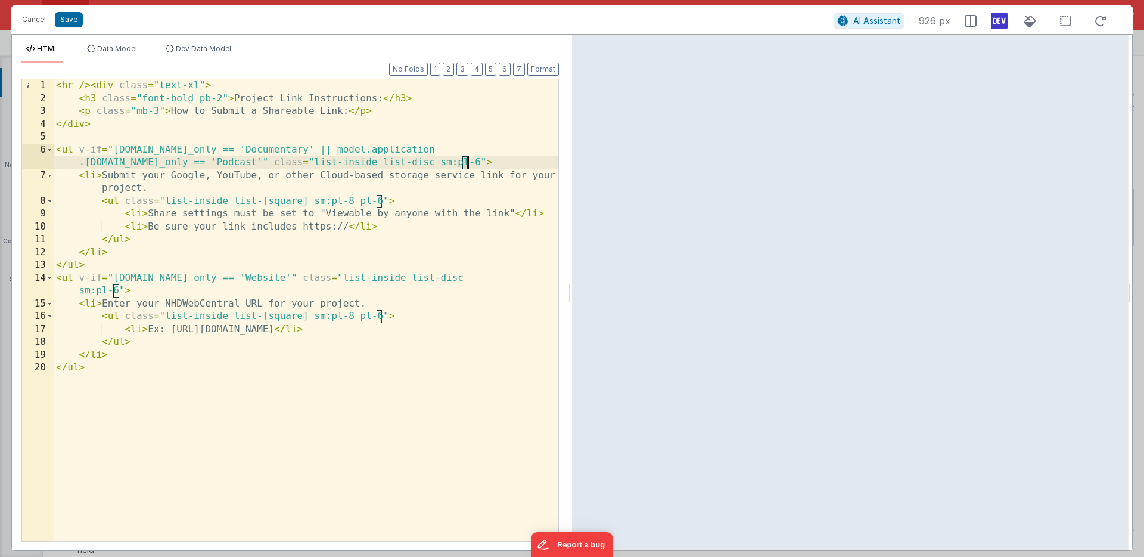
click at [467, 163] on div "< hr /> < div class = "text-xl" > < h3 class = "font-bold pb-2" > Project Link …" at bounding box center [306, 323] width 505 height 488
drag, startPoint x: 423, startPoint y: 163, endPoint x: 467, endPoint y: 163, distance: 44.7
click at [467, 163] on div "< hr /> < div class = "text-xl" > < h3 class = "font-bold pb-2" > Project Link …" at bounding box center [306, 323] width 505 height 488
click at [79, 18] on button "Save" at bounding box center [69, 19] width 28 height 15
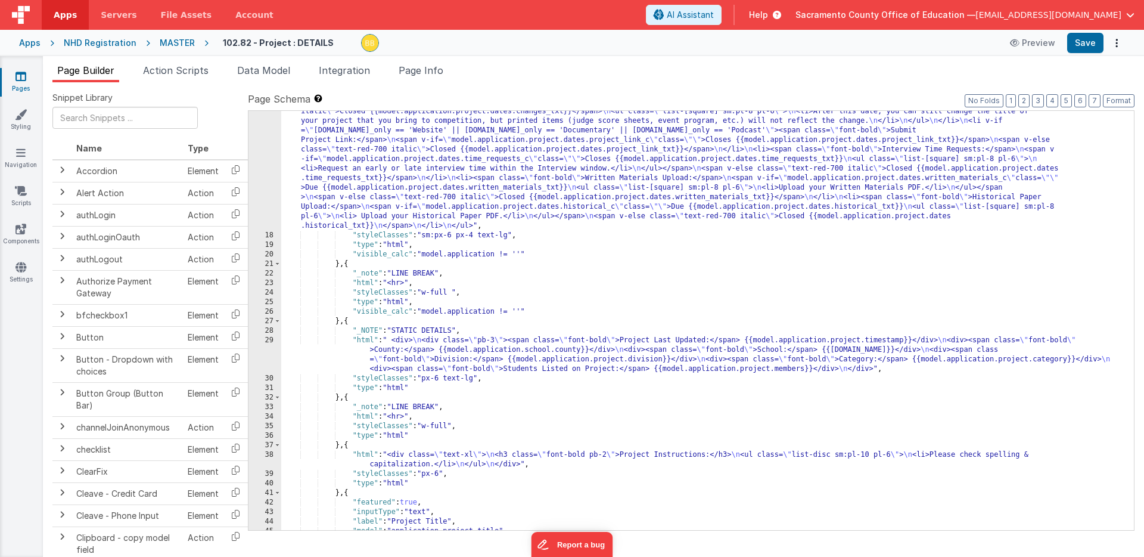
scroll to position [0, 0]
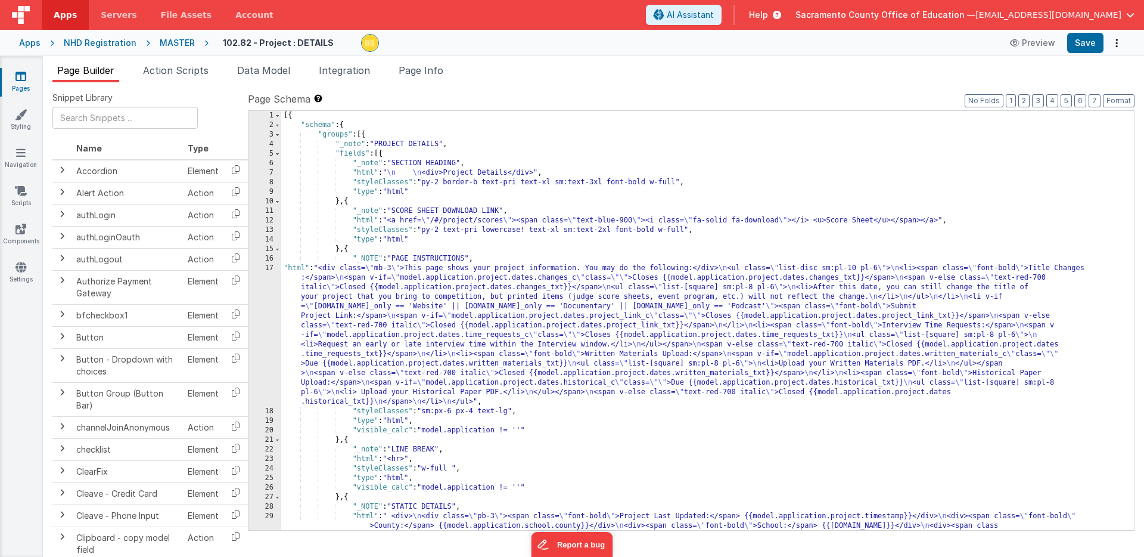
click at [294, 268] on div "[{ "schema" : { "groups" : [{ "_note" : "PROJECT DETAILS" , "fields" : [{ "_not…" at bounding box center [707, 344] width 853 height 467
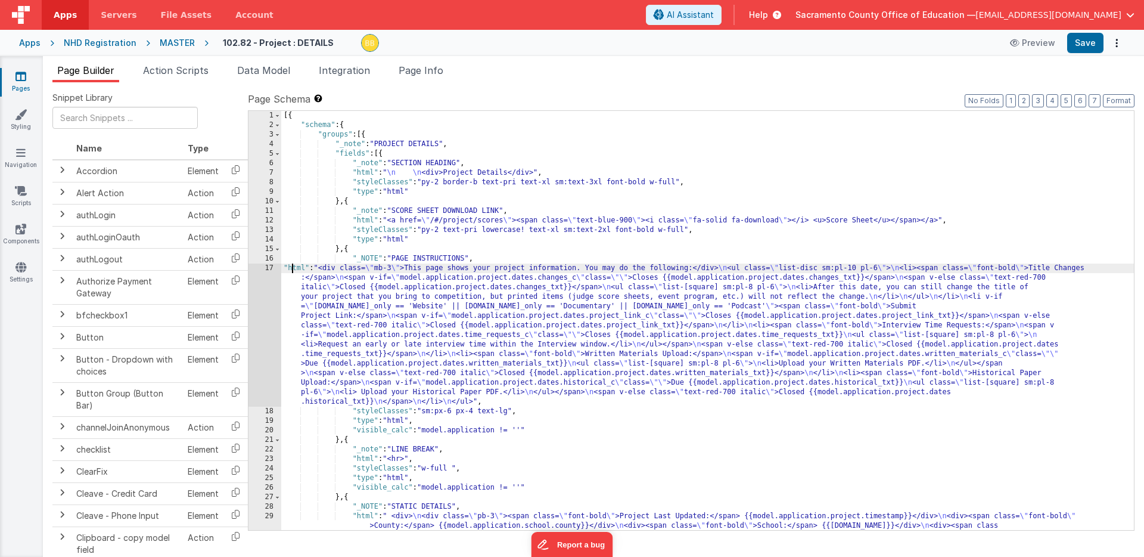
click at [265, 290] on div "17" at bounding box center [265, 334] width 33 height 143
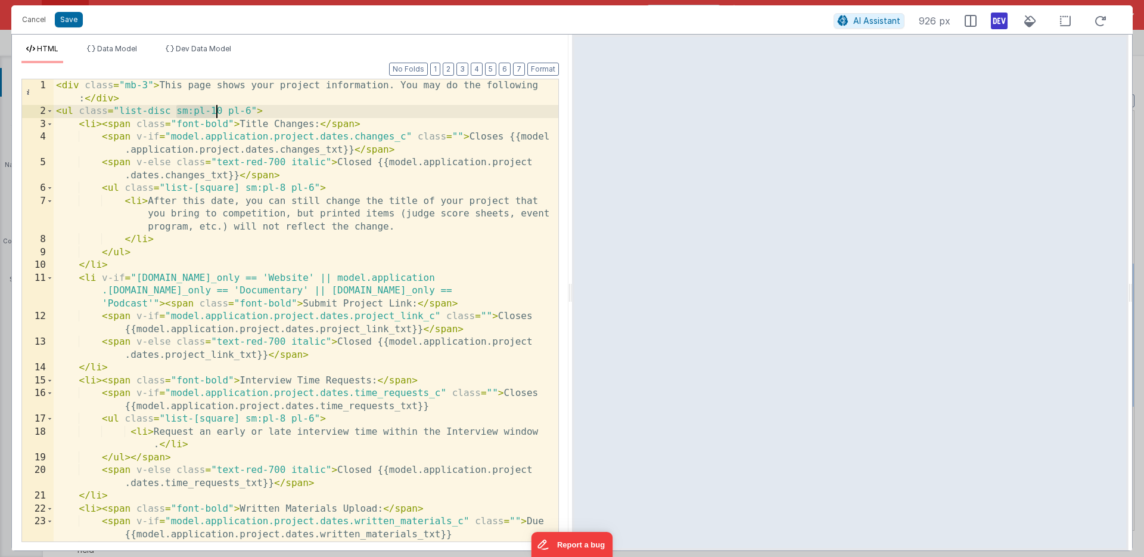
drag, startPoint x: 176, startPoint y: 112, endPoint x: 216, endPoint y: 111, distance: 40.5
click at [216, 111] on div "< div class = "mb-3" > This page shows your project information. You may do the…" at bounding box center [306, 329] width 505 height 501
drag, startPoint x: 228, startPoint y: 110, endPoint x: 194, endPoint y: 110, distance: 33.4
click at [194, 110] on div "< div class = "mb-3" > This page shows your project information. You may do the…" at bounding box center [306, 329] width 505 height 501
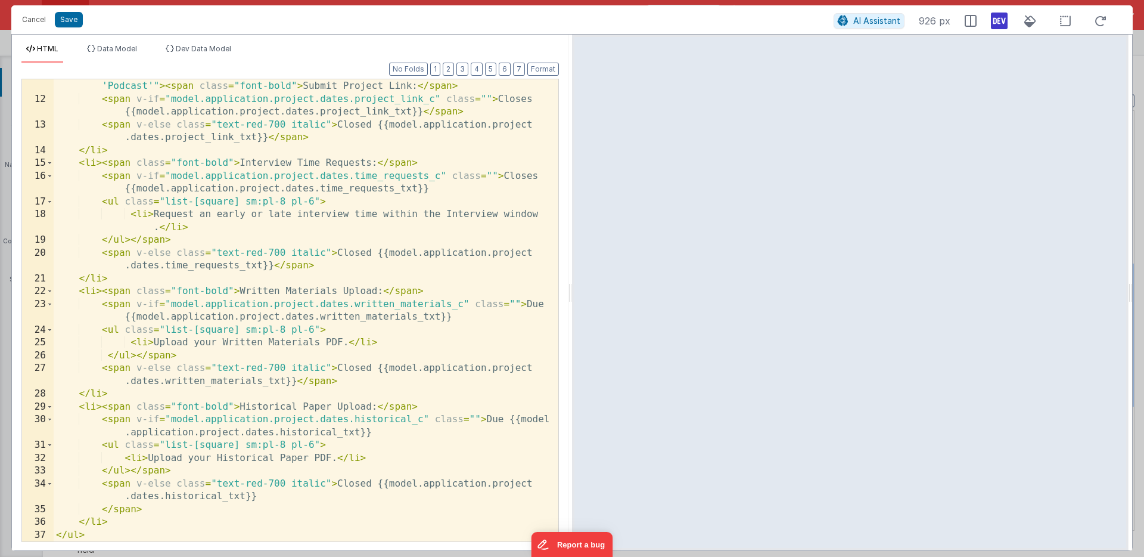
scroll to position [217, 0]
click at [70, 17] on button "Save" at bounding box center [69, 19] width 28 height 15
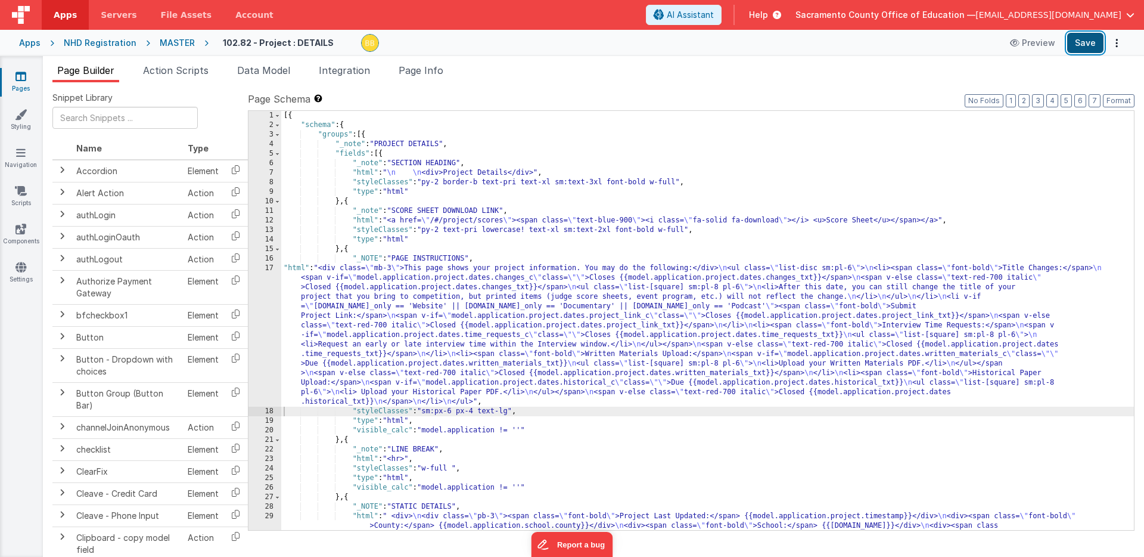
click at [1081, 43] on button "Save" at bounding box center [1085, 43] width 36 height 20
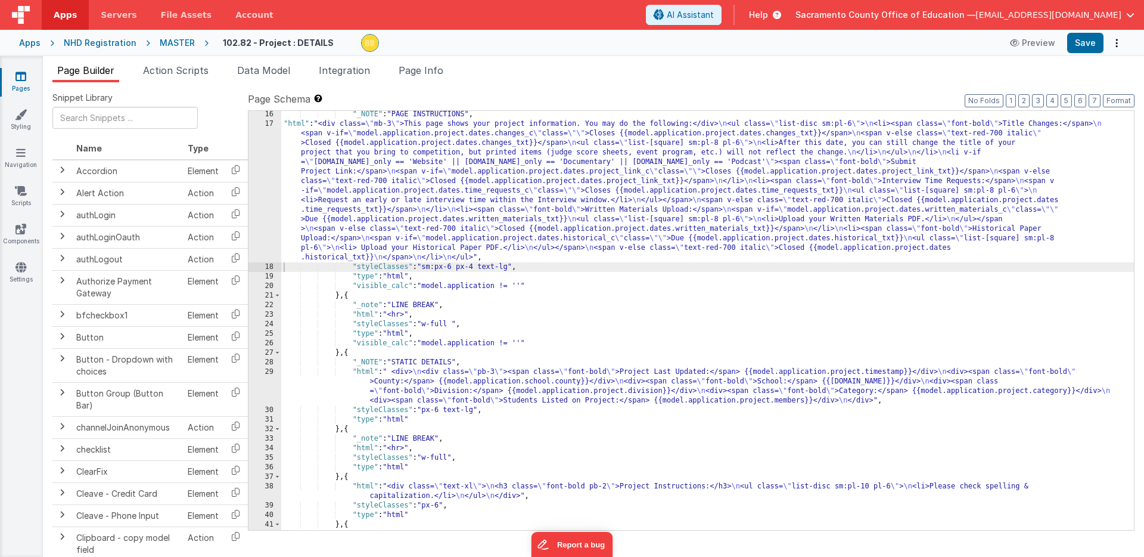
scroll to position [169, 0]
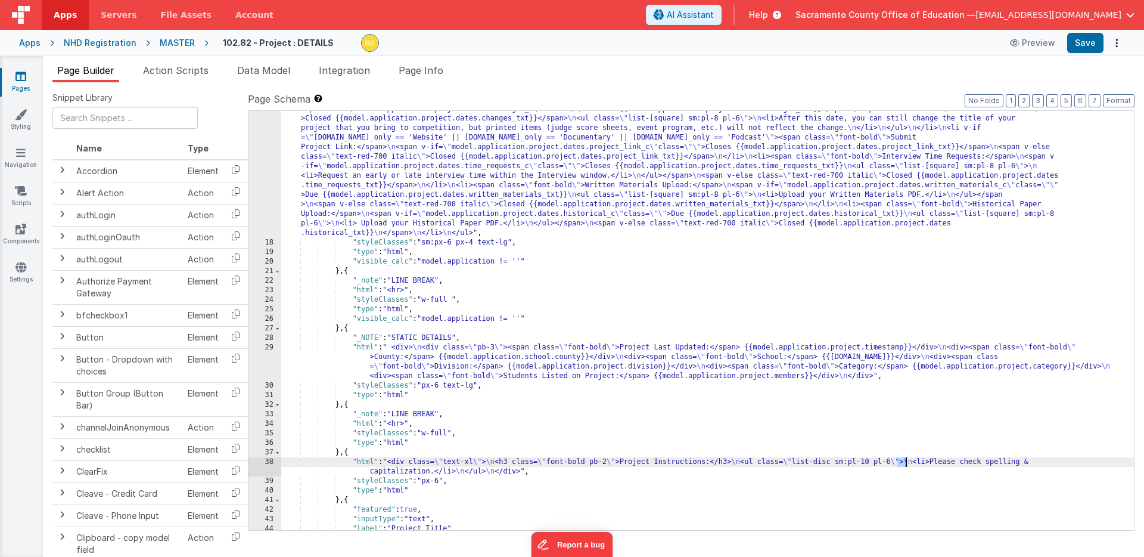
drag, startPoint x: 897, startPoint y: 463, endPoint x: 907, endPoint y: 463, distance: 10.1
click at [907, 463] on div ""html" : "<div class= \" mb-3 \" >This page shows your project information. You…" at bounding box center [707, 381] width 853 height 572
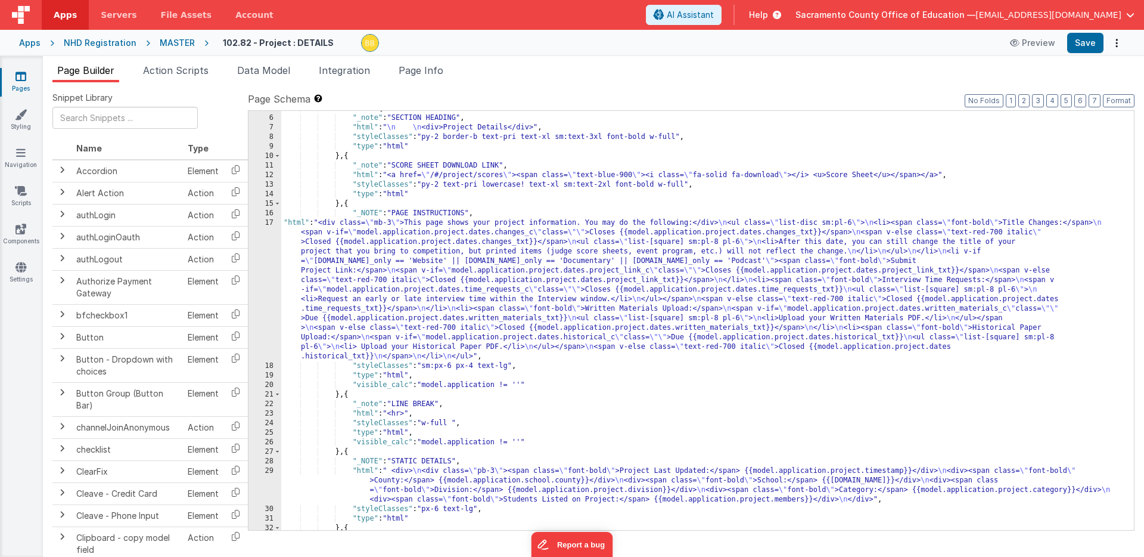
scroll to position [57, 0]
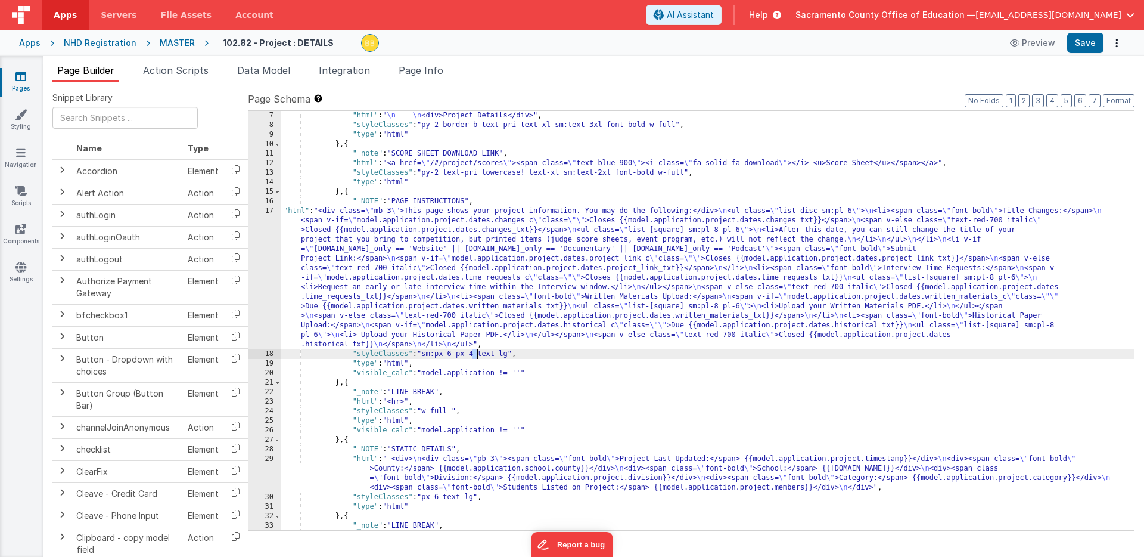
click at [476, 355] on div ""html" : " \n \n <div>Project Details</div>" , "styleClasses" : "py-2 border-b …" at bounding box center [707, 330] width 853 height 438
drag, startPoint x: 426, startPoint y: 356, endPoint x: 459, endPoint y: 356, distance: 33.4
click at [459, 356] on div ""html" : " \n \n <div>Project Details</div>" , "styleClasses" : "py-2 border-b …" at bounding box center [707, 330] width 853 height 438
click at [1084, 41] on button "Save" at bounding box center [1085, 43] width 36 height 20
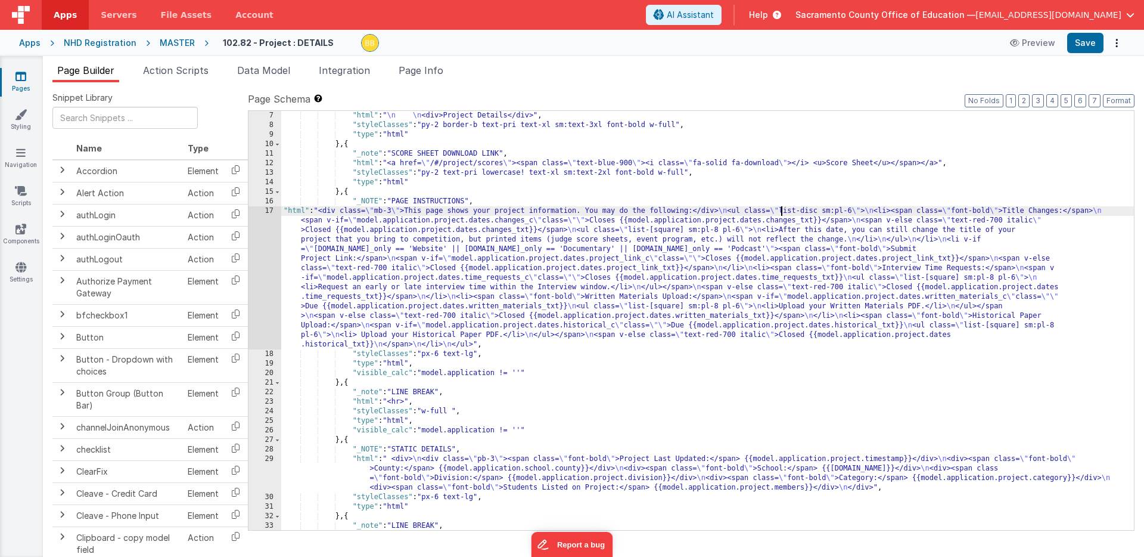
click at [781, 212] on div ""html" : " \n \n <div>Project Details</div>" , "styleClasses" : "py-2 border-b …" at bounding box center [707, 330] width 853 height 438
click at [1080, 44] on button "Save" at bounding box center [1085, 43] width 36 height 20
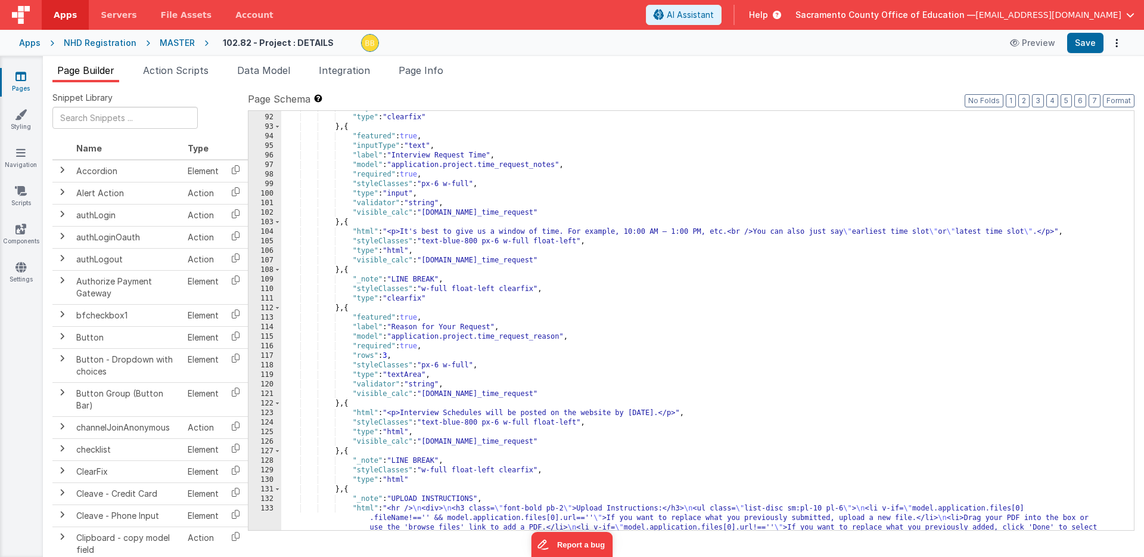
scroll to position [1152, 0]
drag, startPoint x: 851, startPoint y: 508, endPoint x: 859, endPoint y: 508, distance: 8.9
click at [859, 508] on div ""styleClasses" : "w-full float-left clearfix" , "type" : "clearfix" } , { "feat…" at bounding box center [707, 336] width 853 height 467
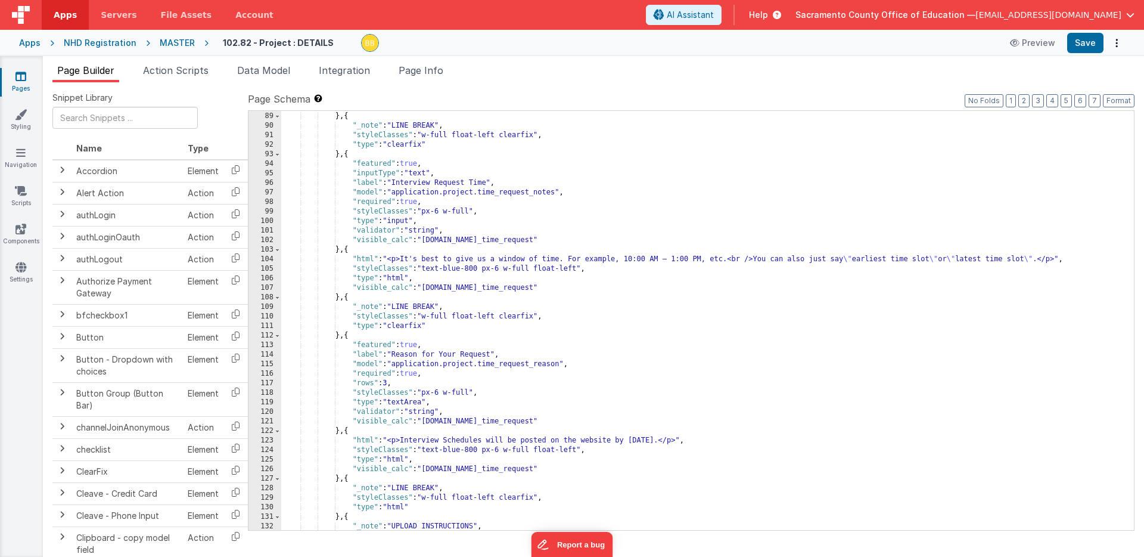
scroll to position [1195, 0]
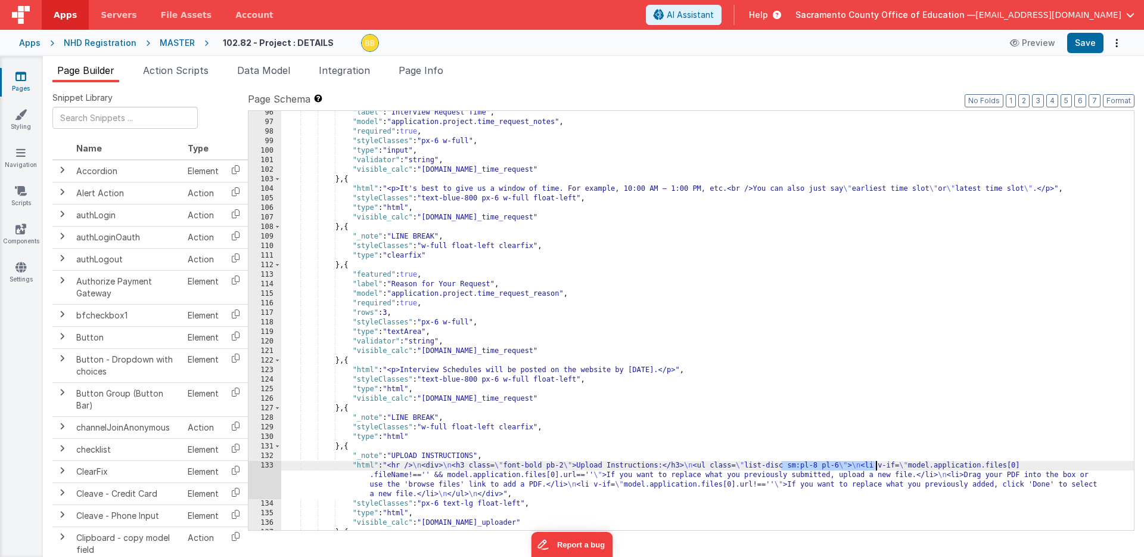
drag, startPoint x: 781, startPoint y: 465, endPoint x: 874, endPoint y: 464, distance: 93.0
click at [874, 464] on div ""label" : "Interview Request Time" , "model" : "application.project.time_reques…" at bounding box center [707, 327] width 853 height 438
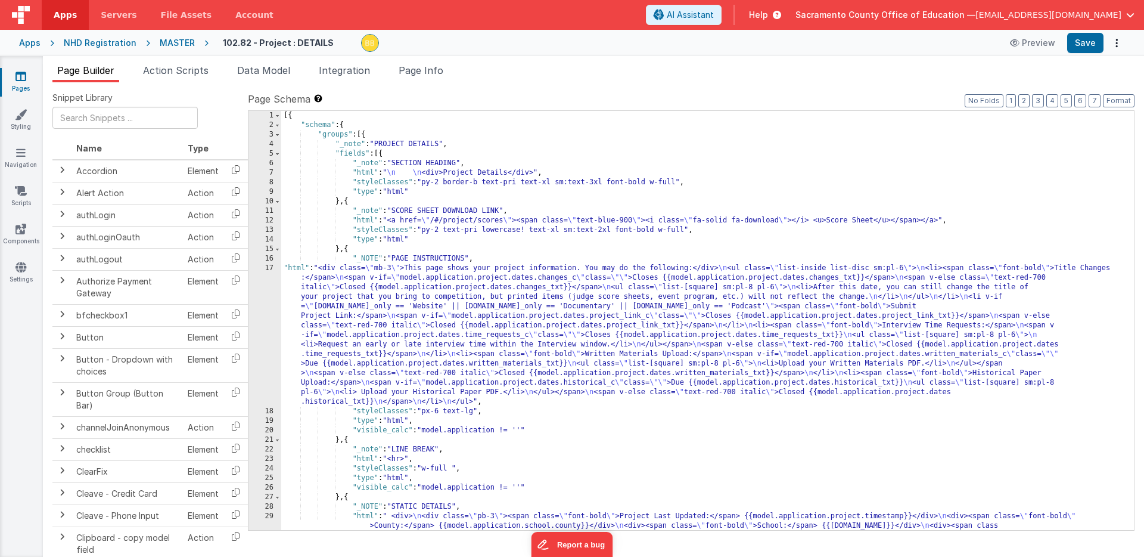
scroll to position [0, 0]
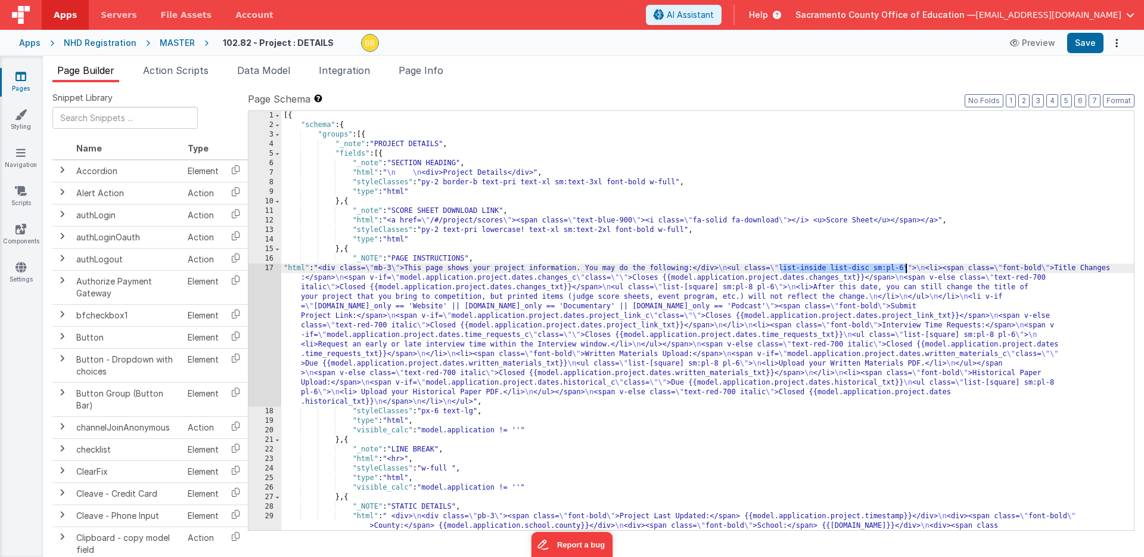
drag, startPoint x: 781, startPoint y: 269, endPoint x: 905, endPoint y: 267, distance: 124.0
click at [905, 267] on div "[{ "schema" : { "groups" : [{ "_note" : "PROJECT DETAILS" , "fields" : [{ "_not…" at bounding box center [707, 344] width 853 height 467
click at [1094, 39] on button "Save" at bounding box center [1085, 43] width 36 height 20
click at [294, 268] on div "[{ "schema" : { "groups" : [{ "_note" : "PROJECT DETAILS" , "fields" : [{ "_not…" at bounding box center [707, 344] width 853 height 467
click at [267, 283] on div "17" at bounding box center [265, 334] width 33 height 143
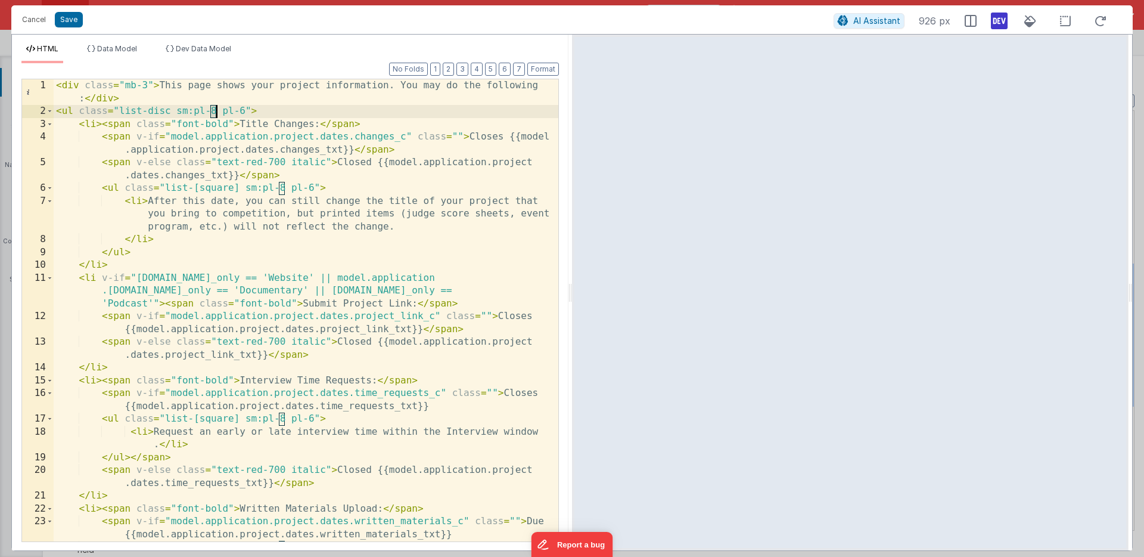
drag, startPoint x: 209, startPoint y: 111, endPoint x: 216, endPoint y: 111, distance: 6.6
click at [216, 111] on div "< div class = "mb-3" > This page shows your project information. You may do the…" at bounding box center [306, 329] width 505 height 501
click at [71, 18] on button "Save" at bounding box center [69, 19] width 28 height 15
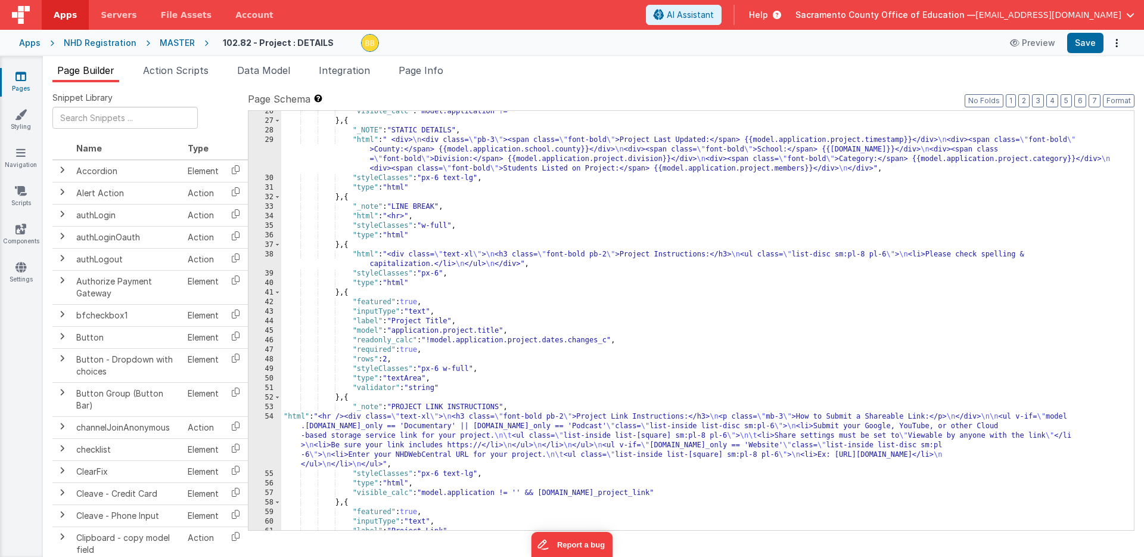
scroll to position [468, 0]
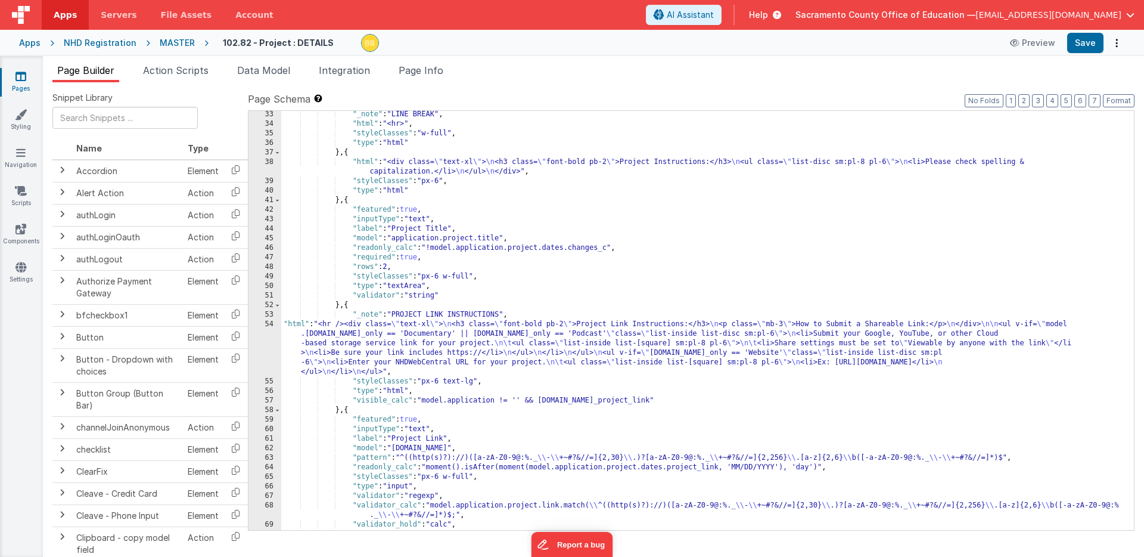
click at [296, 325] on div ""_note" : "LINE BREAK" , "html" : "<hr>" , "styleClasses" : "w-full" , "type" :…" at bounding box center [707, 329] width 853 height 438
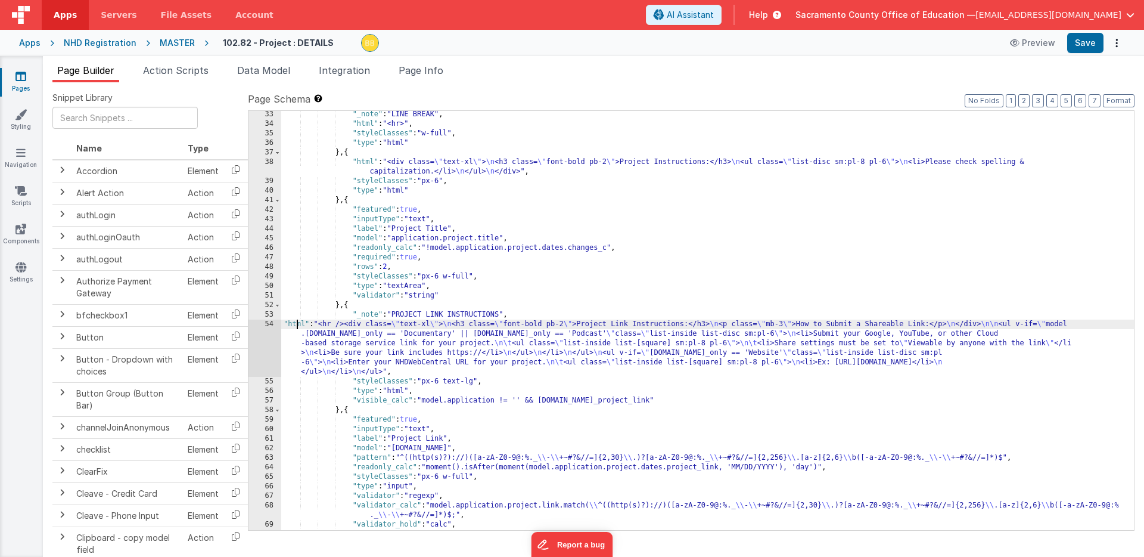
click at [267, 332] on div "54" at bounding box center [265, 347] width 33 height 57
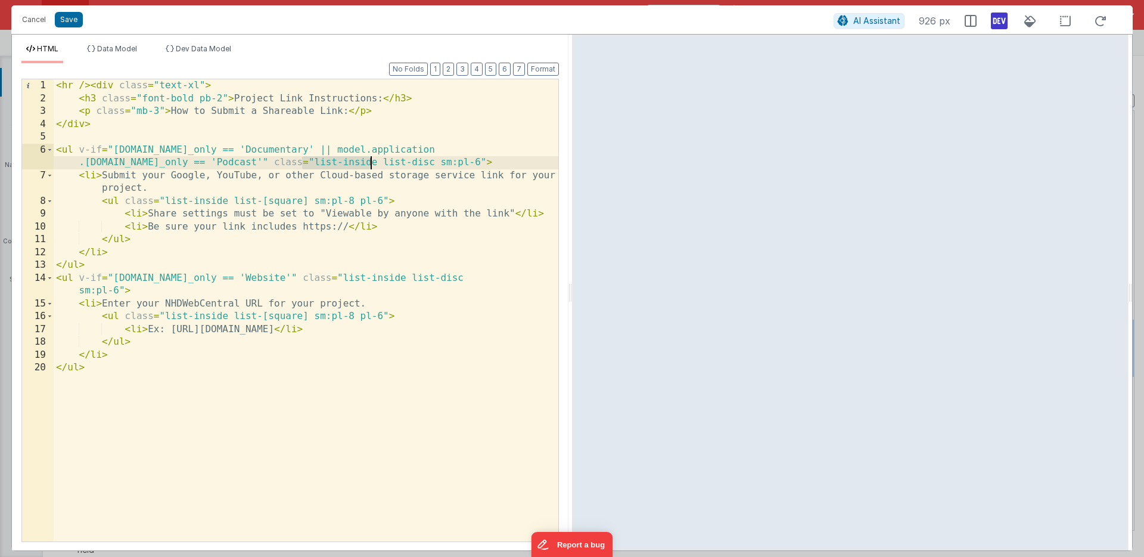
drag, startPoint x: 302, startPoint y: 163, endPoint x: 370, endPoint y: 161, distance: 68.0
click at [370, 161] on div "< hr /> < div class = "text-xl" > < h3 class = "font-bold pb-2" > Project Link …" at bounding box center [306, 323] width 505 height 488
drag, startPoint x: 392, startPoint y: 163, endPoint x: 399, endPoint y: 163, distance: 7.2
click at [399, 163] on div "< hr /> < div class = "text-xl" > < h3 class = "font-bold pb-2" > Project Link …" at bounding box center [306, 323] width 505 height 488
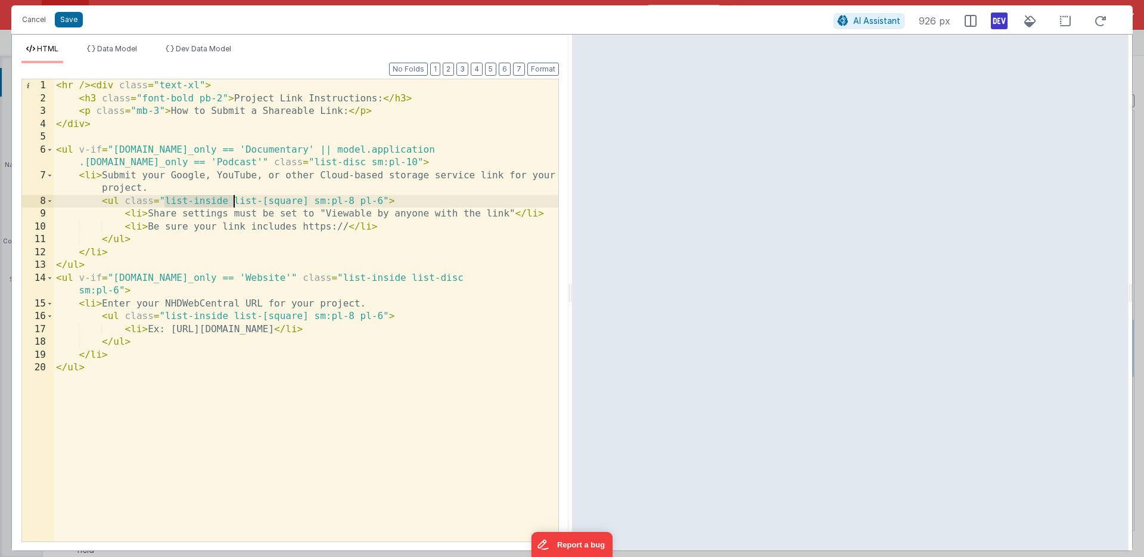
drag, startPoint x: 166, startPoint y: 201, endPoint x: 232, endPoint y: 198, distance: 66.8
click at [232, 198] on div "< hr /> < div class = "text-xl" > < h3 class = "font-bold pb-2" > Project Link …" at bounding box center [306, 323] width 505 height 488
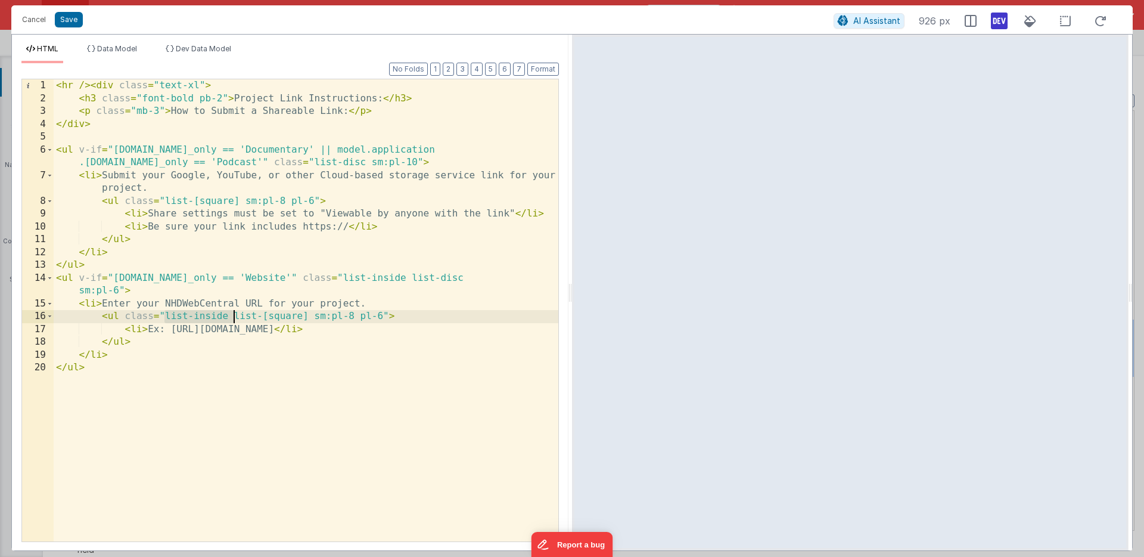
drag, startPoint x: 165, startPoint y: 314, endPoint x: 232, endPoint y: 312, distance: 68.0
click at [232, 312] on div "< hr /> < div class = "text-xl" > < h3 class = "font-bold pb-2" > Project Link …" at bounding box center [306, 323] width 505 height 488
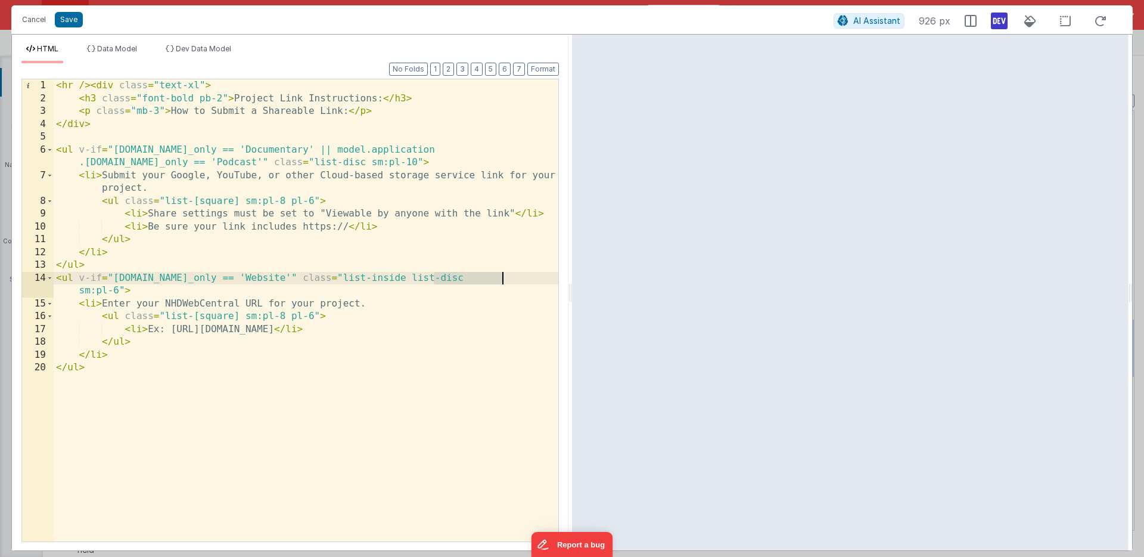
drag, startPoint x: 434, startPoint y: 277, endPoint x: 500, endPoint y: 275, distance: 66.2
click at [500, 275] on div "< hr /> < div class = "text-xl" > < h3 class = "font-bold pb-2" > Project Link …" at bounding box center [306, 323] width 505 height 488
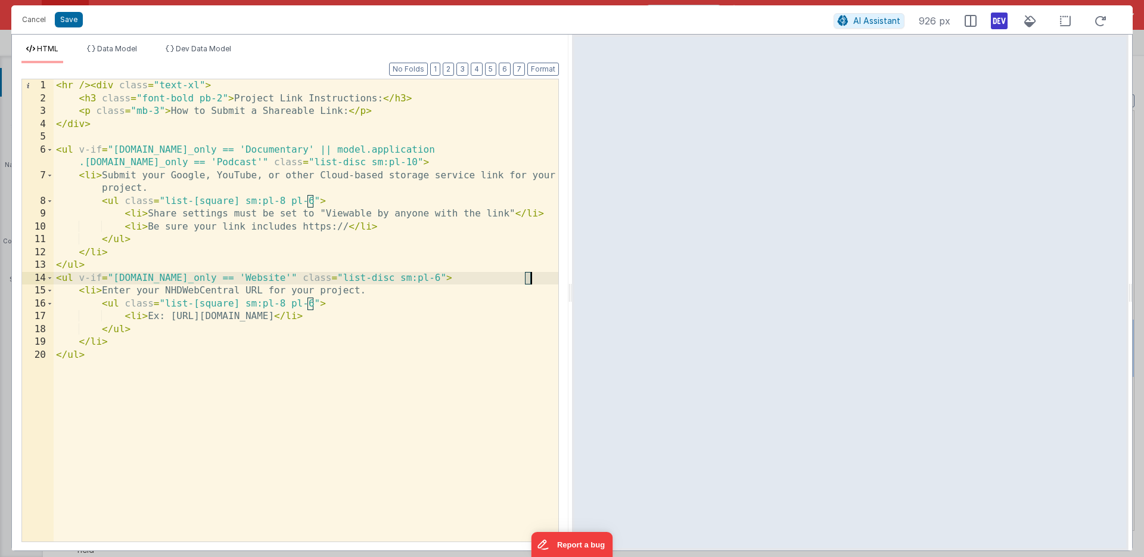
click at [529, 279] on div "< hr /> < div class = "text-xl" > < h3 class = "font-bold pb-2" > Project Link …" at bounding box center [306, 323] width 505 height 488
click at [74, 278] on div "< hr /> < div class = "text-xl" > < h3 class = "font-bold pb-2" > Project Link …" at bounding box center [306, 323] width 505 height 488
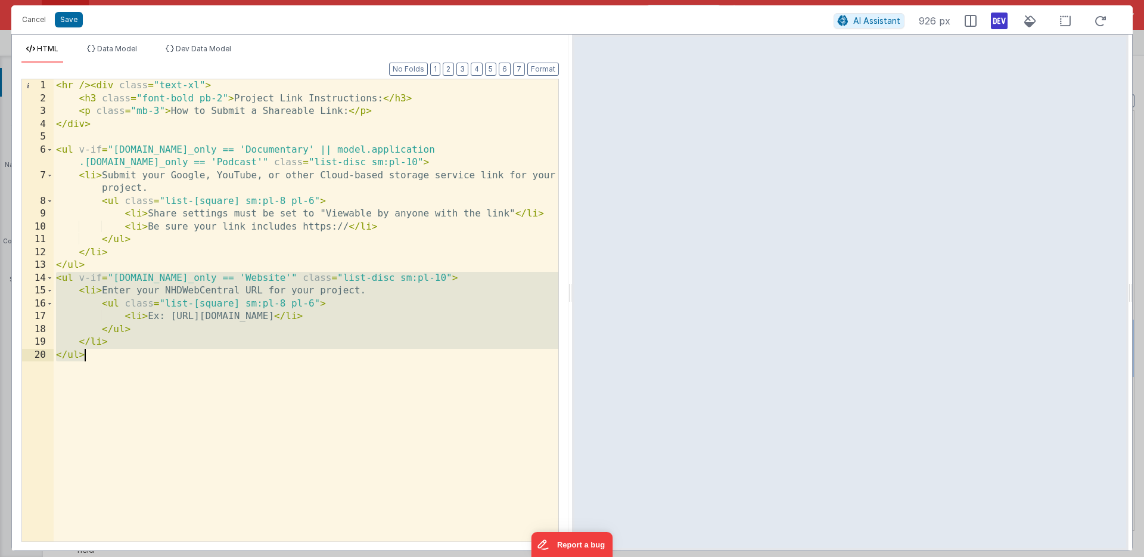
drag, startPoint x: 74, startPoint y: 278, endPoint x: 83, endPoint y: 364, distance: 85.8
click at [83, 364] on div "< hr /> < div class = "text-xl" > < h3 class = "font-bold pb-2" > Project Link …" at bounding box center [306, 323] width 505 height 488
click at [69, 20] on button "Save" at bounding box center [69, 19] width 28 height 15
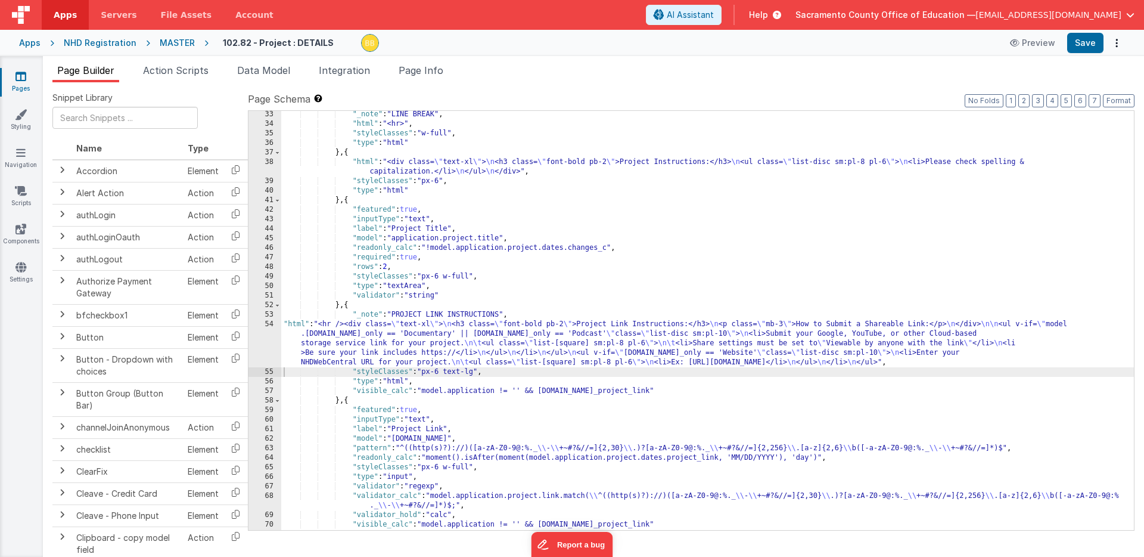
scroll to position [0, 0]
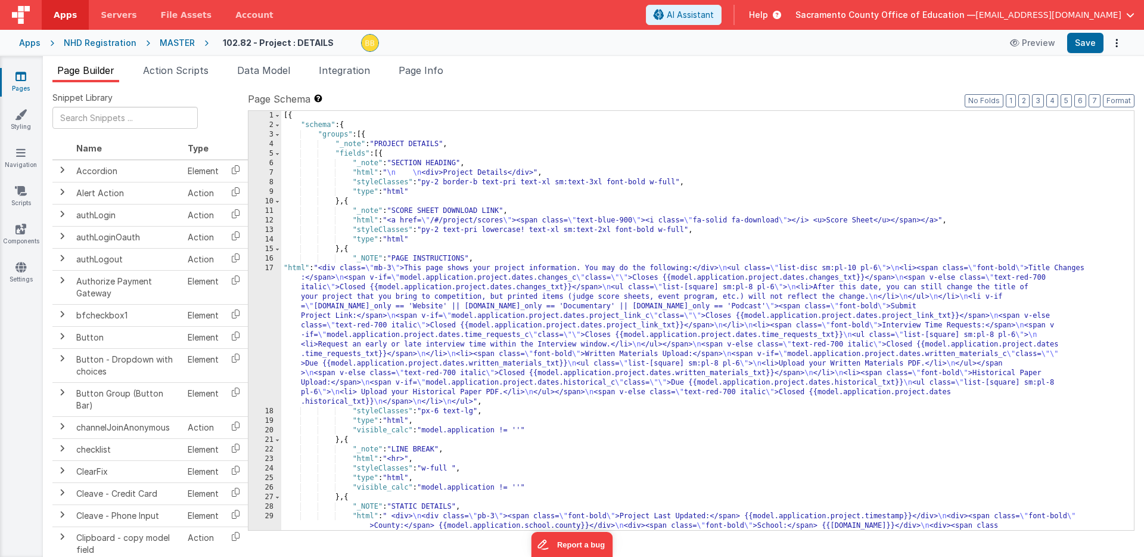
click at [293, 269] on div "[{ "schema" : { "groups" : [{ "_note" : "PROJECT DETAILS" , "fields" : [{ "_not…" at bounding box center [707, 344] width 853 height 467
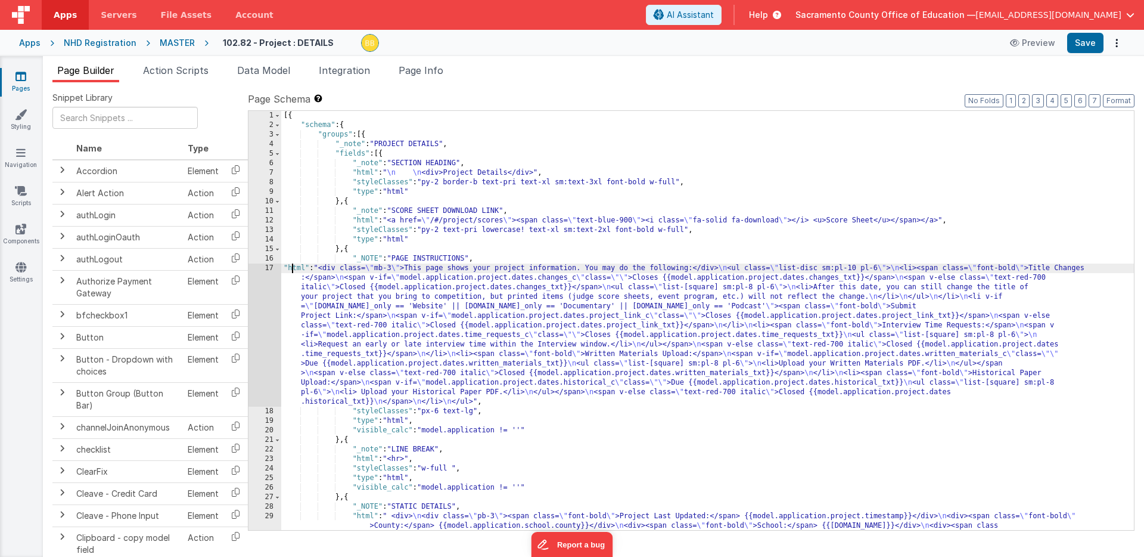
click at [268, 279] on div "17" at bounding box center [265, 334] width 33 height 143
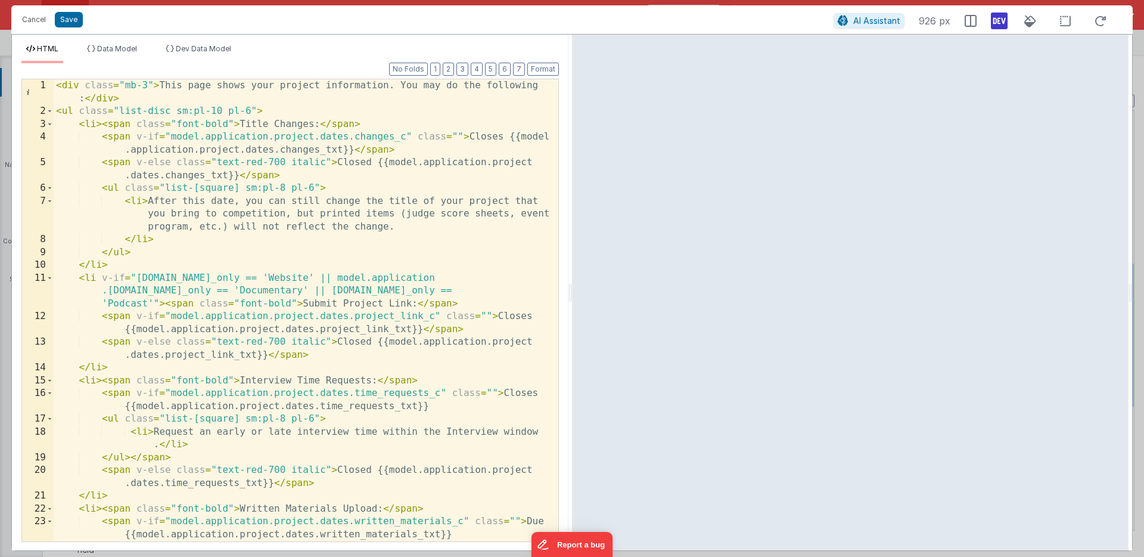
click at [251, 111] on div "< div class = "mb-3" > This page shows your project information. You may do the…" at bounding box center [306, 329] width 505 height 501
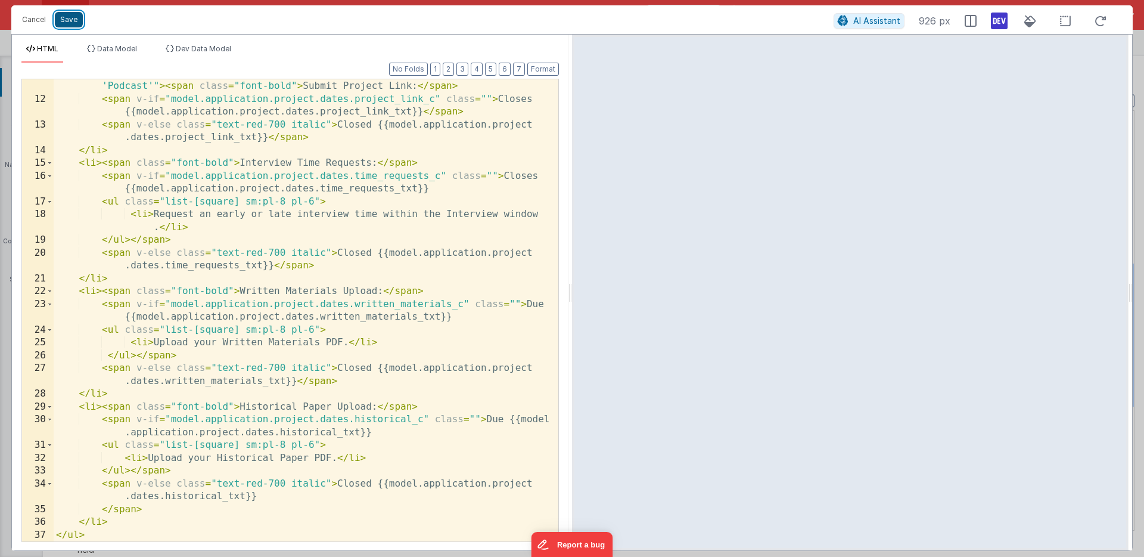
click at [69, 19] on button "Save" at bounding box center [69, 19] width 28 height 15
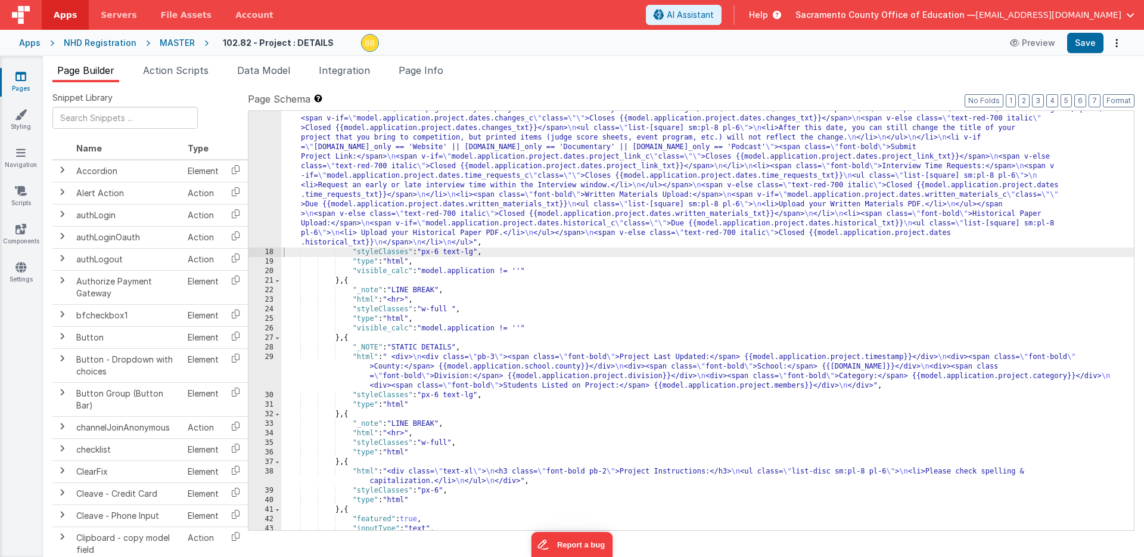
scroll to position [210, 0]
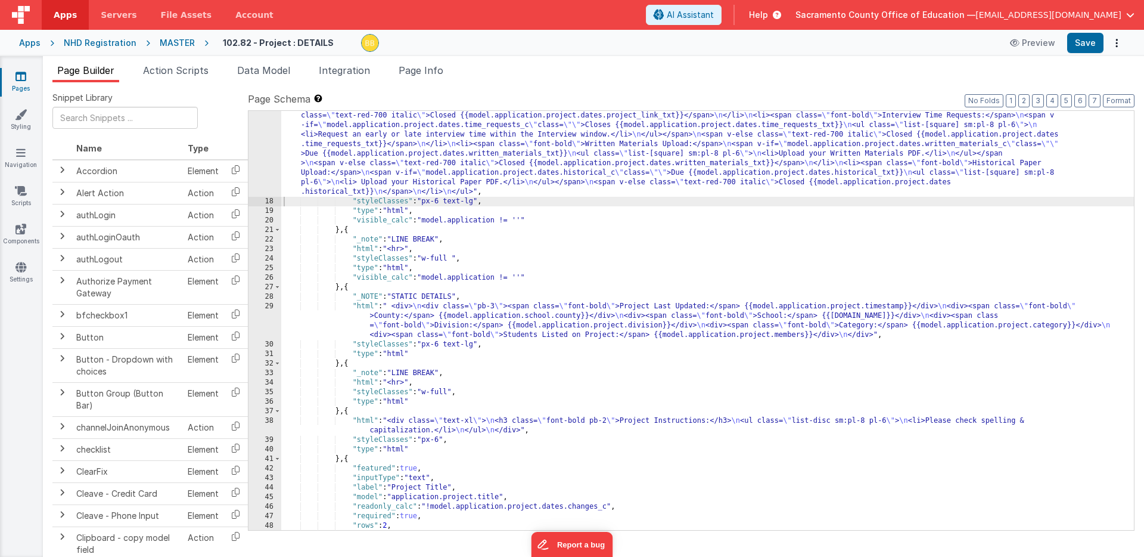
click at [362, 308] on div ""html" : "<div class= \" mb-3 \" >This page shows your project information. You…" at bounding box center [707, 340] width 853 height 572
click at [274, 312] on div "29" at bounding box center [265, 321] width 33 height 38
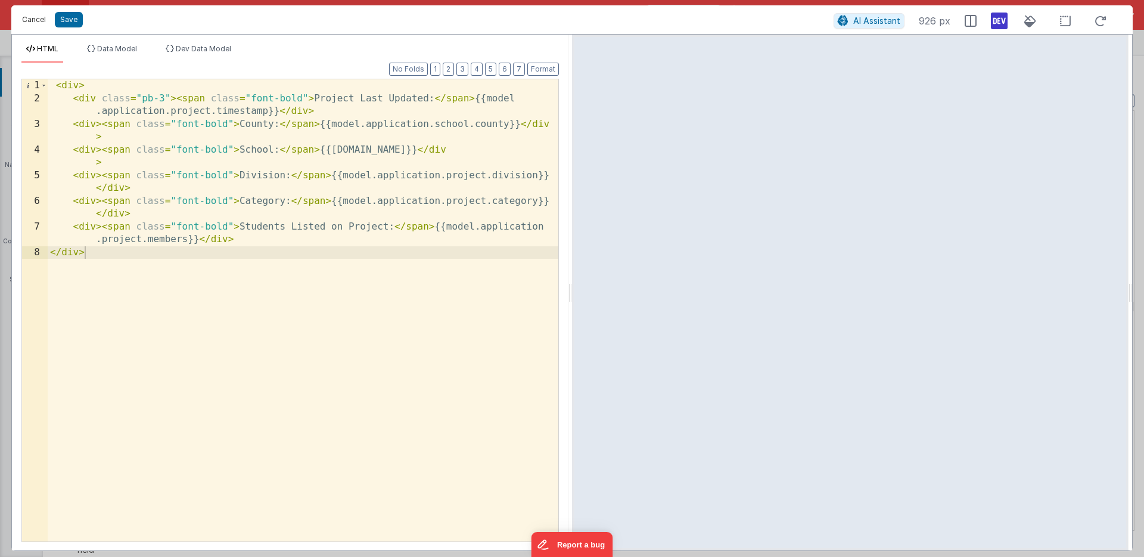
click at [36, 18] on button "Cancel" at bounding box center [34, 19] width 36 height 17
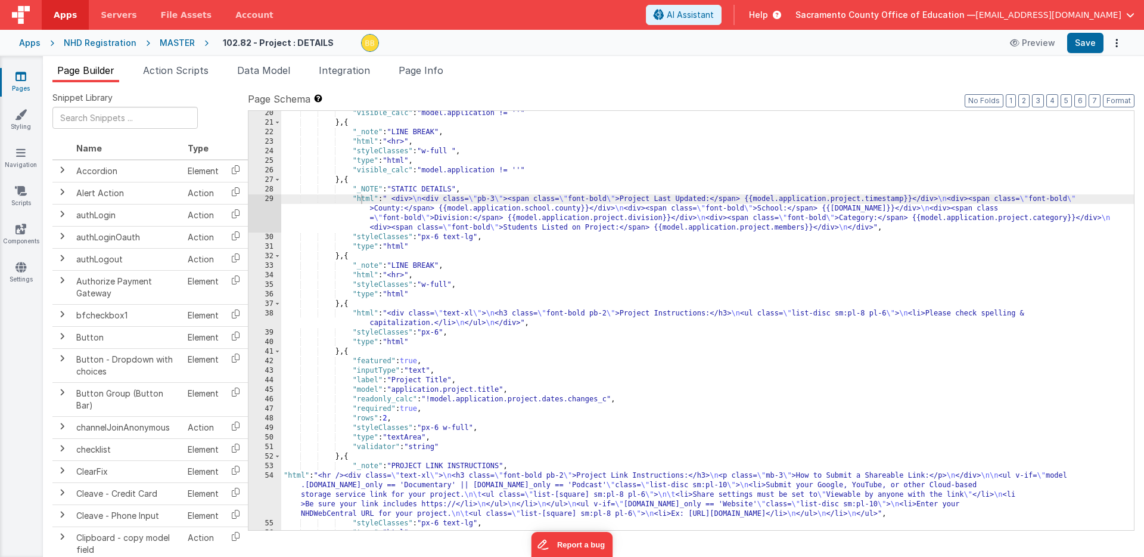
scroll to position [340, 0]
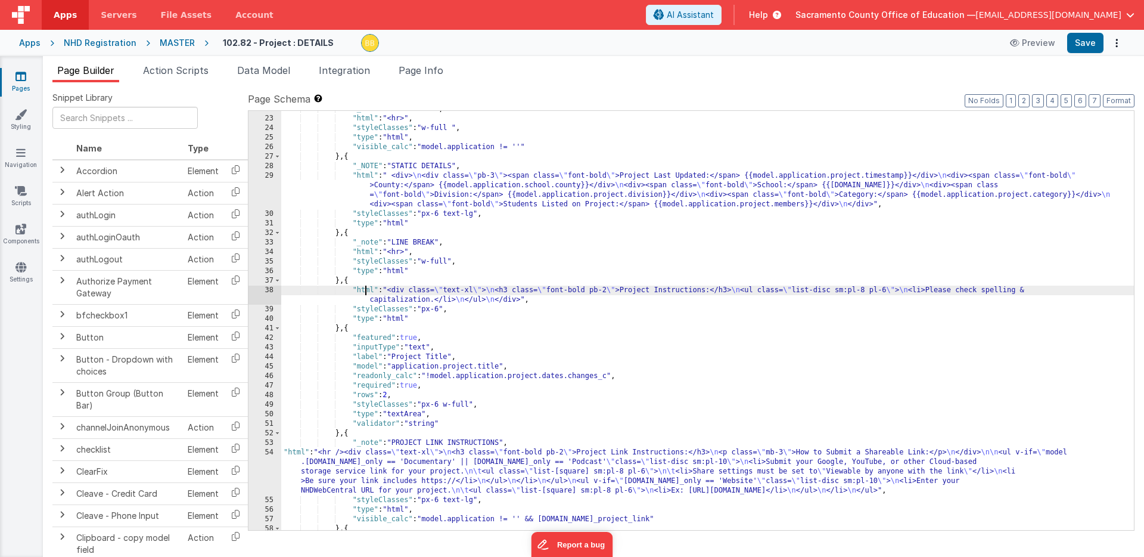
click at [365, 290] on div ""_note" : "LINE BREAK" , "html" : "<hr>" , "styleClasses" : "w-full " , "type" …" at bounding box center [707, 323] width 853 height 438
click at [270, 295] on div "38" at bounding box center [265, 294] width 33 height 19
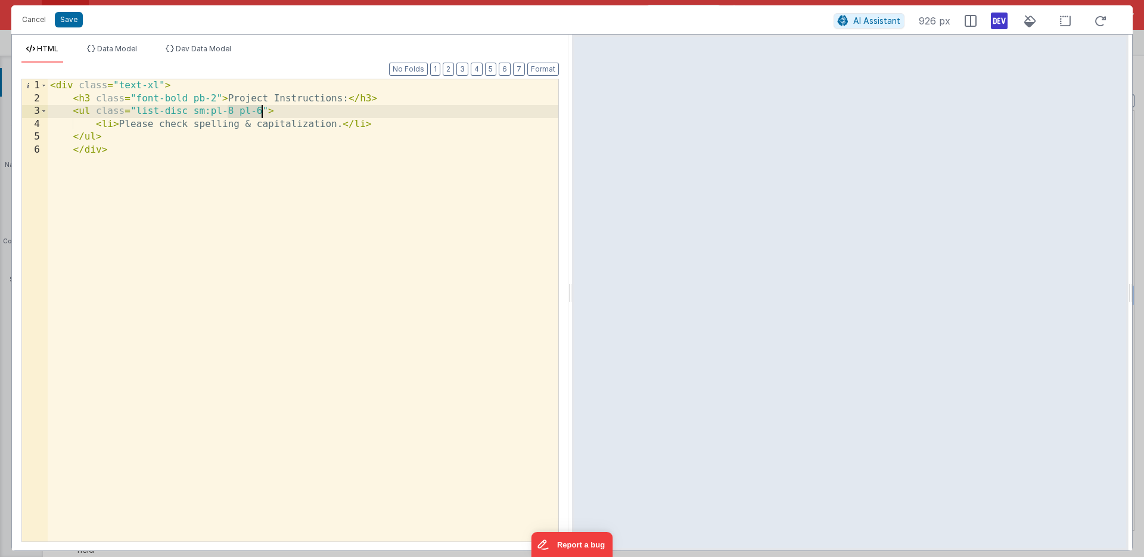
drag, startPoint x: 228, startPoint y: 111, endPoint x: 260, endPoint y: 110, distance: 32.8
click at [260, 110] on div "< div class = "text-xl" > < h3 class = "font-bold pb-2" > Project Instructions:…" at bounding box center [303, 323] width 511 height 488
click at [70, 17] on button "Save" at bounding box center [69, 19] width 28 height 15
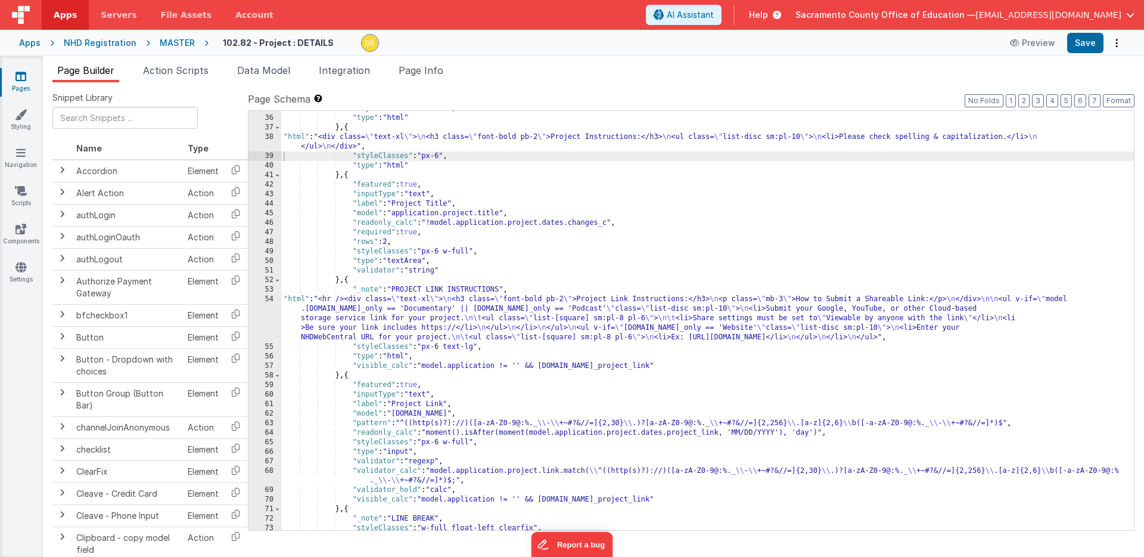
scroll to position [505, 0]
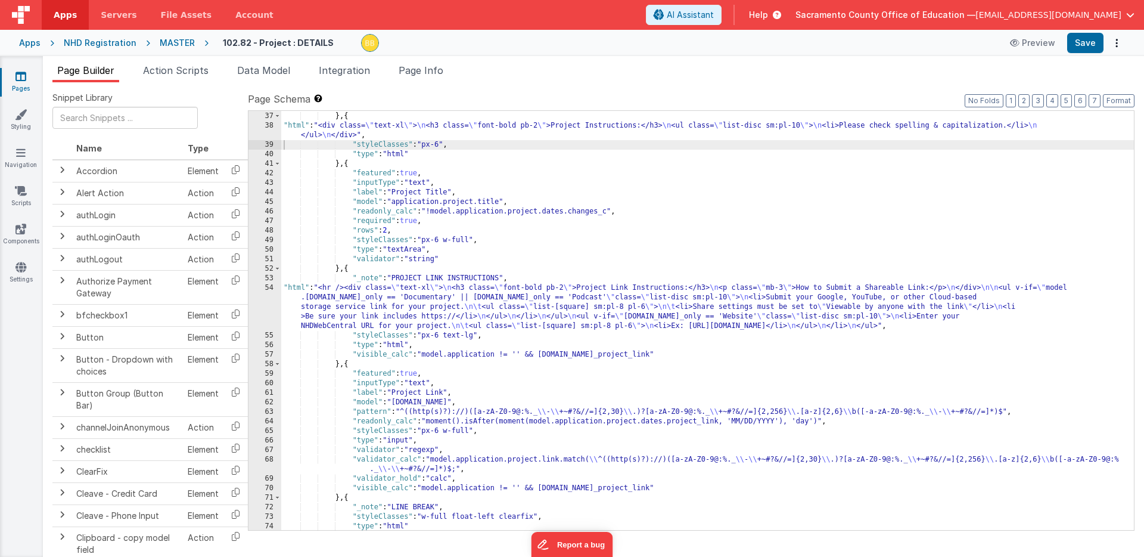
click at [295, 289] on div ""type" : "html" } , { "html" : "<div class= \" text-xl \" > \n <h3 class= \" fo…" at bounding box center [707, 321] width 853 height 438
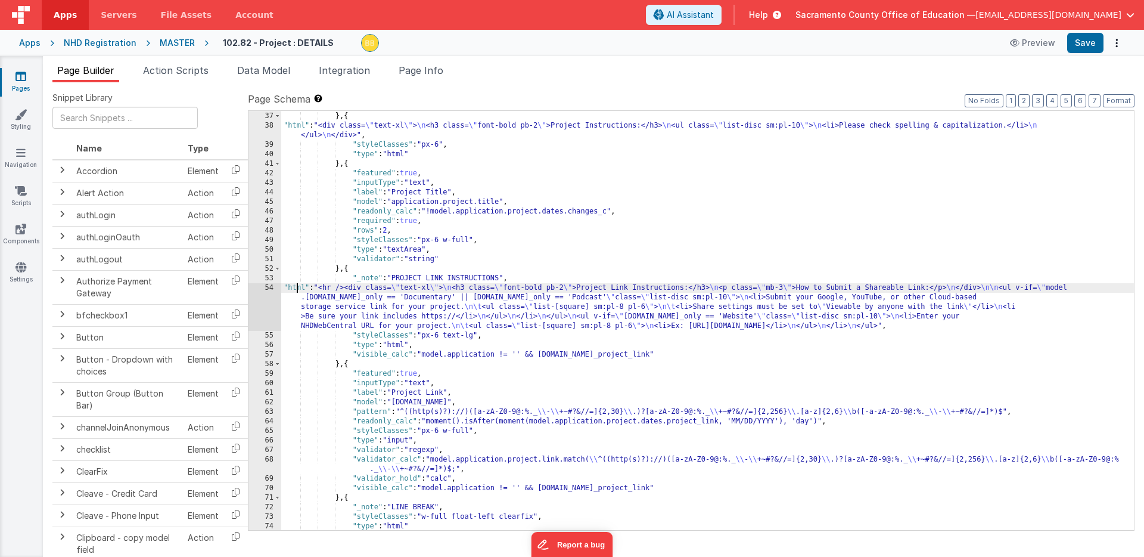
click at [268, 297] on div "54" at bounding box center [265, 307] width 33 height 48
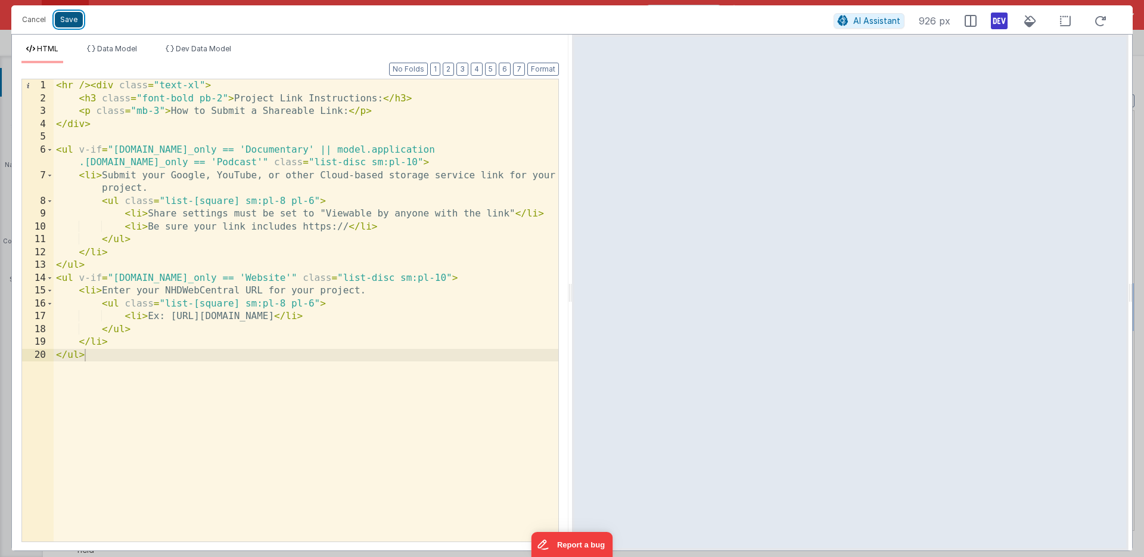
click at [66, 20] on button "Save" at bounding box center [69, 19] width 28 height 15
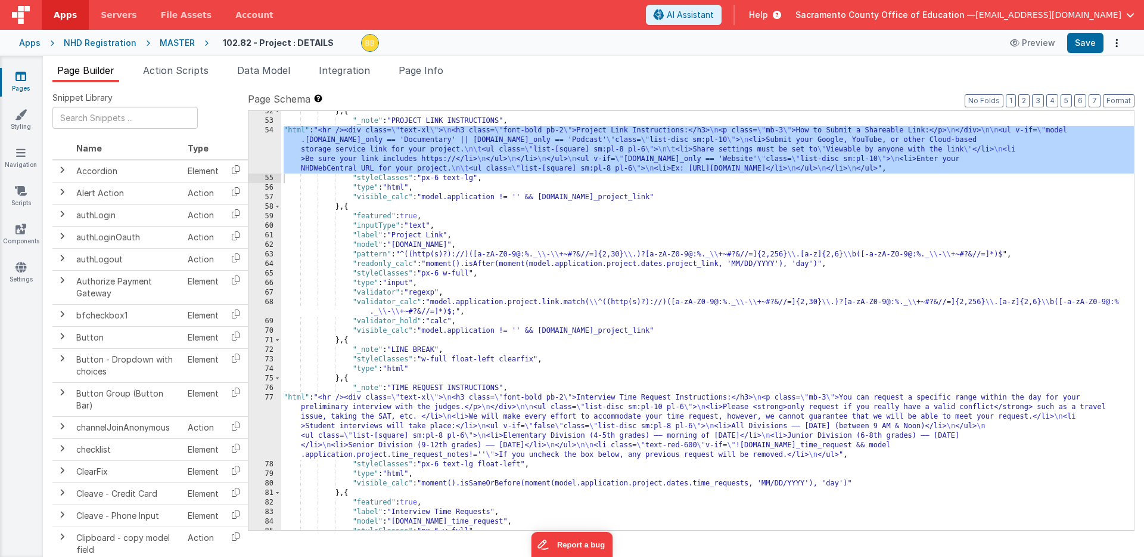
scroll to position [674, 0]
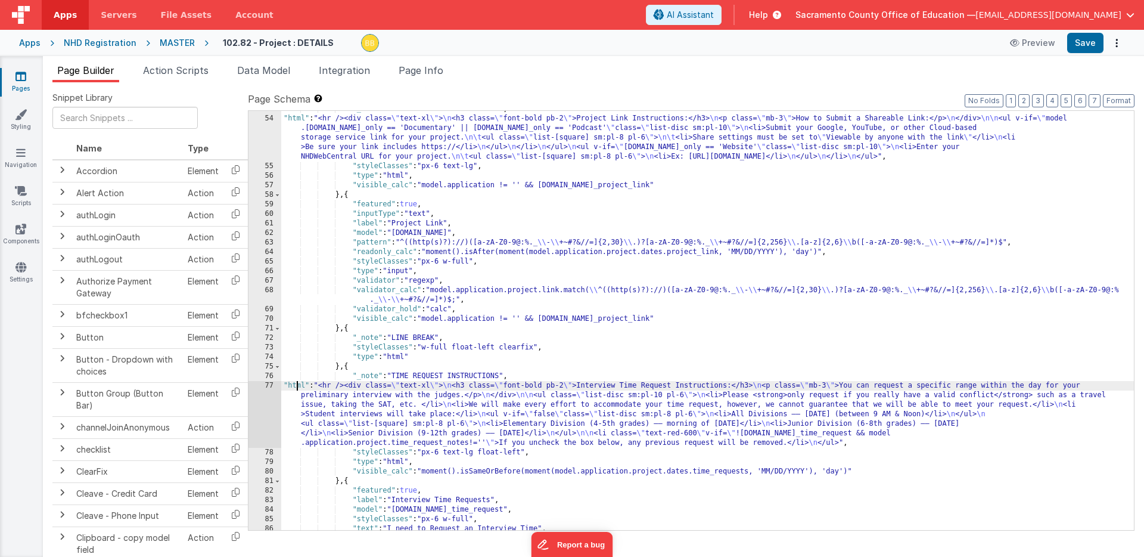
click at [296, 387] on div ""_note" : "PROJECT LINK INSTRUCTIONS" , "html" : "<hr /><div class= \" text-xl …" at bounding box center [707, 323] width 853 height 438
click at [271, 393] on div "77" at bounding box center [265, 414] width 33 height 67
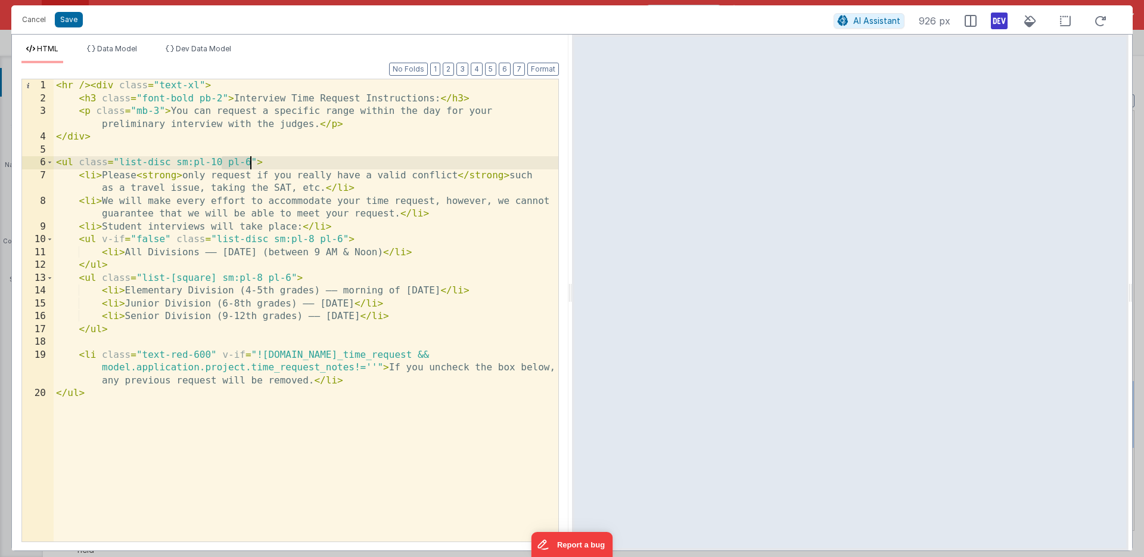
drag, startPoint x: 223, startPoint y: 164, endPoint x: 249, endPoint y: 163, distance: 26.2
click at [249, 163] on div "< hr /> < div class = "text-xl" > < h3 class = "font-bold pb-2" > Interview Tim…" at bounding box center [306, 323] width 505 height 488
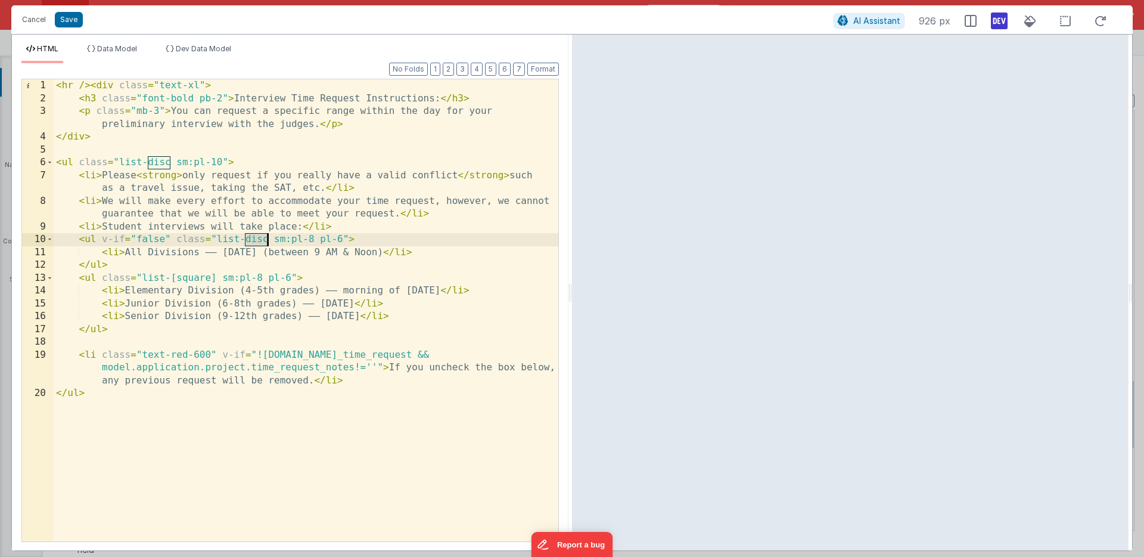
drag, startPoint x: 246, startPoint y: 239, endPoint x: 268, endPoint y: 239, distance: 22.1
click at [268, 239] on div "< hr /> < div class = "text-xl" > < h3 class = "font-bold pb-2" > Interview Tim…" at bounding box center [306, 323] width 505 height 488
click at [151, 238] on div "< hr /> < div class = "text-xl" > < h3 class = "font-bold pb-2" > Interview Tim…" at bounding box center [306, 323] width 505 height 488
click at [147, 241] on div "< hr /> < div class = "text-xl" > < h3 class = "font-bold pb-2" > Interview Tim…" at bounding box center [306, 323] width 505 height 488
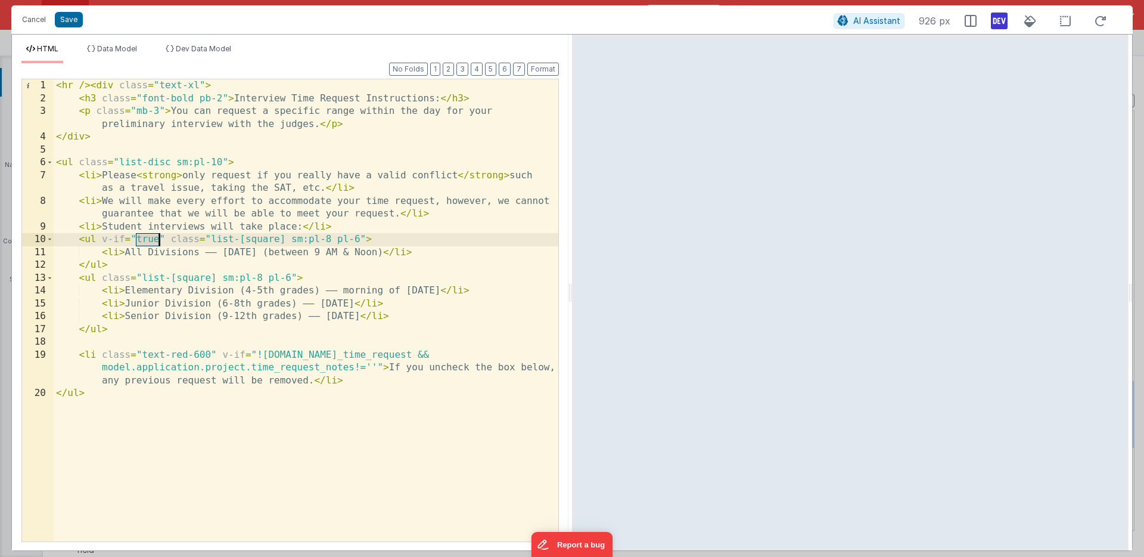
click at [147, 241] on div "< hr /> < div class = "text-xl" > < h3 class = "font-bold pb-2" > Interview Tim…" at bounding box center [306, 323] width 505 height 488
click at [309, 382] on div "< hr /> < div class = "text-xl" > < h3 class = "font-bold pb-2" > Interview Tim…" at bounding box center [306, 323] width 505 height 488
drag, startPoint x: 303, startPoint y: 228, endPoint x: 329, endPoint y: 226, distance: 26.3
click at [333, 226] on div "< hr /> < div class = "text-xl" > < h3 class = "font-bold pb-2" > Interview Tim…" at bounding box center [306, 323] width 505 height 488
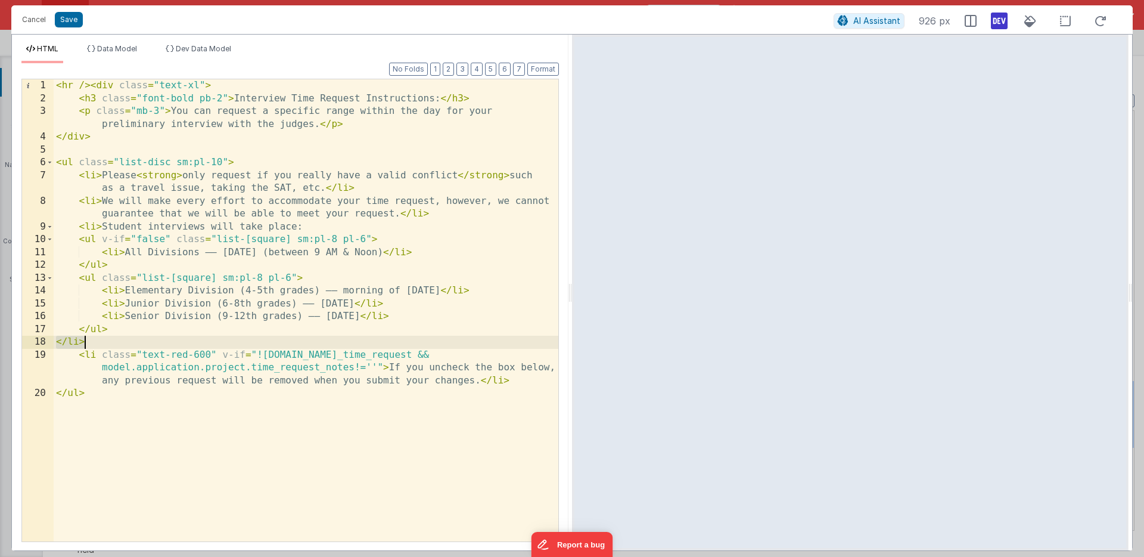
click at [55, 343] on div "< hr /> < div class = "text-xl" > < h3 class = "font-bold pb-2" > Interview Tim…" at bounding box center [306, 323] width 505 height 488
click at [72, 18] on button "Save" at bounding box center [69, 19] width 28 height 15
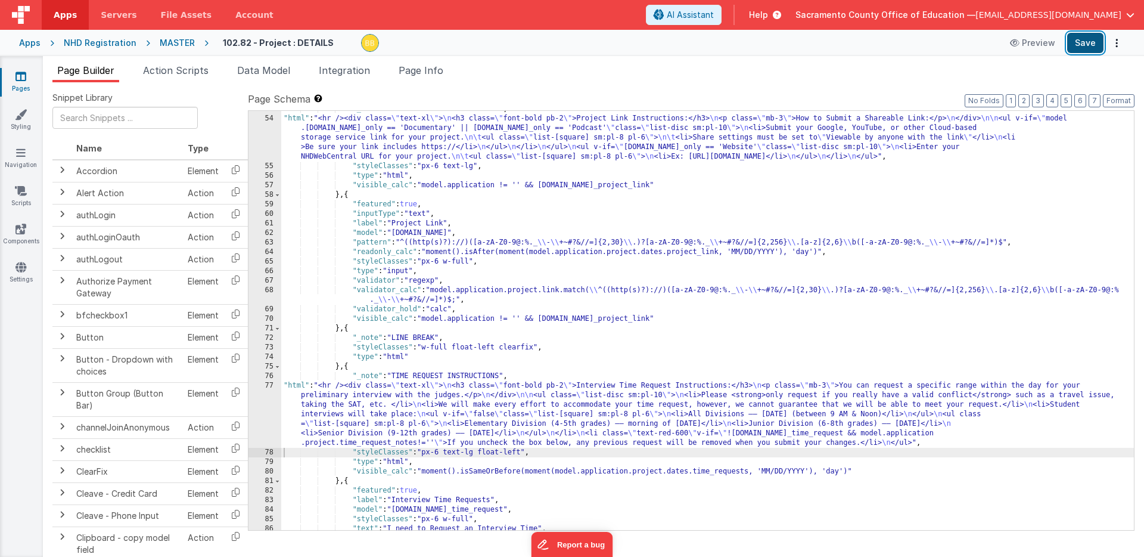
click at [1085, 40] on button "Save" at bounding box center [1085, 43] width 36 height 20
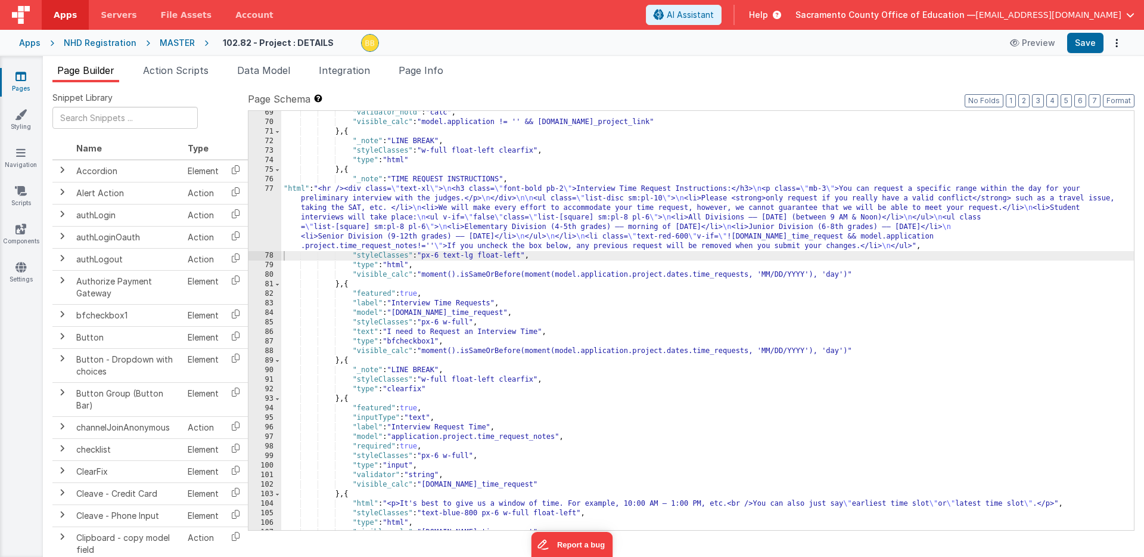
scroll to position [784, 0]
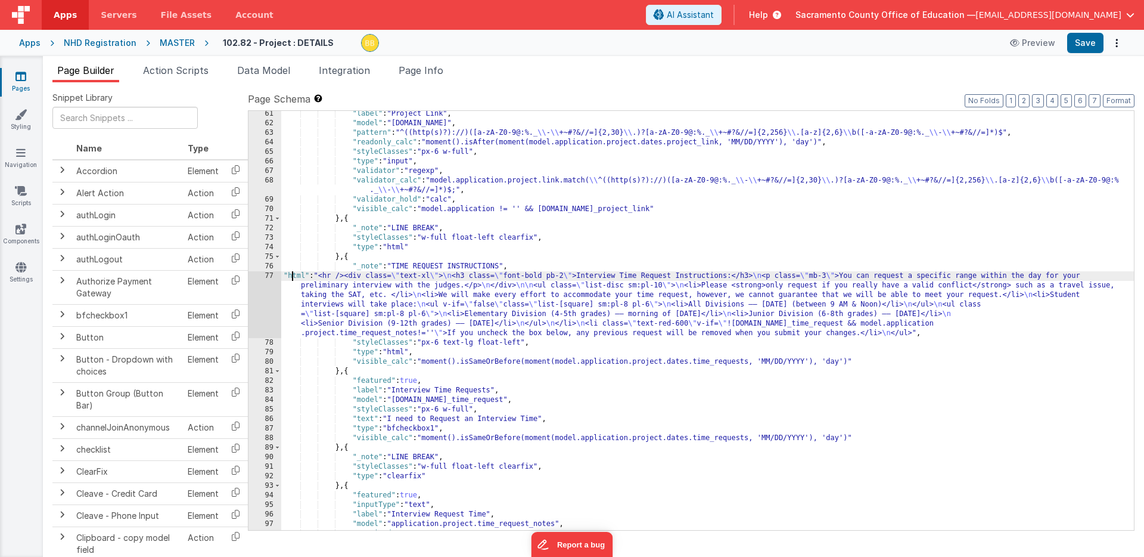
click at [293, 277] on div ""label" : "Project Link" , "model" : "[DOMAIN_NAME]" , "pattern" : "^((http(s)?…" at bounding box center [707, 328] width 853 height 438
click at [269, 290] on div "77" at bounding box center [265, 304] width 33 height 67
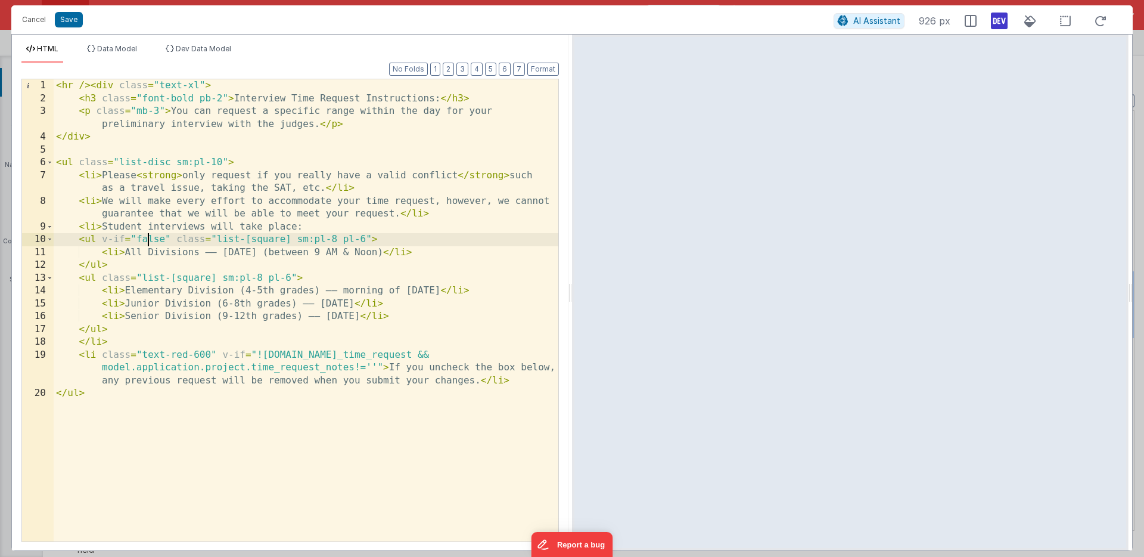
click at [150, 240] on div "< hr /> < div class = "text-xl" > < h3 class = "font-bold pb-2" > Interview Tim…" at bounding box center [306, 323] width 505 height 488
